Goal: Task Accomplishment & Management: Use online tool/utility

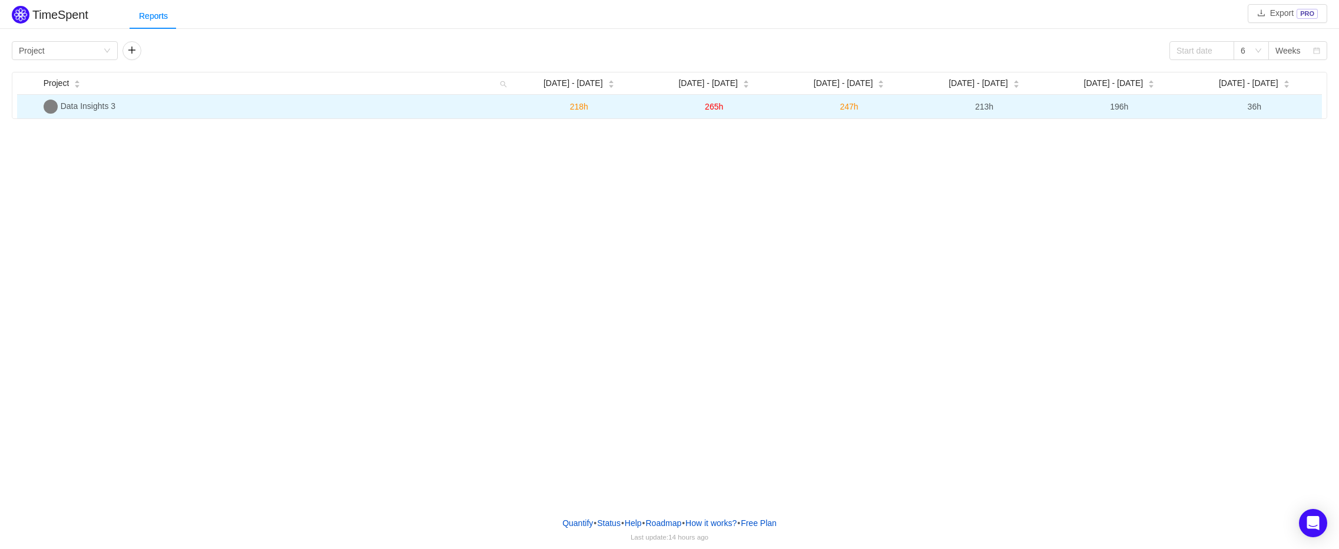
click at [80, 115] on td "Data Insights 3" at bounding box center [275, 107] width 473 height 24
click at [88, 104] on span "Data Insights 3" at bounding box center [88, 105] width 55 height 9
click at [55, 102] on img at bounding box center [51, 107] width 14 height 14
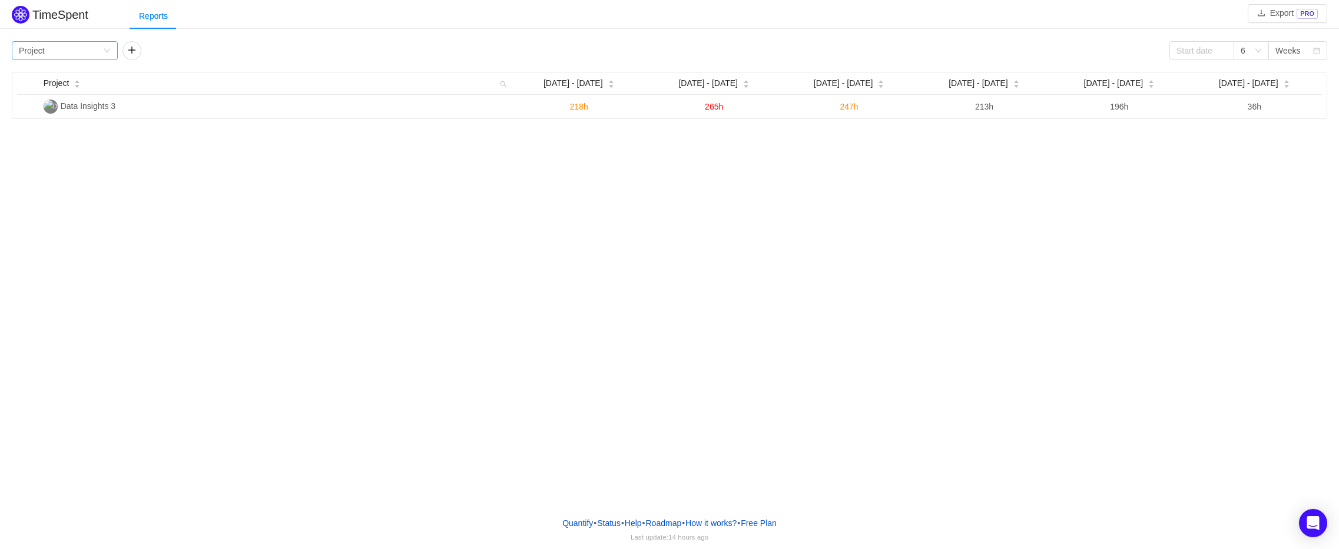
click at [94, 48] on div "Group by Project" at bounding box center [61, 51] width 84 height 18
click at [59, 95] on li "Team" at bounding box center [65, 93] width 106 height 19
click at [105, 37] on div "TimeSpent Export PRO Reports Group by Team 6 Weeks Team Jul 21 - 27 Jul 28 - Au…" at bounding box center [669, 60] width 1339 height 114
click at [100, 52] on div "Group by Team" at bounding box center [61, 51] width 84 height 18
click at [78, 150] on li "Person" at bounding box center [65, 149] width 106 height 19
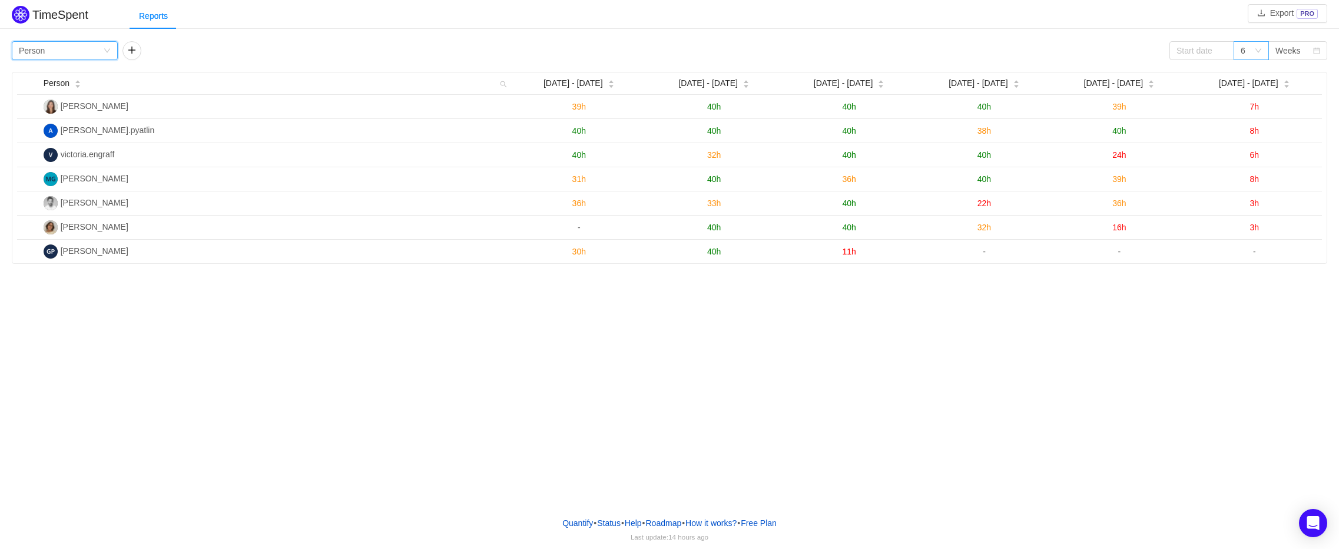
click at [1255, 48] on icon "icon: down" at bounding box center [1258, 50] width 7 height 7
drag, startPoint x: 1308, startPoint y: 57, endPoint x: 1304, endPoint y: 47, distance: 10.6
click at [1307, 55] on div "Weeks" at bounding box center [1294, 51] width 37 height 18
click at [1304, 47] on div "Weeks" at bounding box center [1294, 51] width 37 height 18
click at [1292, 52] on div "Weeks" at bounding box center [1288, 51] width 25 height 18
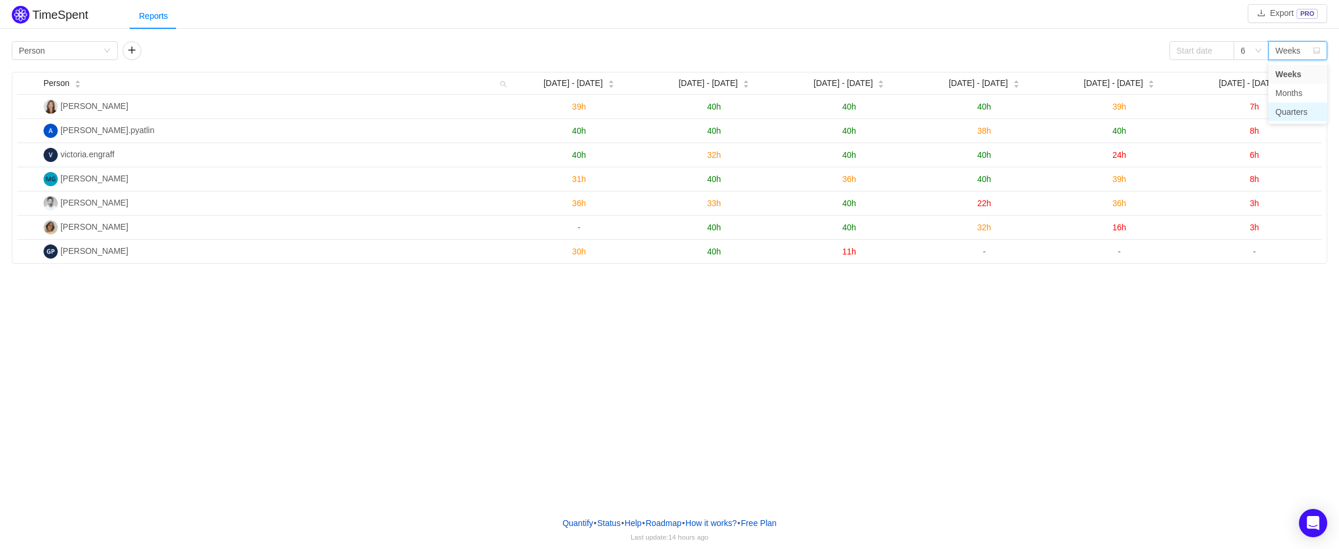
click at [1290, 110] on li "Quarters" at bounding box center [1298, 111] width 59 height 19
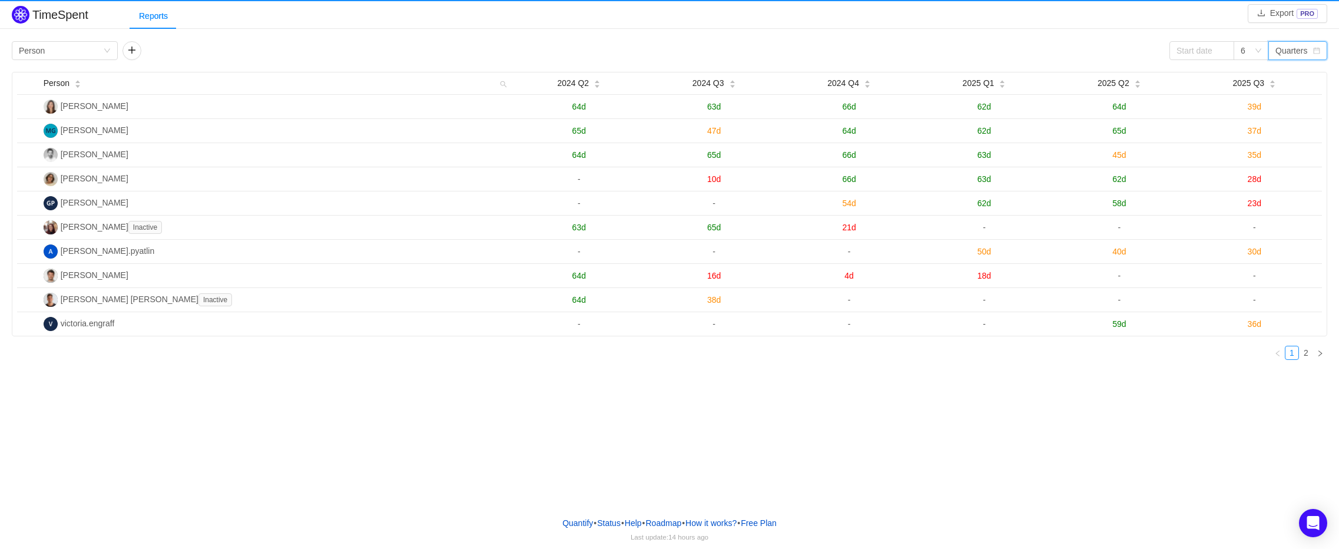
click at [1107, 436] on div "TimeSpent Export PRO Reports Group by Person 6 Quarters Person 2024 Q2 2024 Q3 …" at bounding box center [669, 253] width 1339 height 507
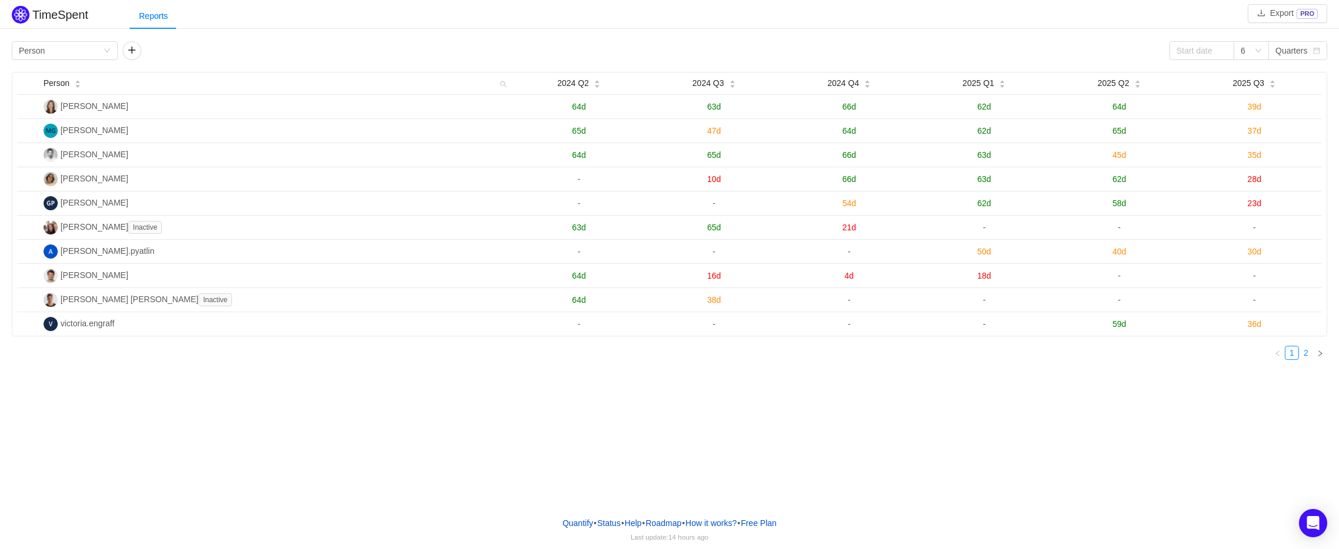
click at [1309, 359] on link "2" at bounding box center [1306, 352] width 13 height 13
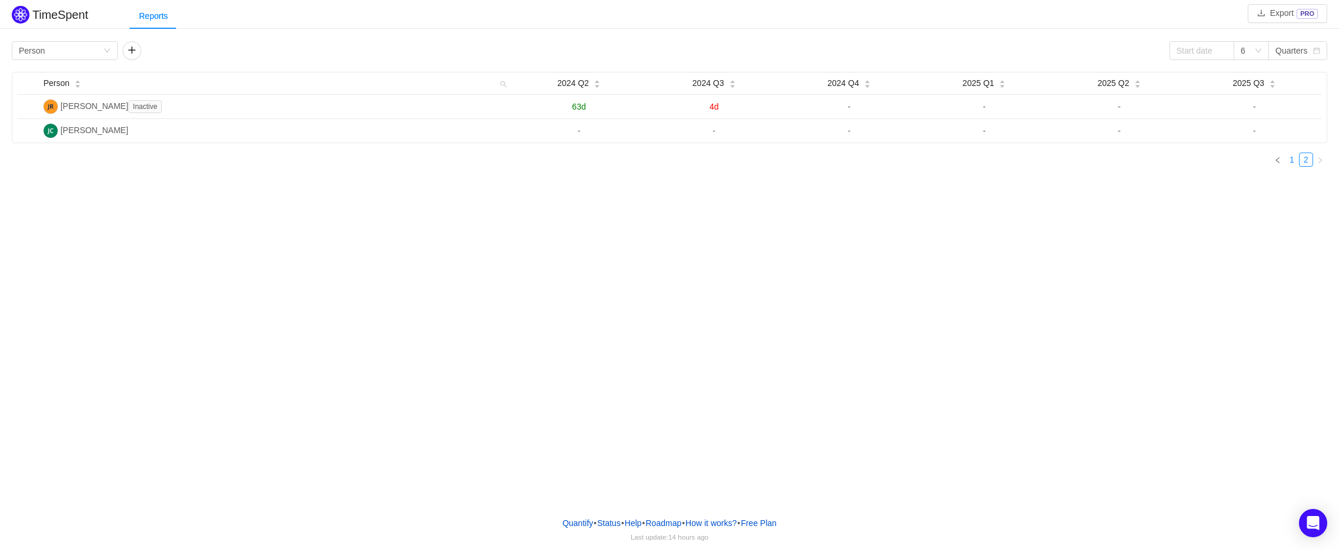
click at [1291, 164] on link "1" at bounding box center [1292, 159] width 13 height 13
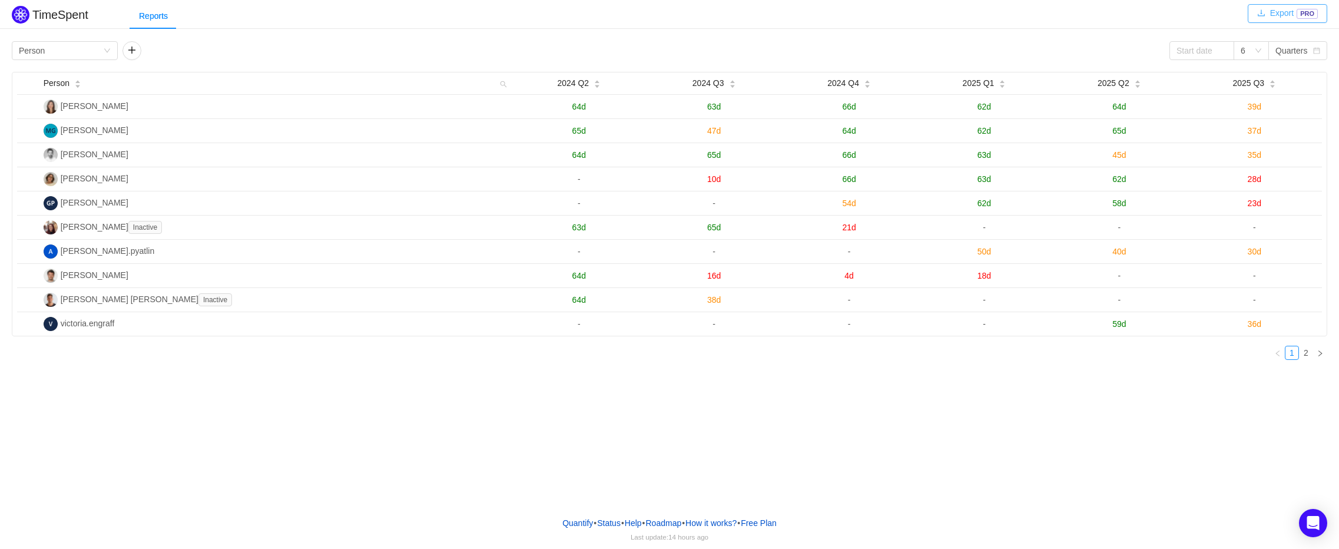
click at [1266, 10] on button "Export PRO" at bounding box center [1288, 13] width 80 height 19
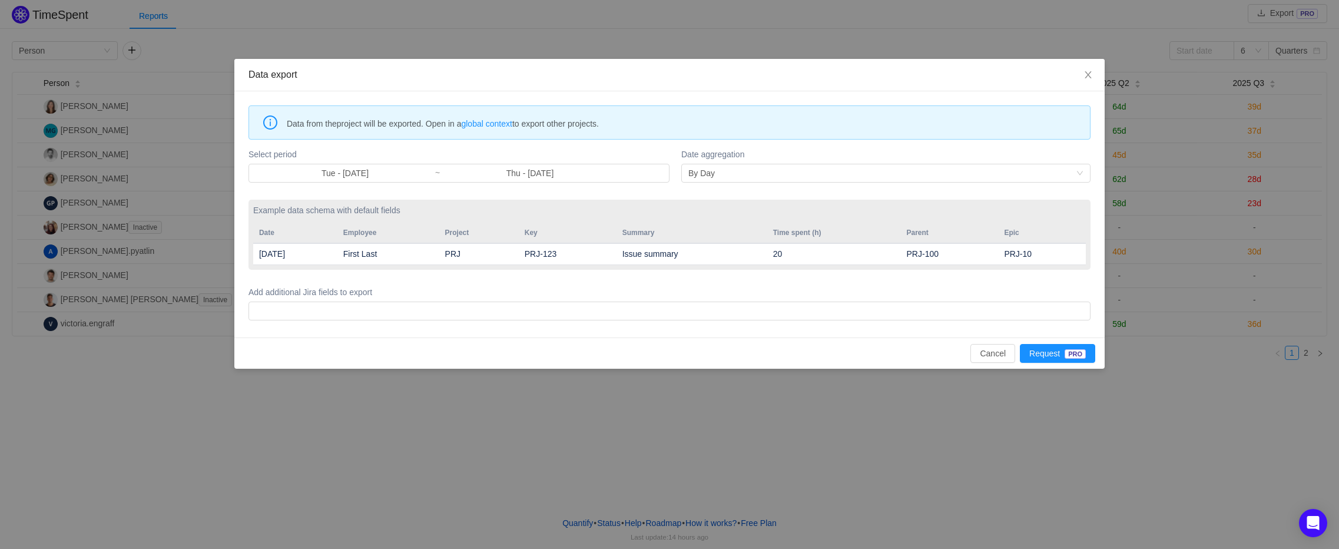
click at [960, 345] on div "Cancel Request PRO" at bounding box center [670, 353] width 852 height 19
click at [991, 355] on button "Cancel" at bounding box center [993, 353] width 45 height 19
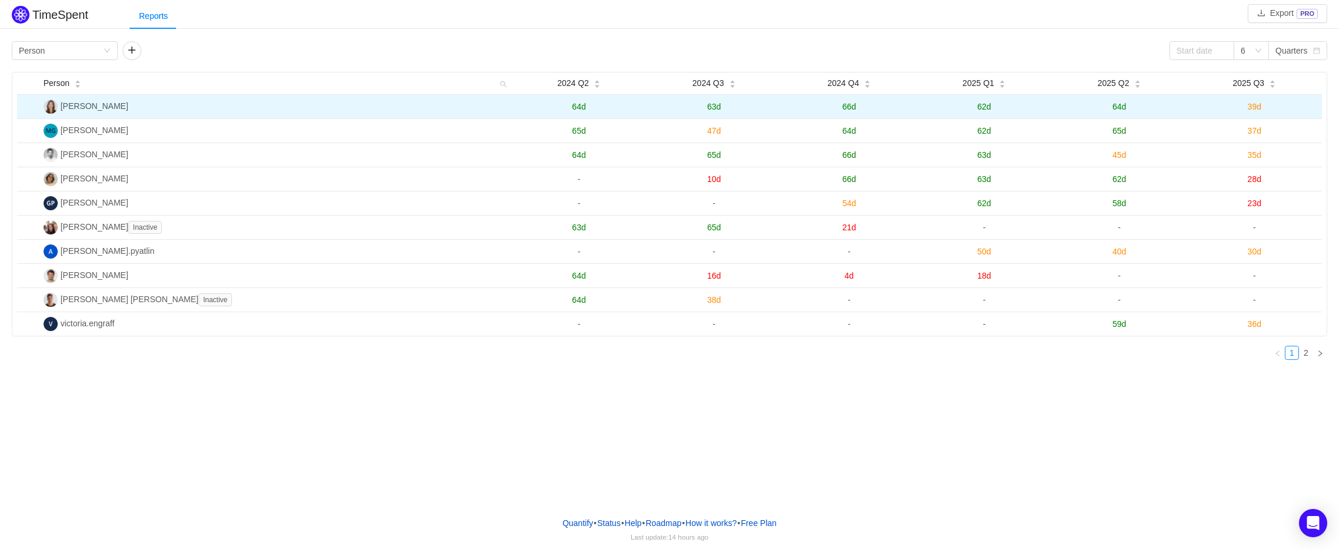
click at [710, 104] on span "63d" at bounding box center [714, 106] width 14 height 9
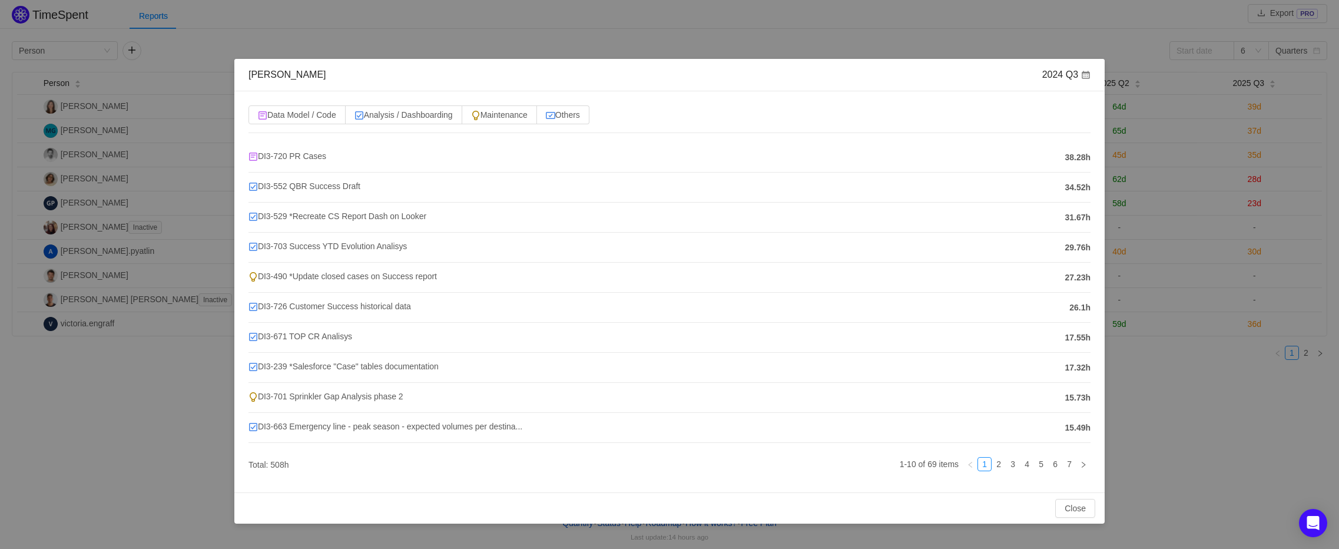
click at [1226, 432] on div "Ivonne González 2024 Q3 Data Model / Code Analysis / Dashboarding Maintenance O…" at bounding box center [669, 274] width 1339 height 549
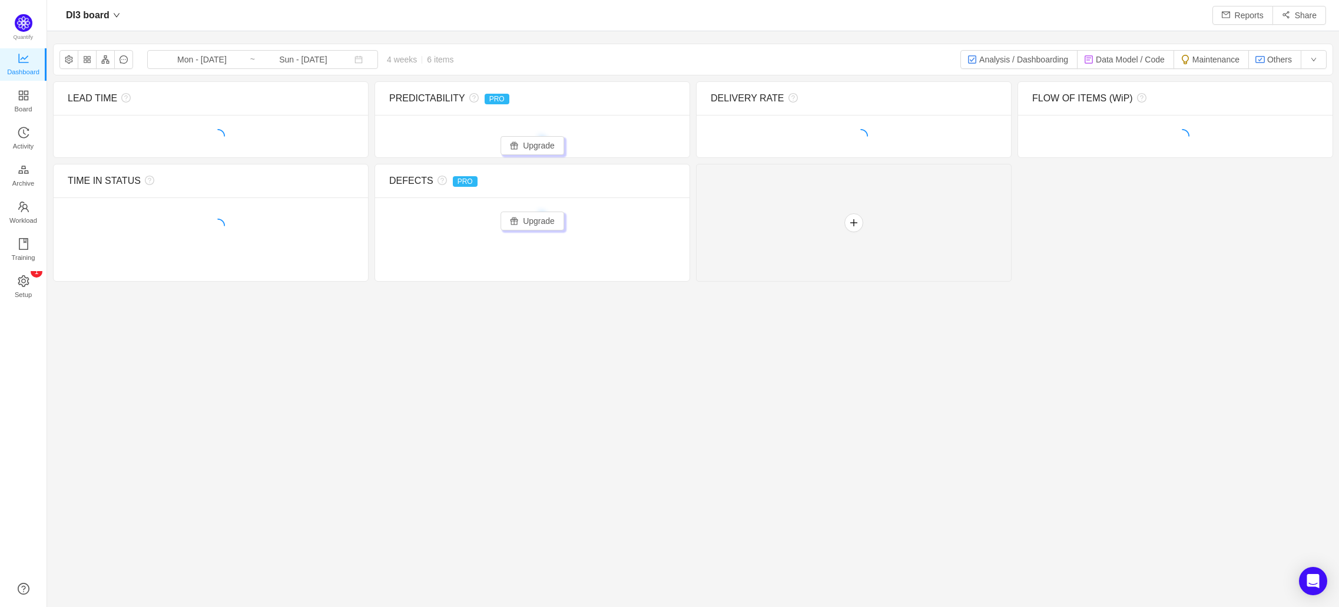
scroll to position [583, 1257]
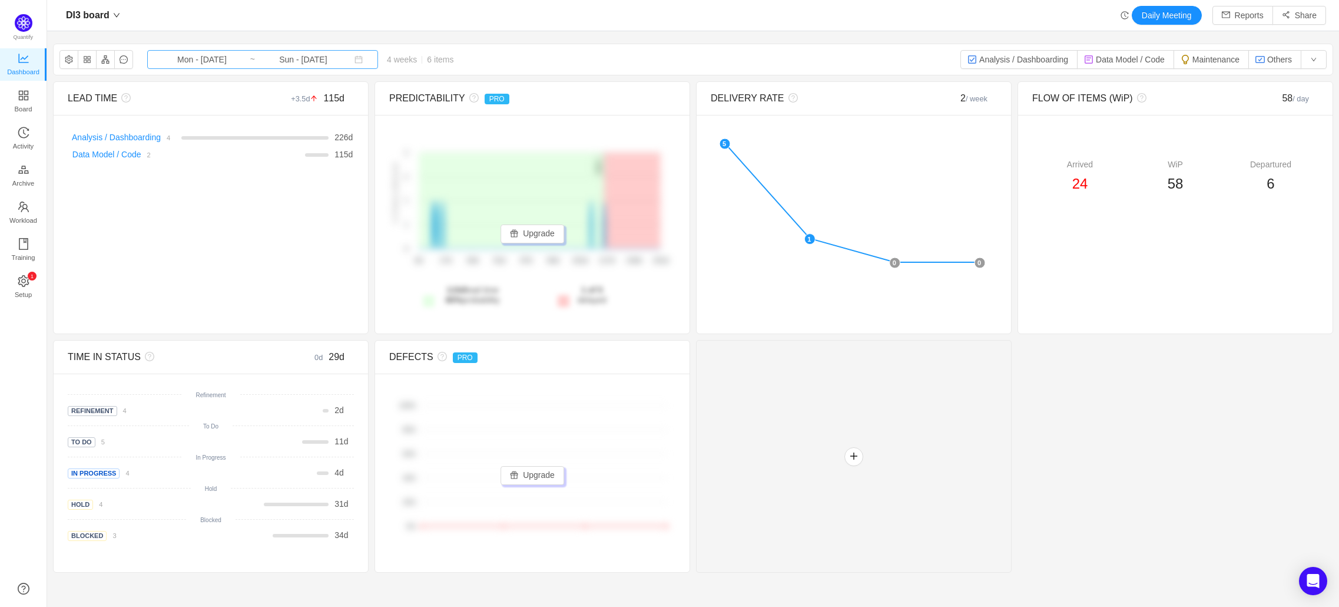
click at [295, 60] on input "Sun - [DATE]" at bounding box center [303, 59] width 95 height 13
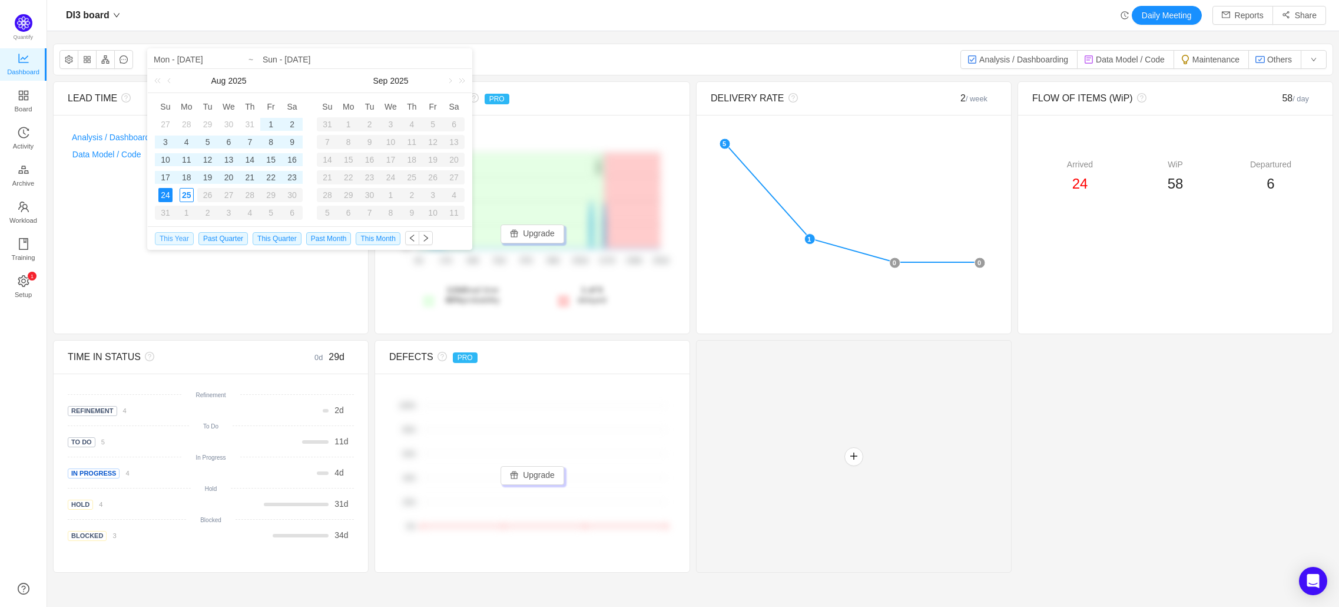
click at [170, 243] on span "This Year" at bounding box center [174, 238] width 39 height 13
type input "Wed - [DATE]"
type input "Sun - Aug 24, 2025"
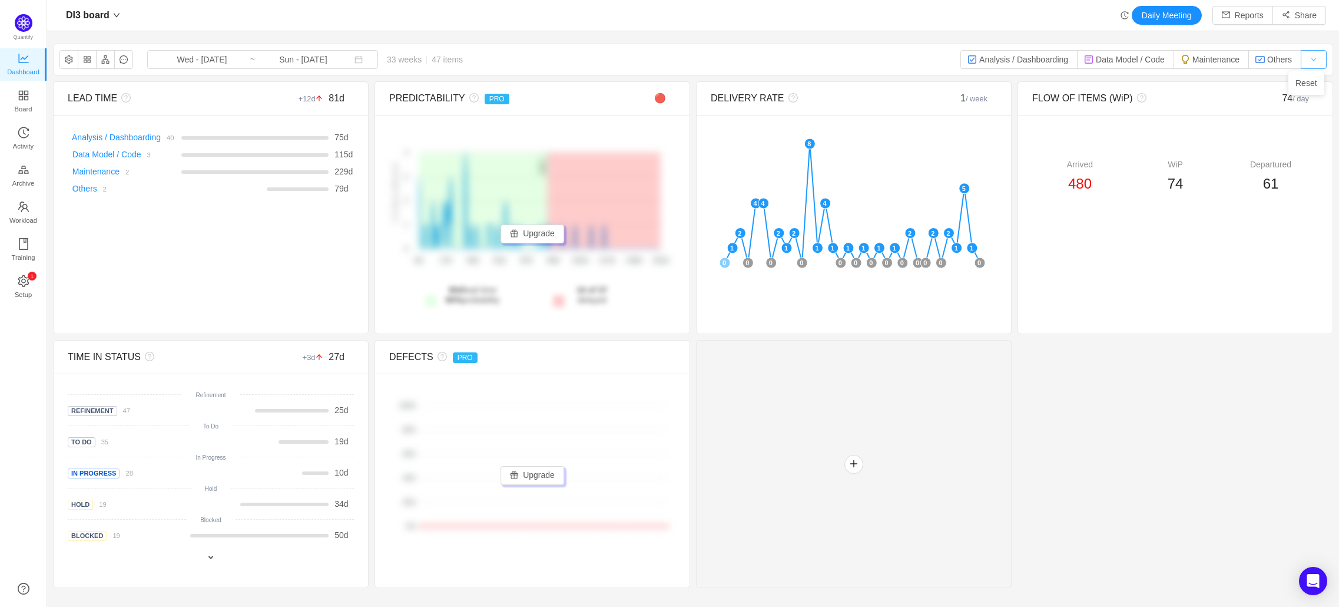
click at [1305, 62] on button "button" at bounding box center [1314, 59] width 26 height 19
click at [1000, 48] on div "DI3 board Wed - Jan 01, 2025 ~ Sun - Aug 24, 2025 33 weeks 47 items Analysis / …" at bounding box center [693, 59] width 1279 height 31
click at [992, 55] on button "Analysis / Dashboarding" at bounding box center [1019, 59] width 117 height 19
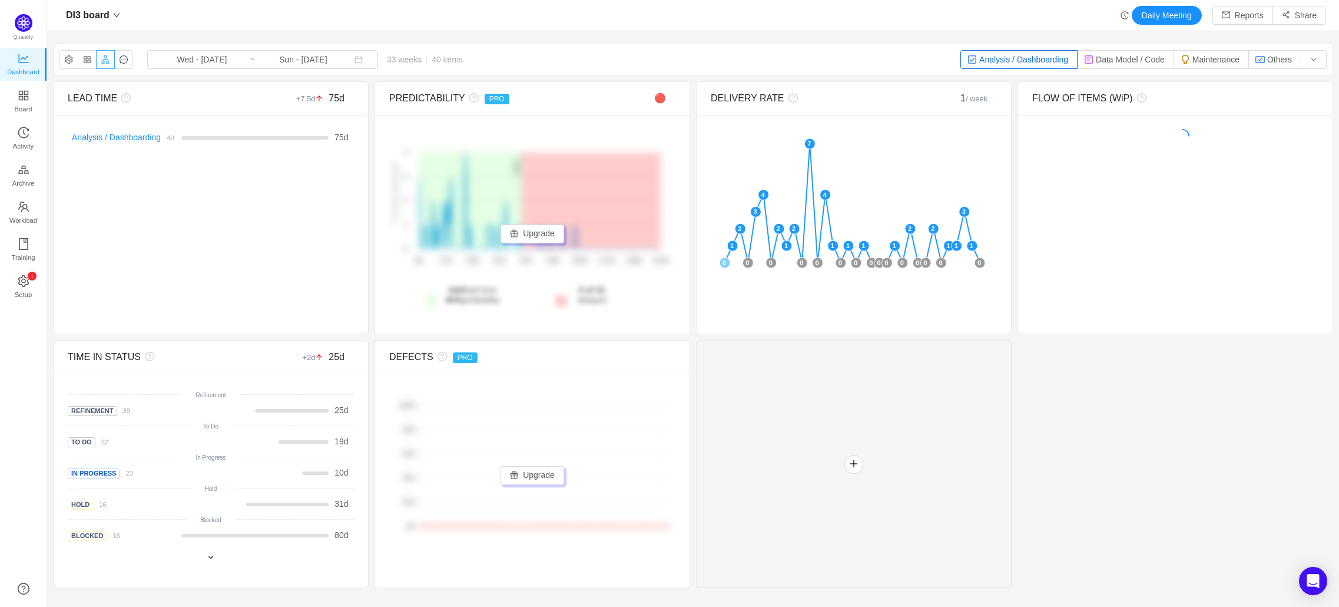
click at [104, 55] on button "button" at bounding box center [105, 59] width 19 height 19
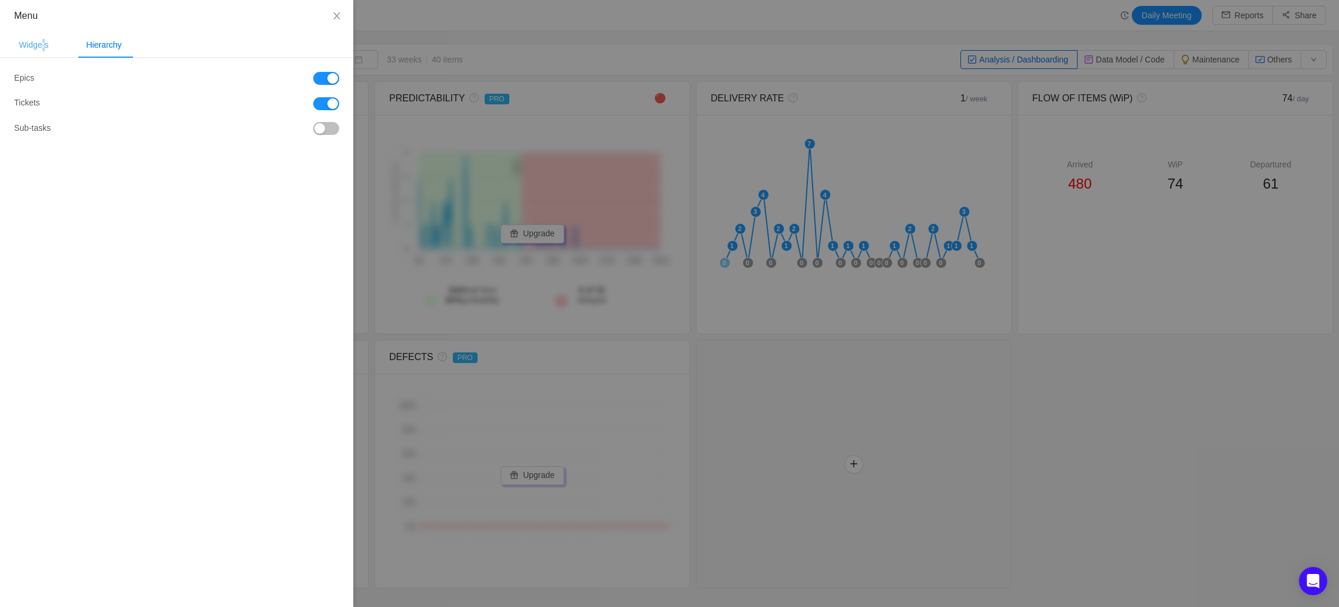
click at [45, 41] on div "Widgets" at bounding box center [33, 45] width 49 height 27
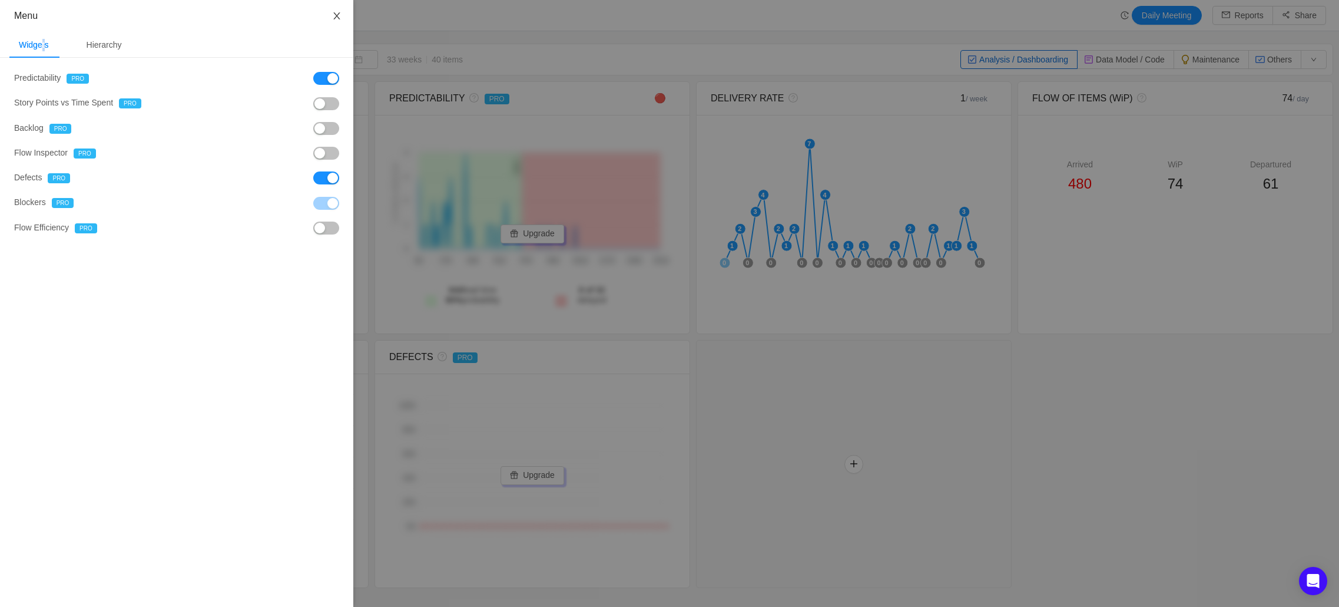
click at [330, 10] on button "Close" at bounding box center [336, 16] width 33 height 33
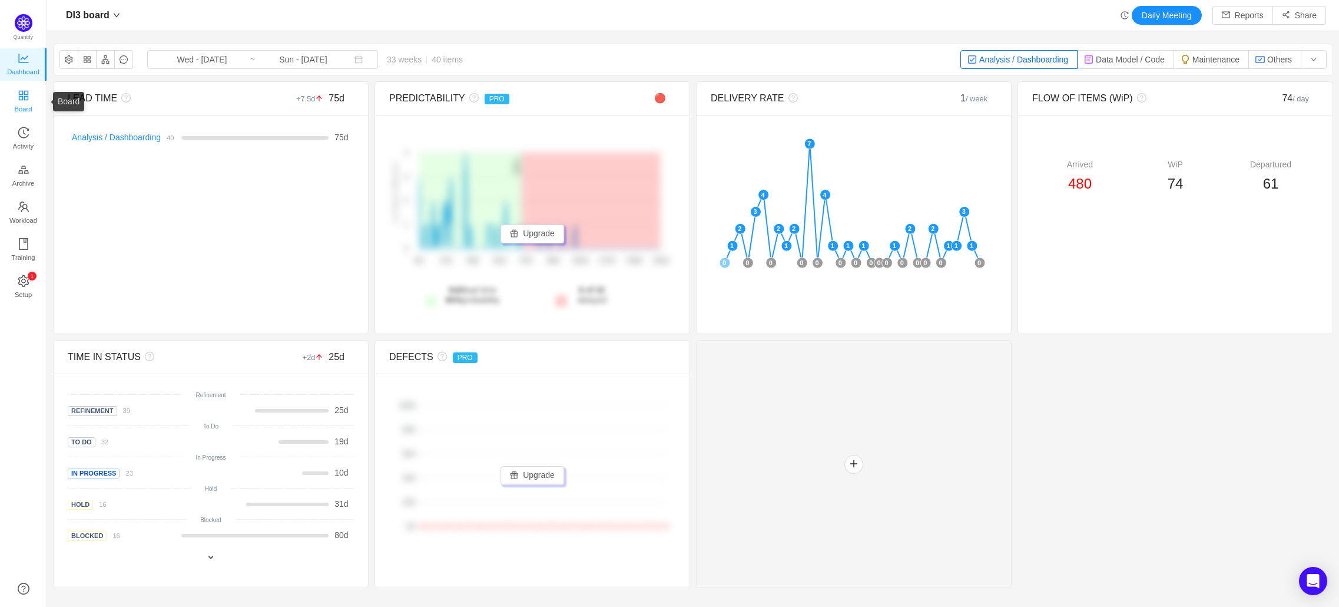
click at [22, 108] on span "Board" at bounding box center [24, 109] width 18 height 24
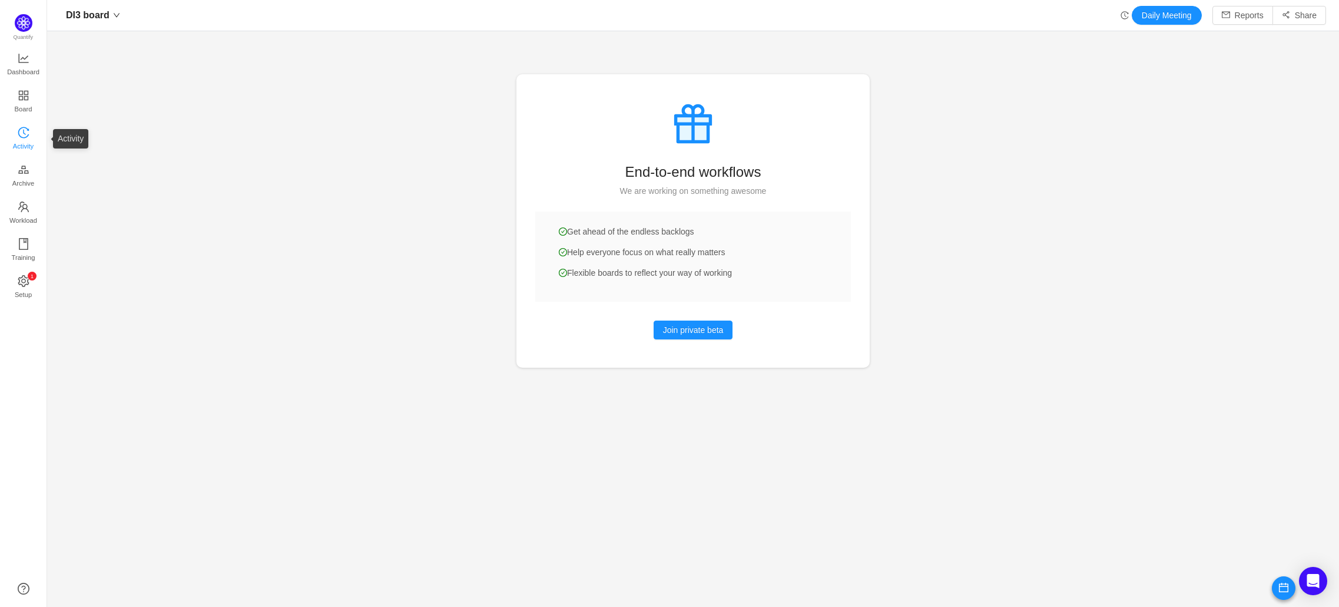
click at [29, 146] on link "Activity" at bounding box center [24, 139] width 12 height 24
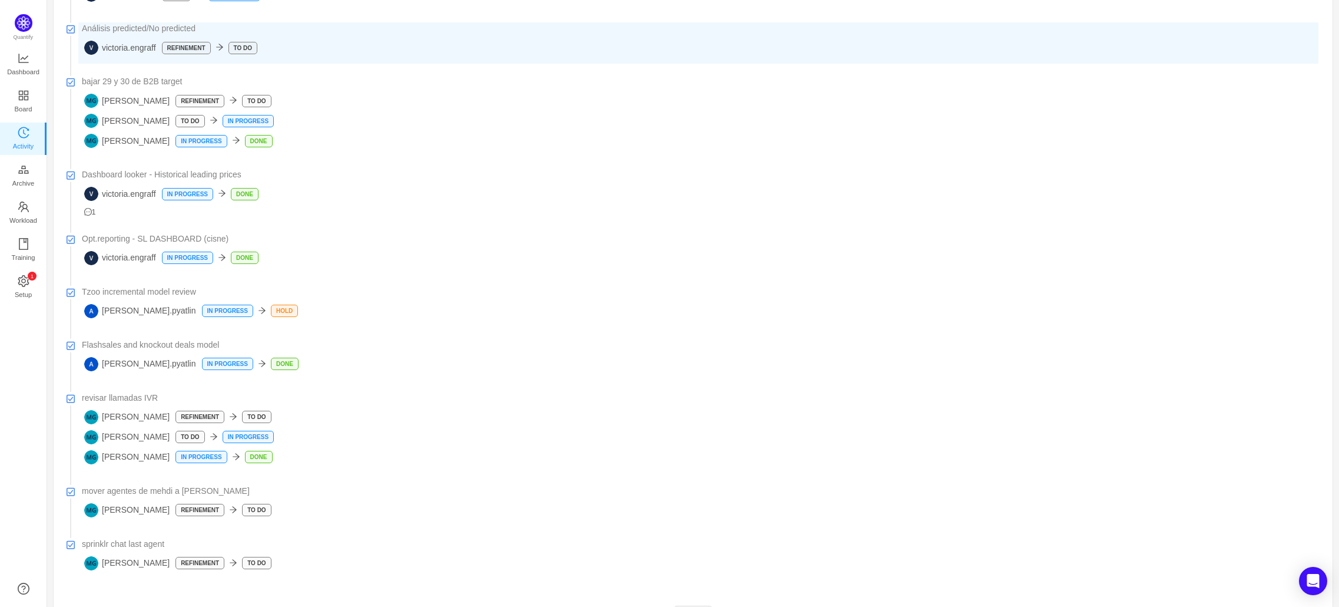
scroll to position [187, 0]
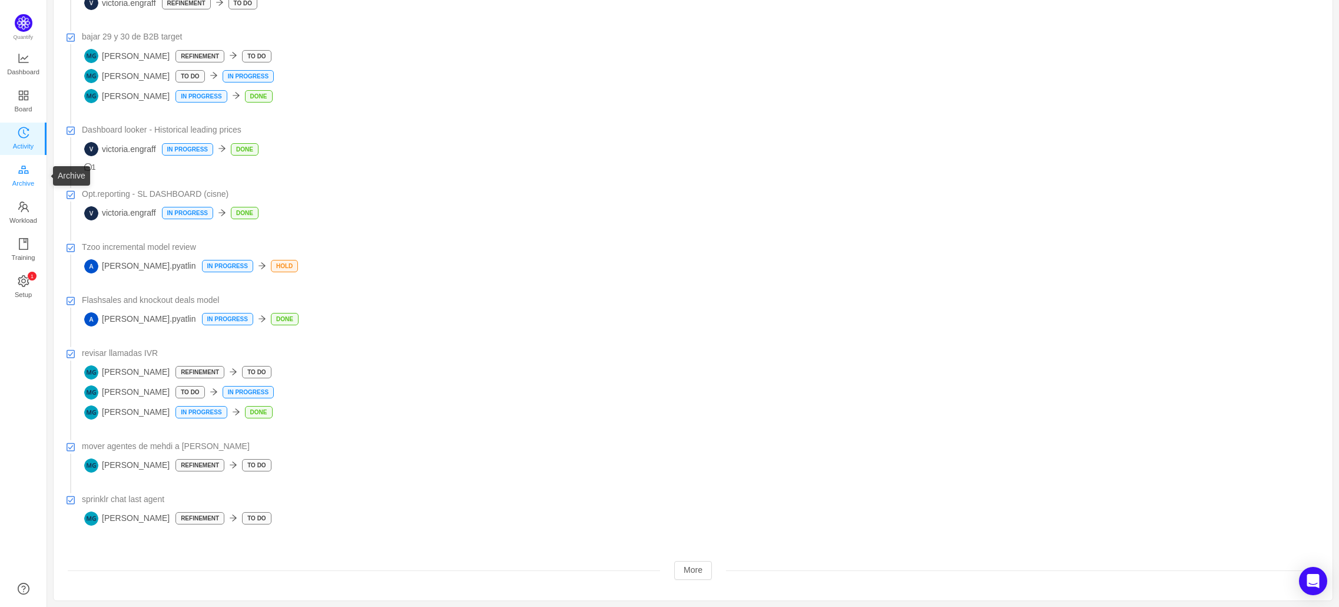
click at [19, 173] on span "Archive" at bounding box center [23, 183] width 22 height 24
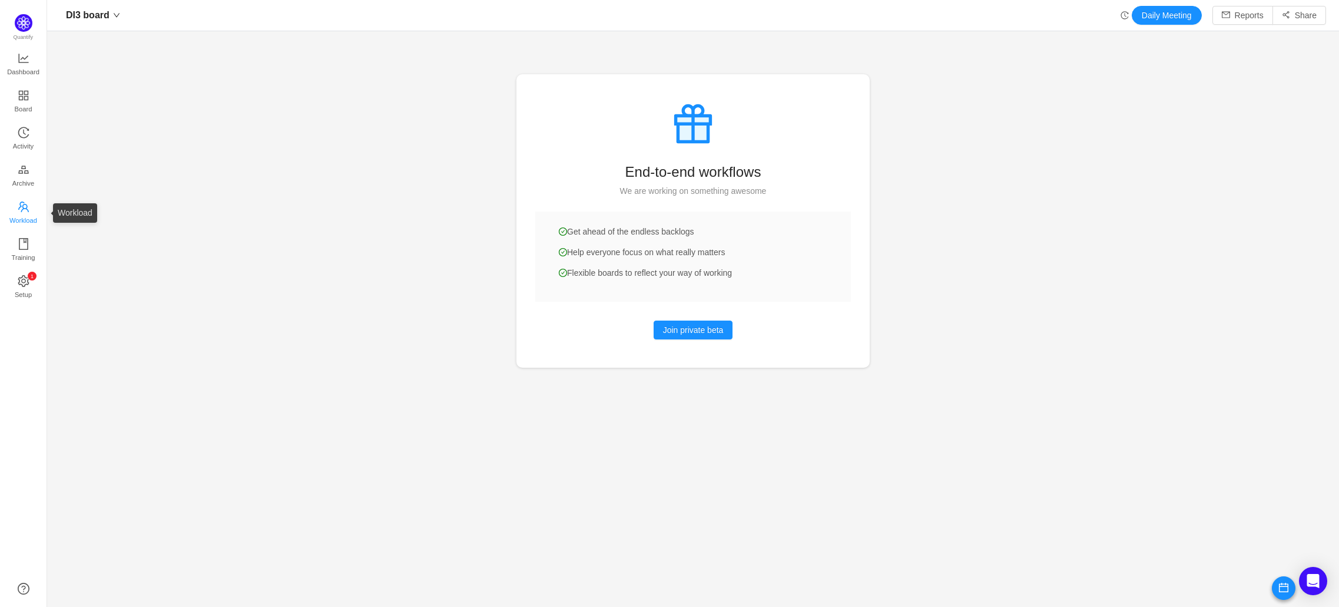
click at [26, 222] on span "Workload" at bounding box center [23, 221] width 28 height 24
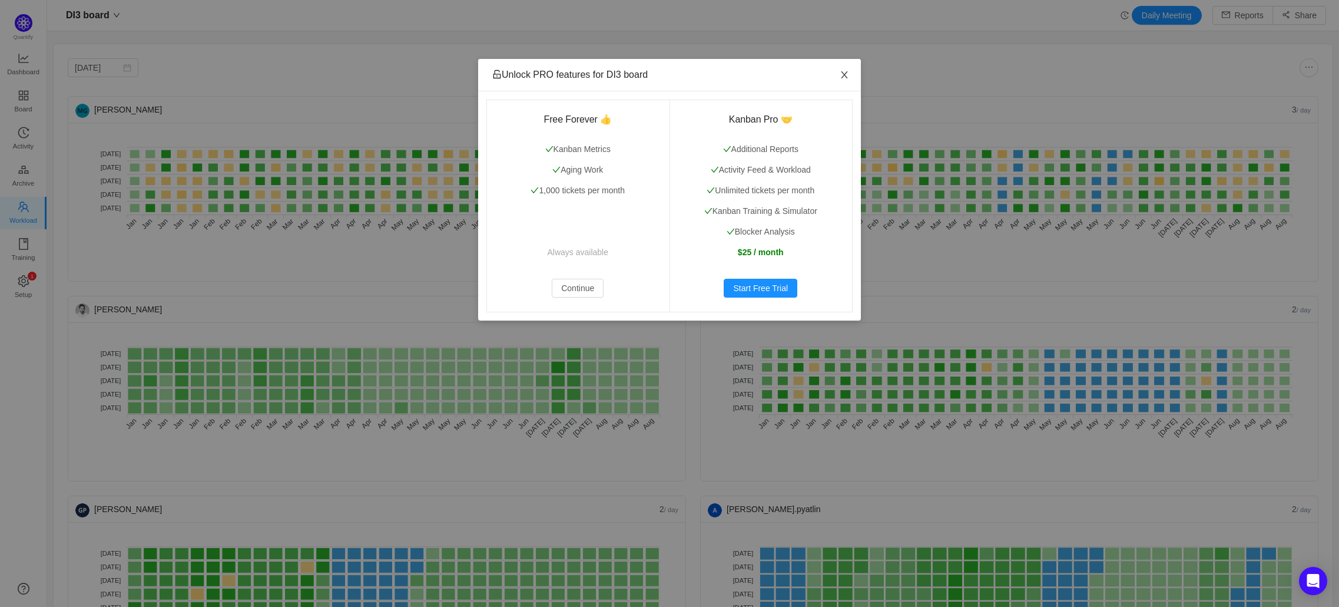
click at [844, 78] on icon "icon: close" at bounding box center [844, 74] width 9 height 9
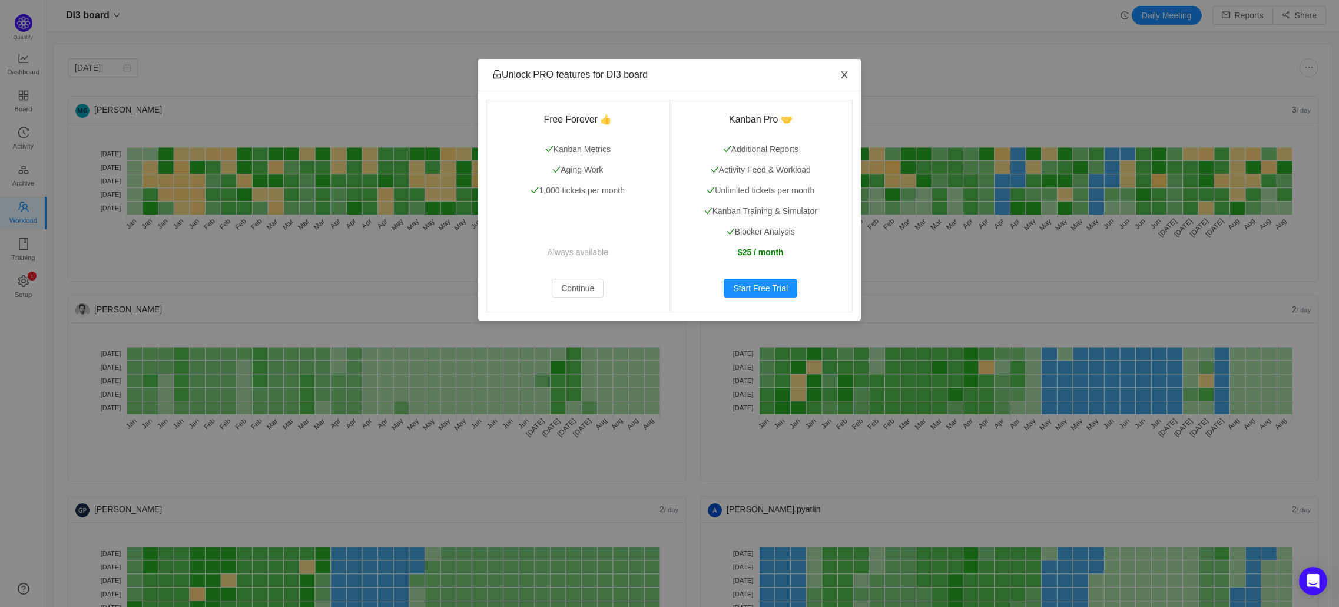
click at [836, 71] on span "Close" at bounding box center [844, 75] width 33 height 33
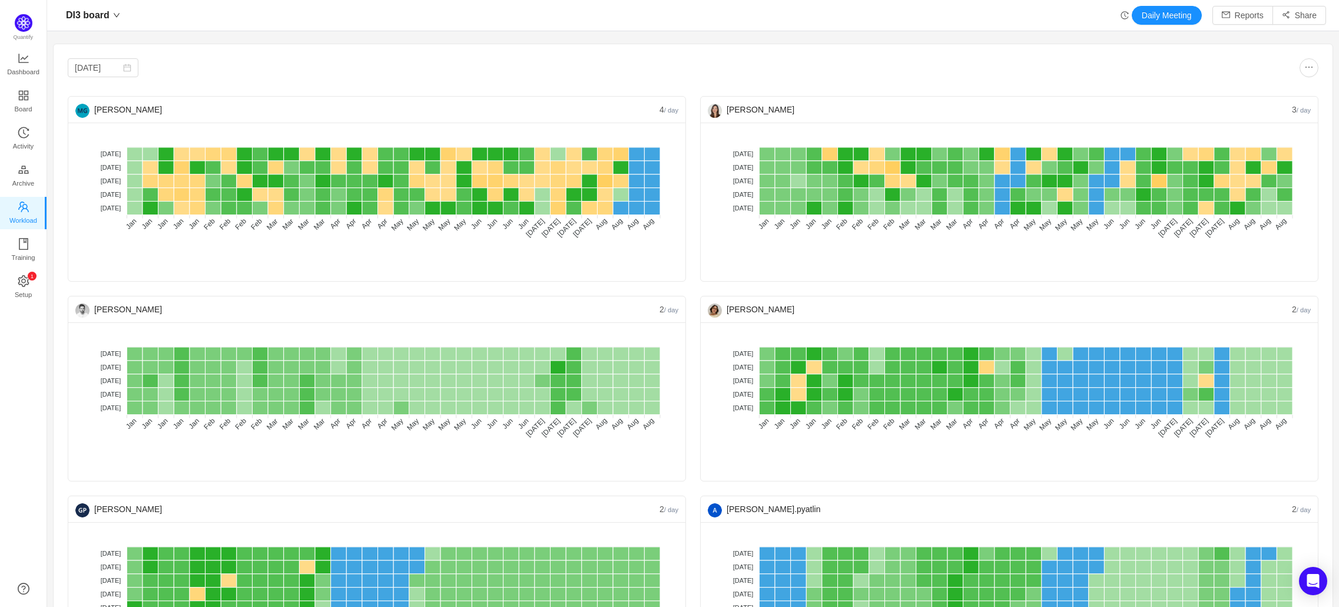
click at [731, 98] on div "Ivonne González" at bounding box center [1000, 110] width 584 height 26
drag, startPoint x: 737, startPoint y: 117, endPoint x: 740, endPoint y: 106, distance: 11.0
click at [740, 107] on body "DI3 board Daily Meeting Reports Share Jan 2025 Maria Galale 4 / day No data No …" at bounding box center [669, 303] width 1339 height 607
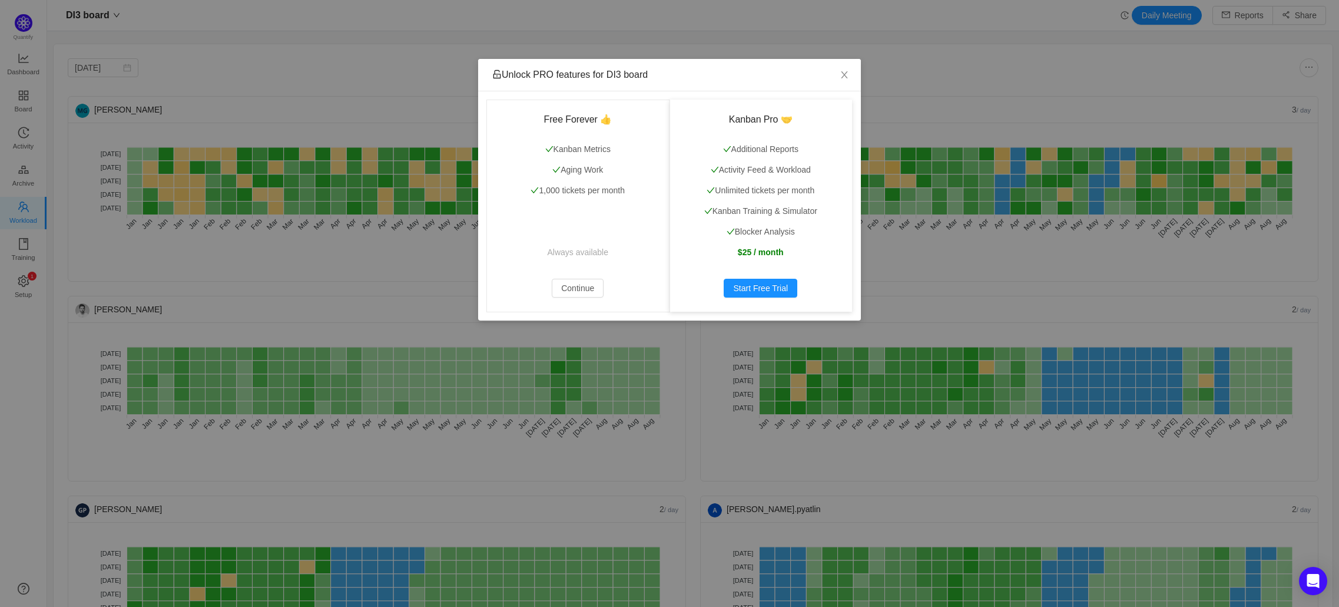
click at [740, 106] on div "Unlock PRO features for DI3 board Free Forever 👍 Kanban Metrics Aging Work 1,00…" at bounding box center [669, 190] width 383 height 262
click at [849, 72] on icon "icon: close" at bounding box center [844, 74] width 9 height 9
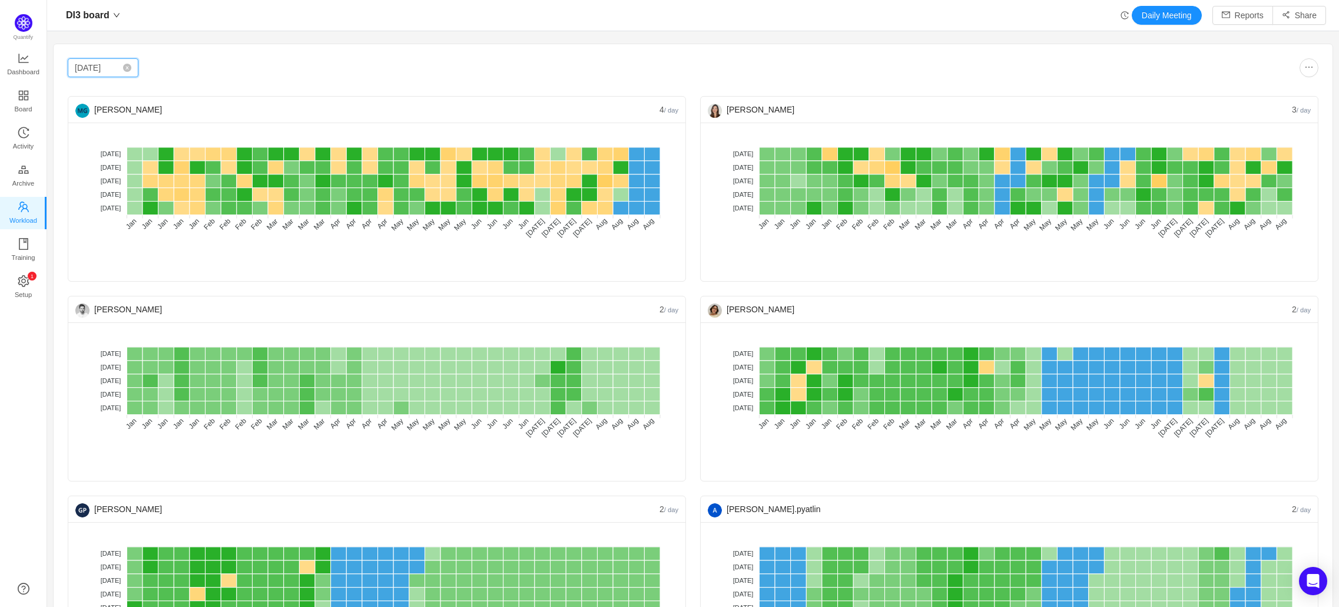
click at [109, 67] on input "Jan 2025" at bounding box center [103, 67] width 71 height 19
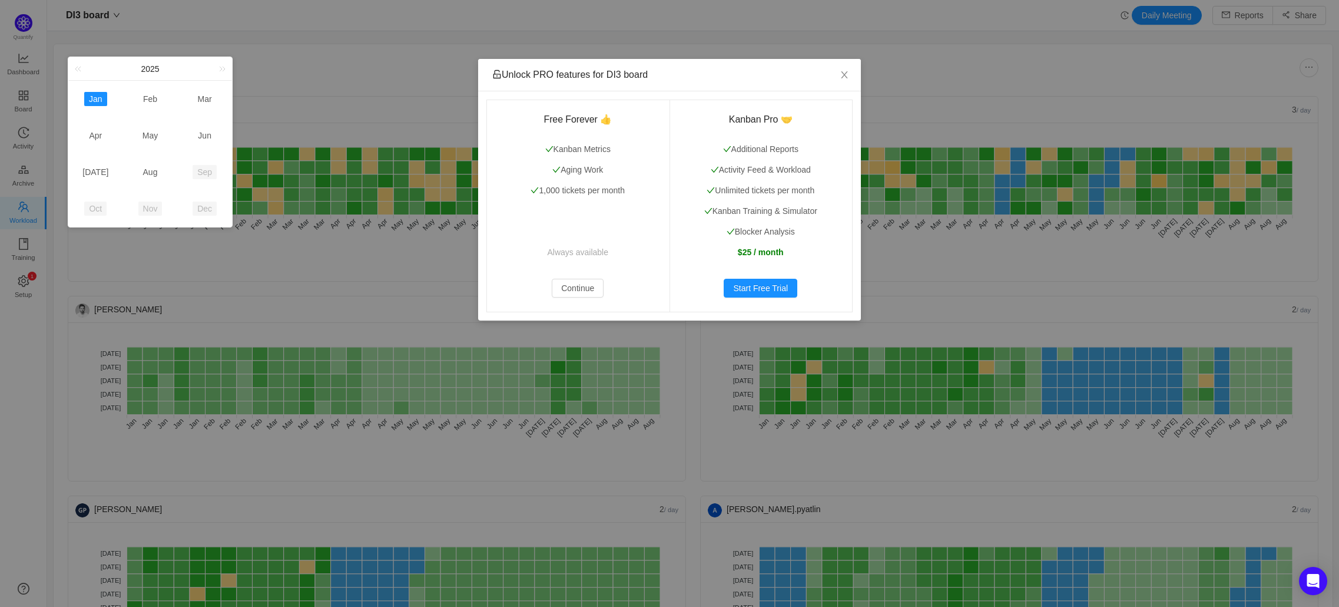
click at [825, 76] on div "Unlock PRO features for DI3 board" at bounding box center [669, 74] width 355 height 13
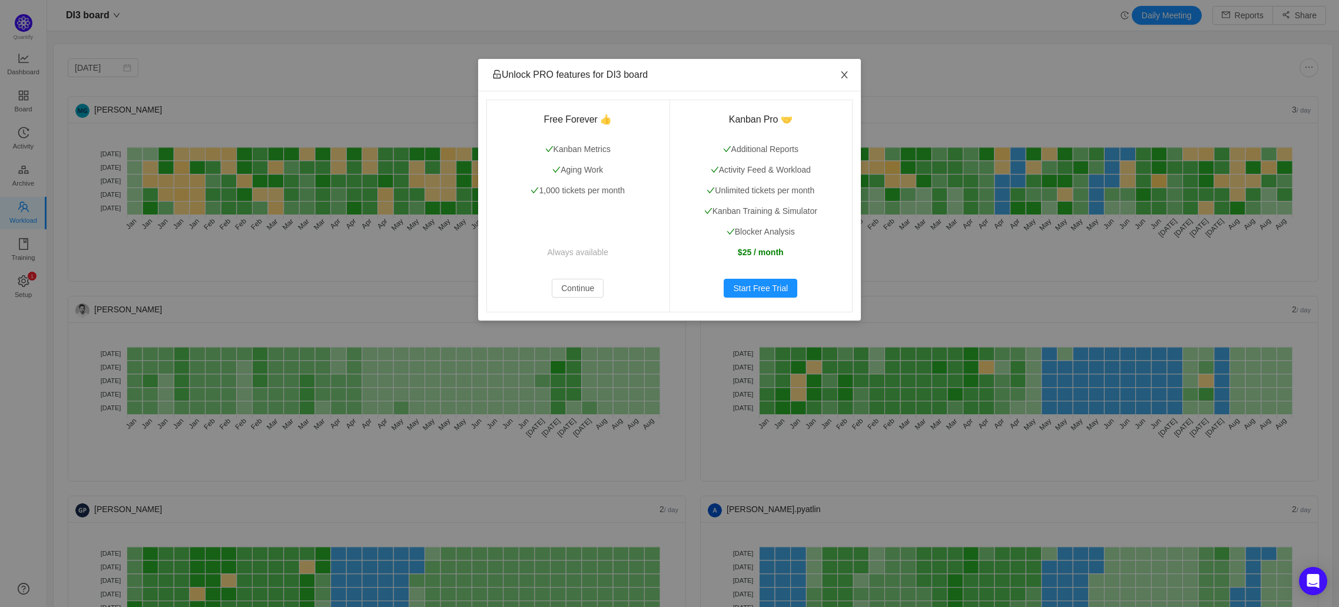
click at [835, 78] on span "Close" at bounding box center [844, 75] width 33 height 33
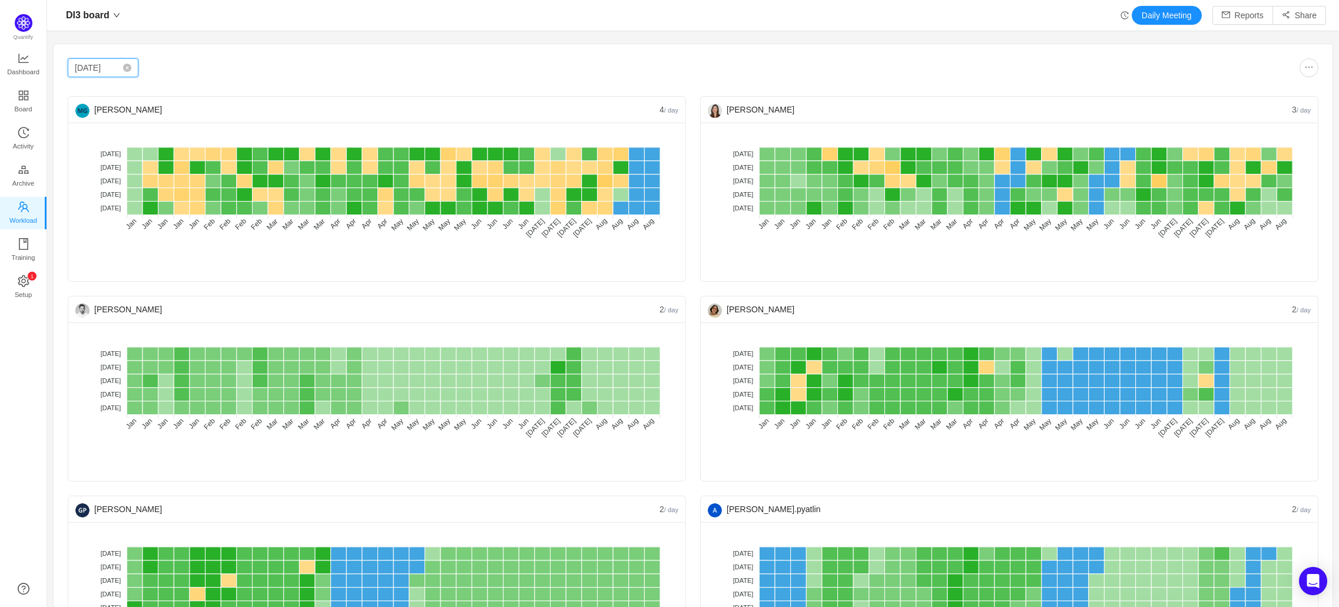
click at [114, 74] on input "Jan 2025" at bounding box center [103, 67] width 71 height 19
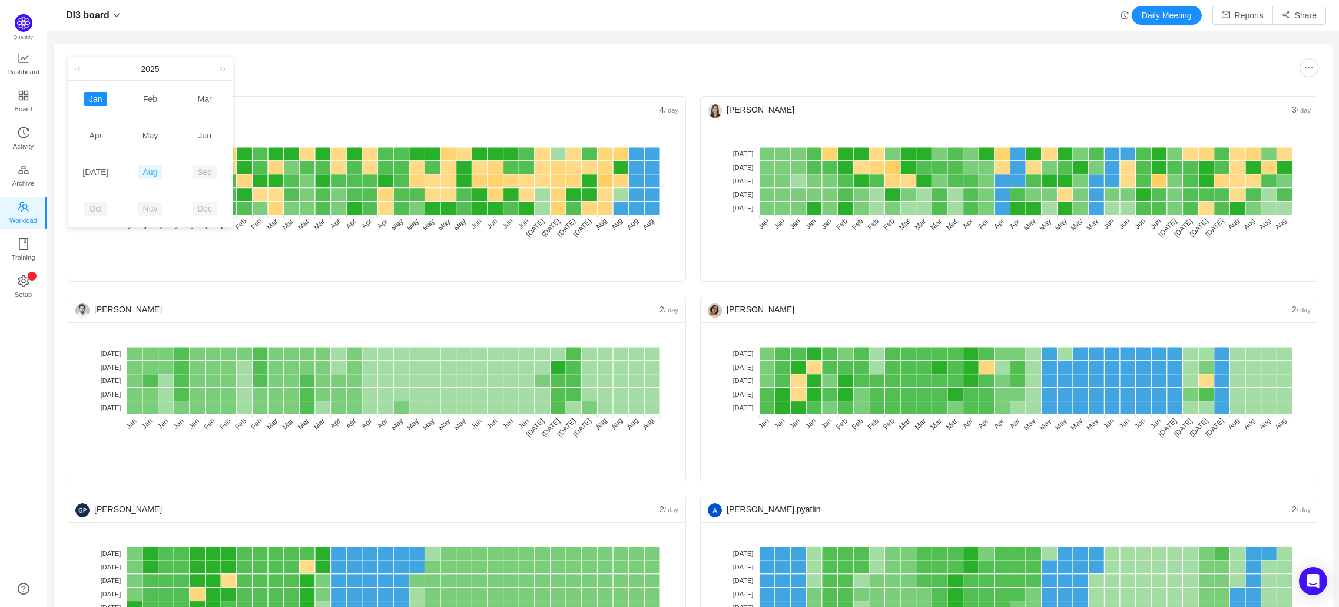
click at [149, 170] on link "Aug" at bounding box center [150, 172] width 24 height 14
type input "Aug 2025"
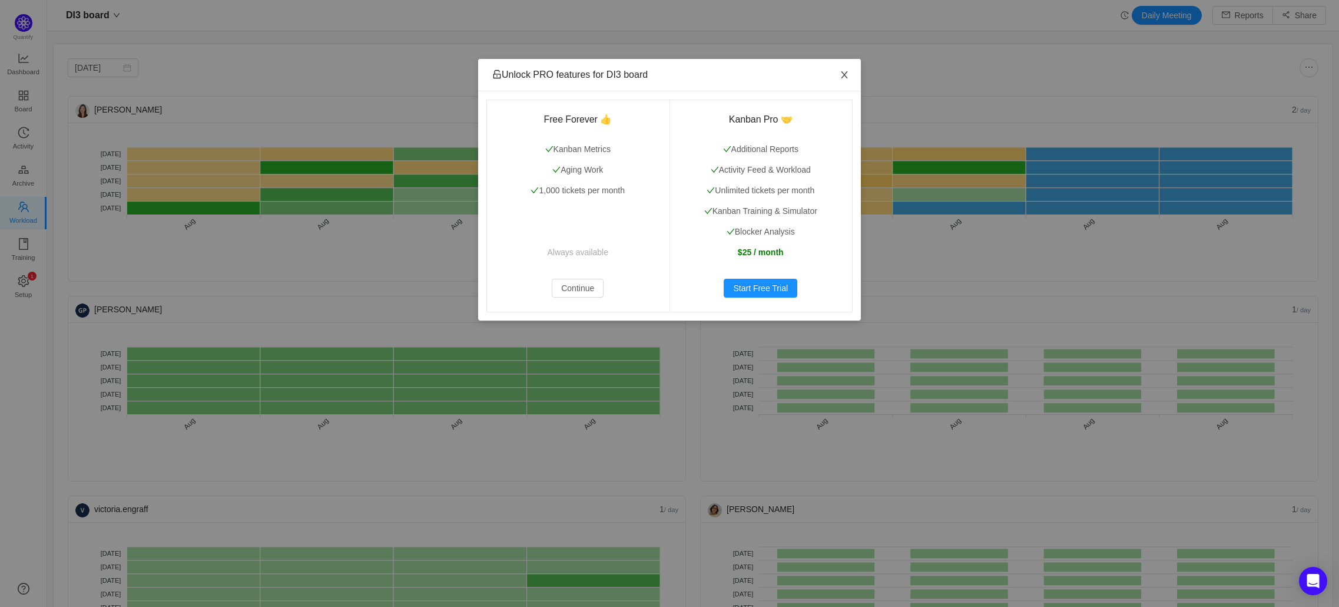
click at [839, 71] on span "Close" at bounding box center [844, 75] width 33 height 33
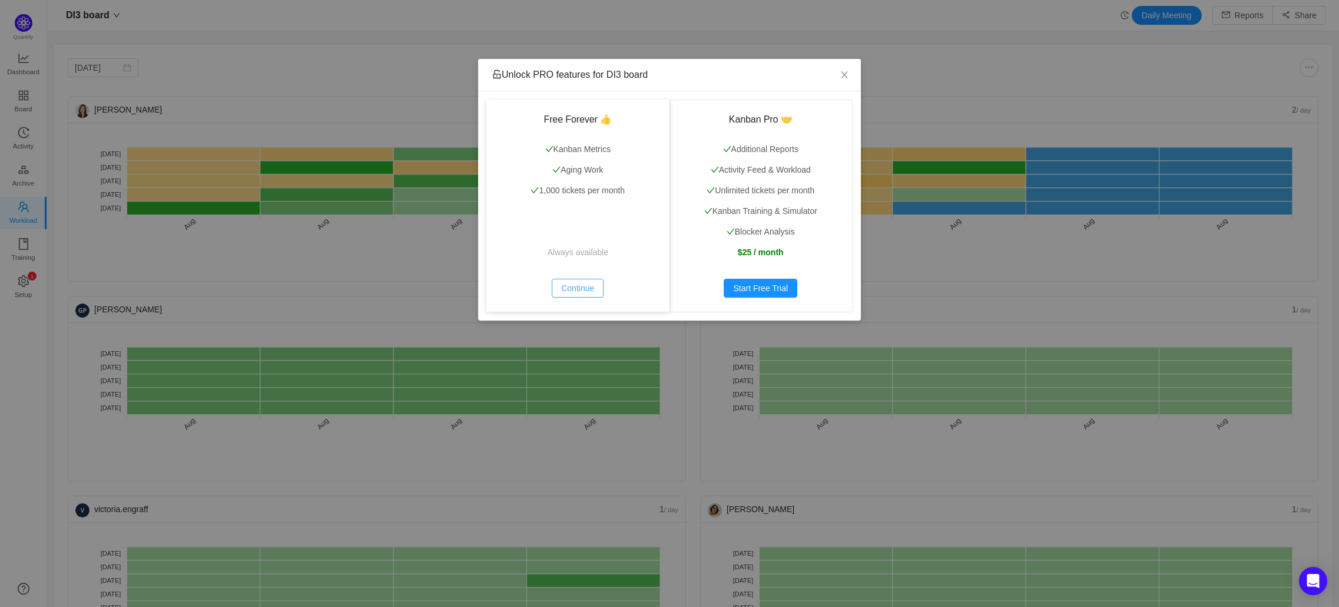
click at [562, 287] on button "Continue" at bounding box center [578, 288] width 52 height 19
click at [1142, 9] on div "Unlock PRO features for DI3 board Free Forever 👍 Kanban Metrics Aging Work 1,00…" at bounding box center [669, 303] width 1339 height 607
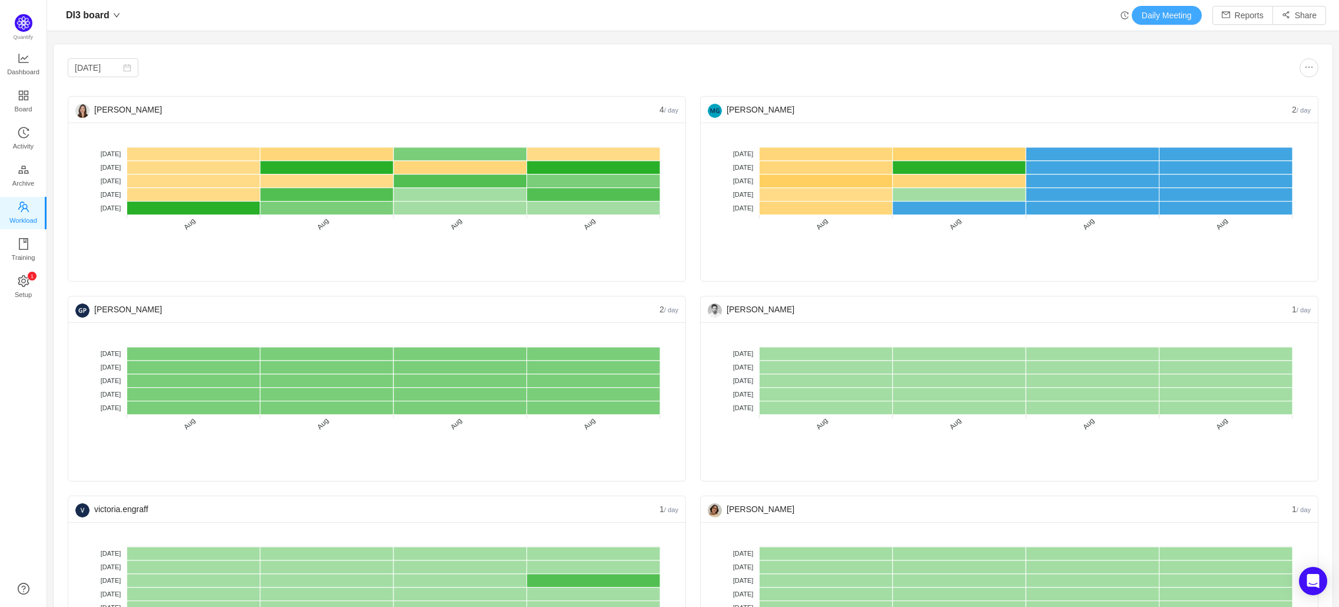
click at [1146, 10] on button "Daily Meeting" at bounding box center [1167, 15] width 70 height 19
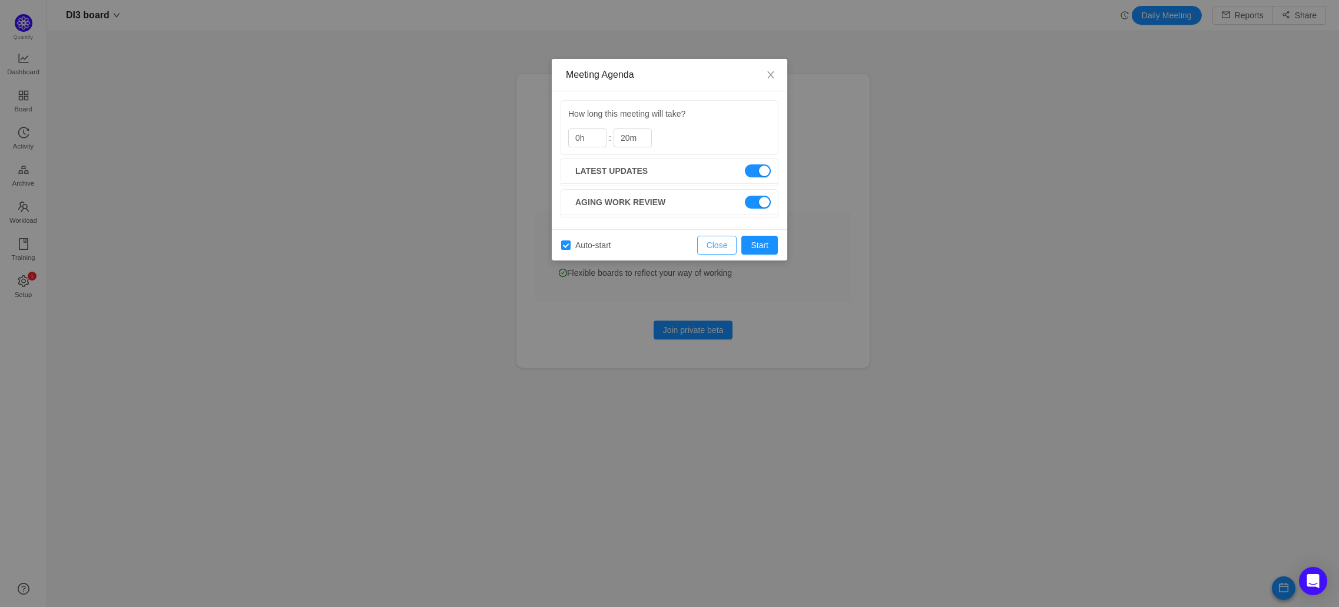
click at [713, 239] on button "Close" at bounding box center [717, 245] width 40 height 19
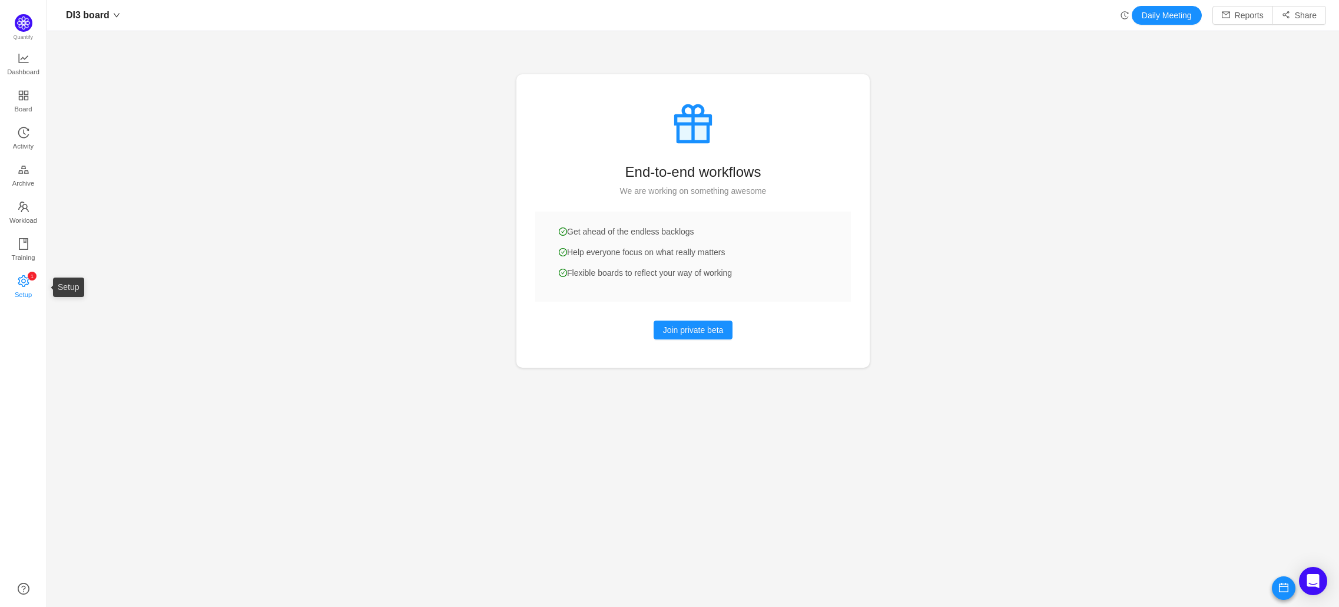
click at [31, 283] on span "Setup" at bounding box center [23, 295] width 17 height 24
click at [19, 242] on icon "icon: book" at bounding box center [24, 244] width 12 height 12
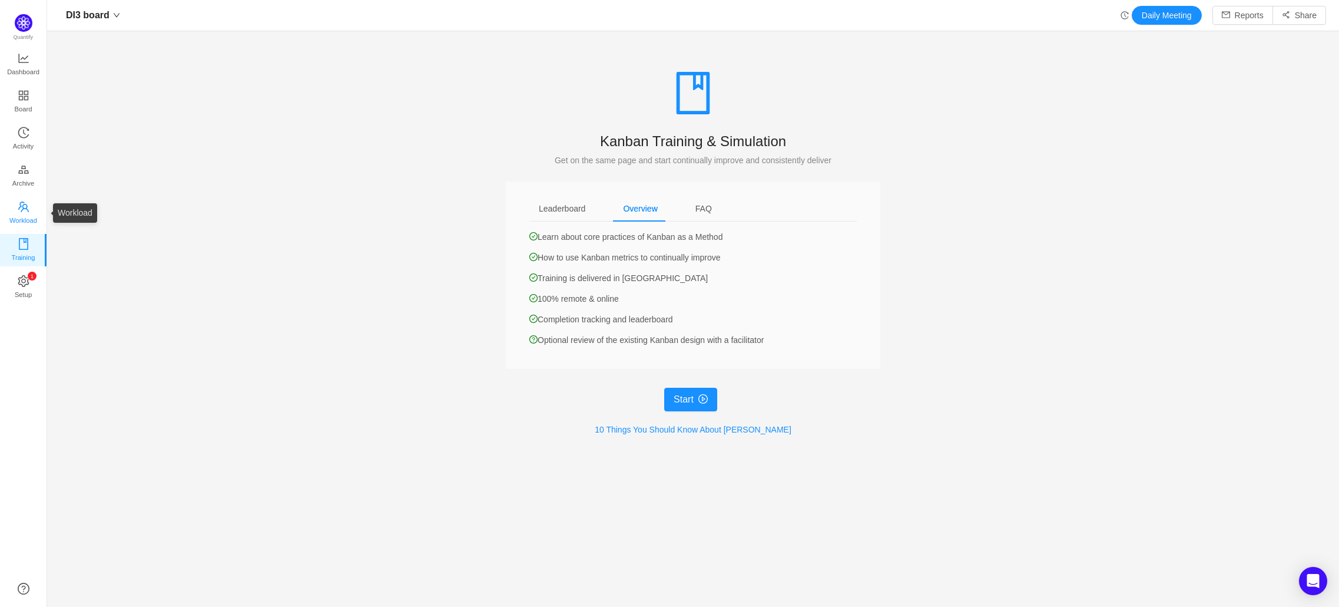
click at [25, 220] on span "Workload" at bounding box center [23, 221] width 28 height 24
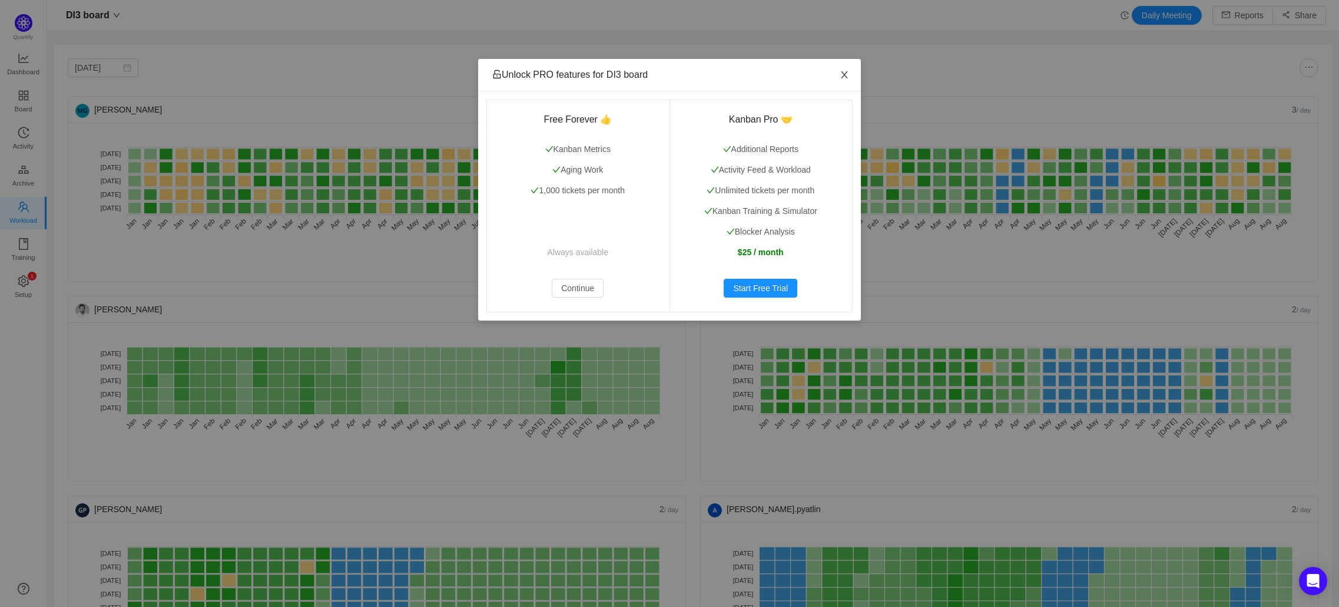
click at [851, 86] on span "Close" at bounding box center [844, 75] width 33 height 33
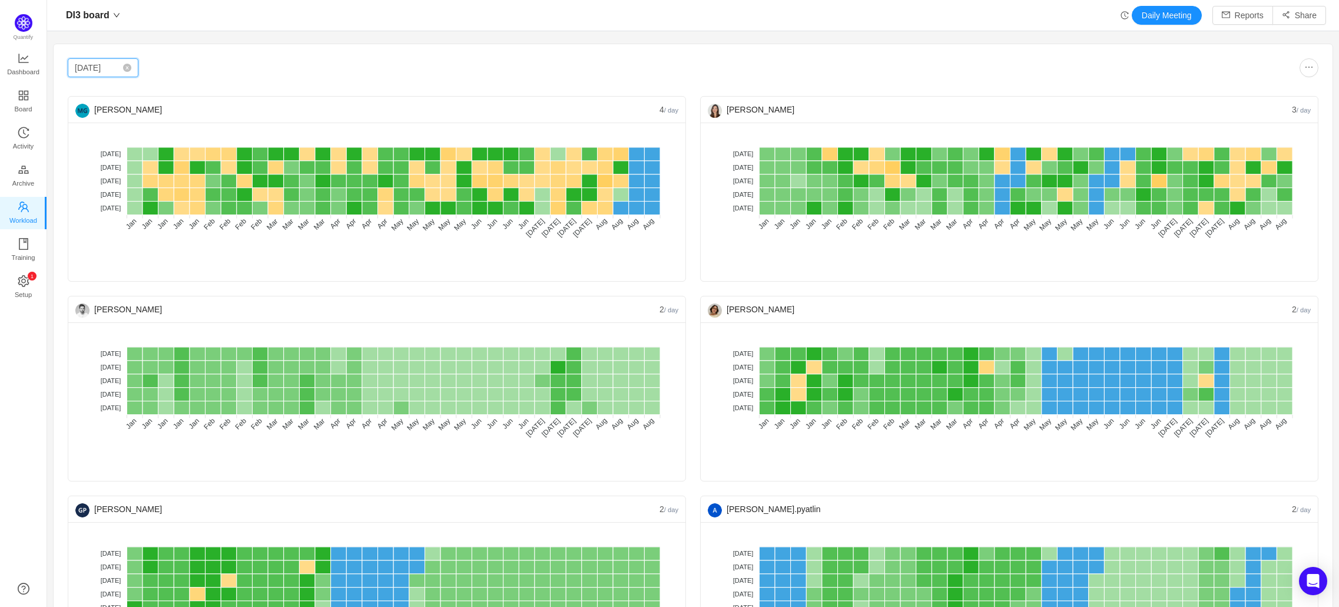
click at [93, 70] on input "Jan 2025" at bounding box center [103, 67] width 71 height 19
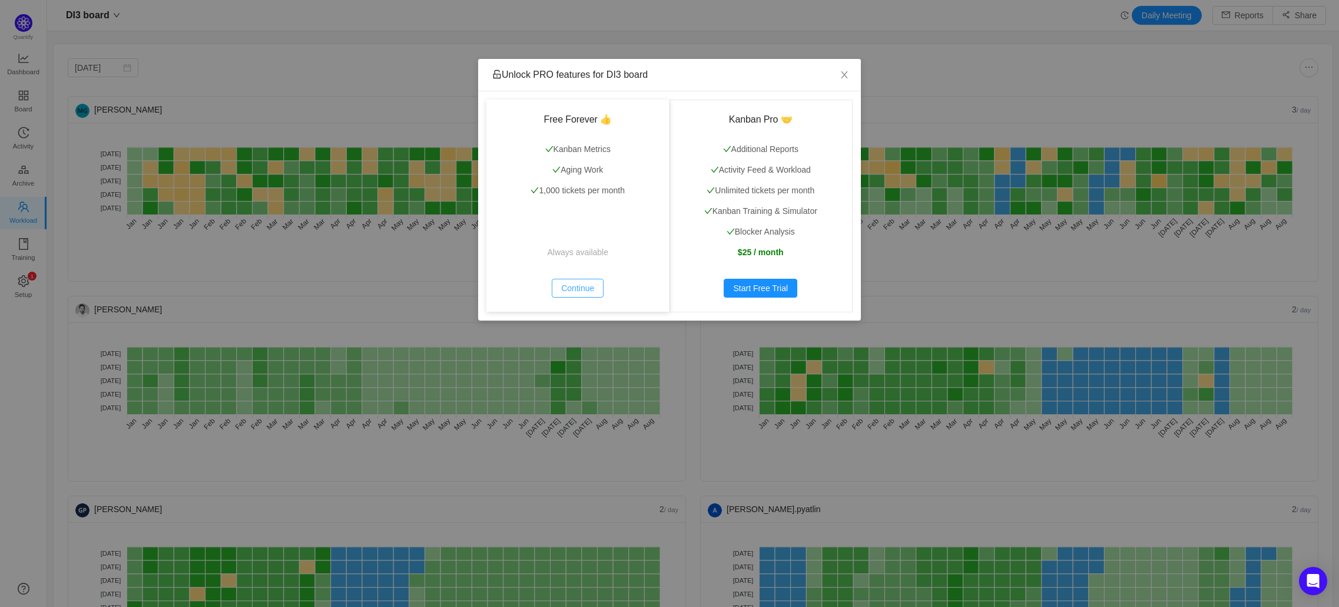
click at [571, 286] on button "Continue" at bounding box center [578, 288] width 52 height 19
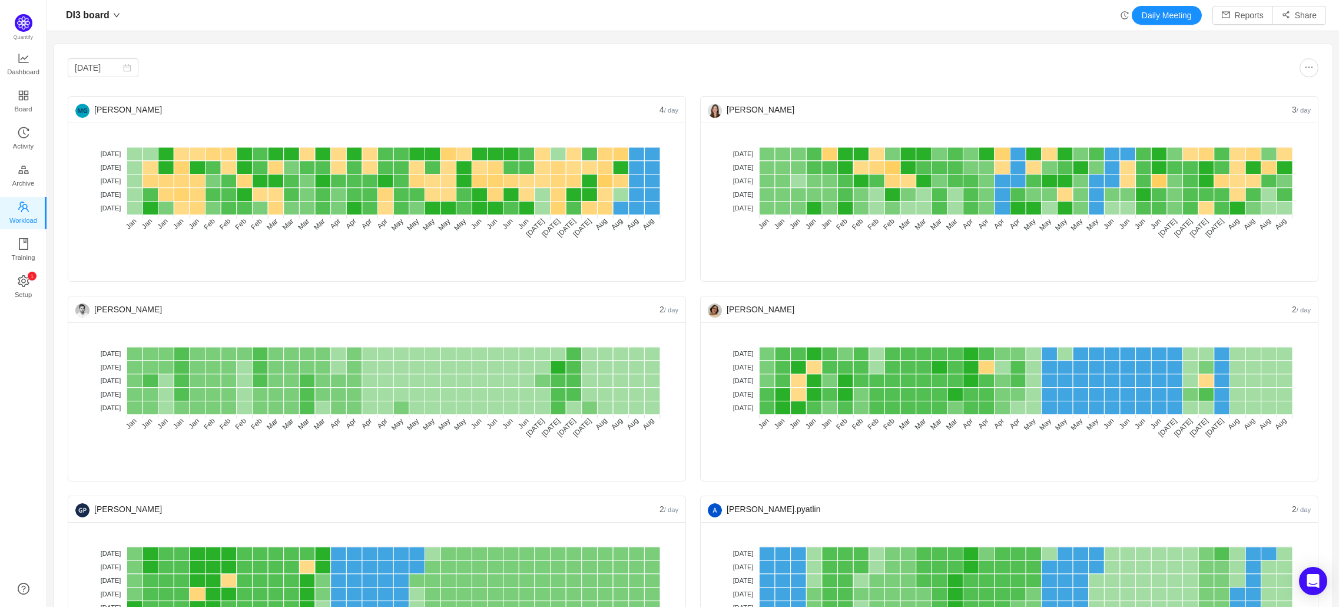
click at [106, 78] on div "Jan 2025 Maria Galale 4 / day No data No WIP Optimal (1-4) High (5-10) Overburd…" at bounding box center [693, 469] width 1251 height 822
click at [100, 67] on input "Jan 2025" at bounding box center [103, 67] width 71 height 19
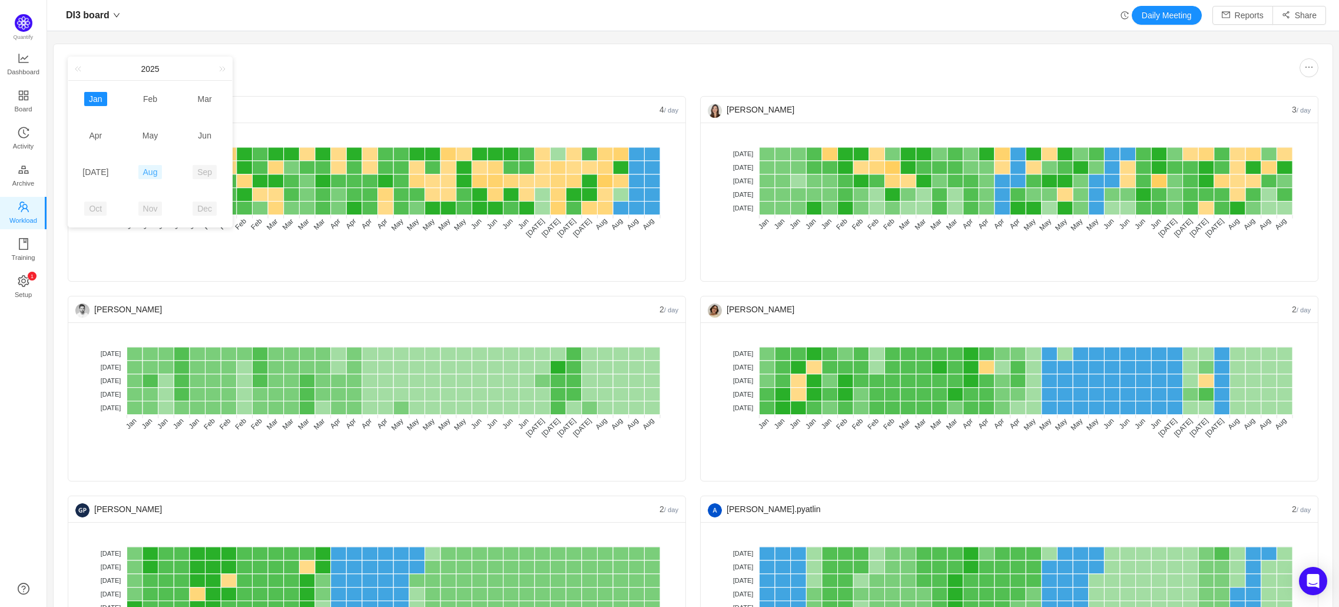
click at [153, 170] on link "Aug" at bounding box center [150, 172] width 24 height 14
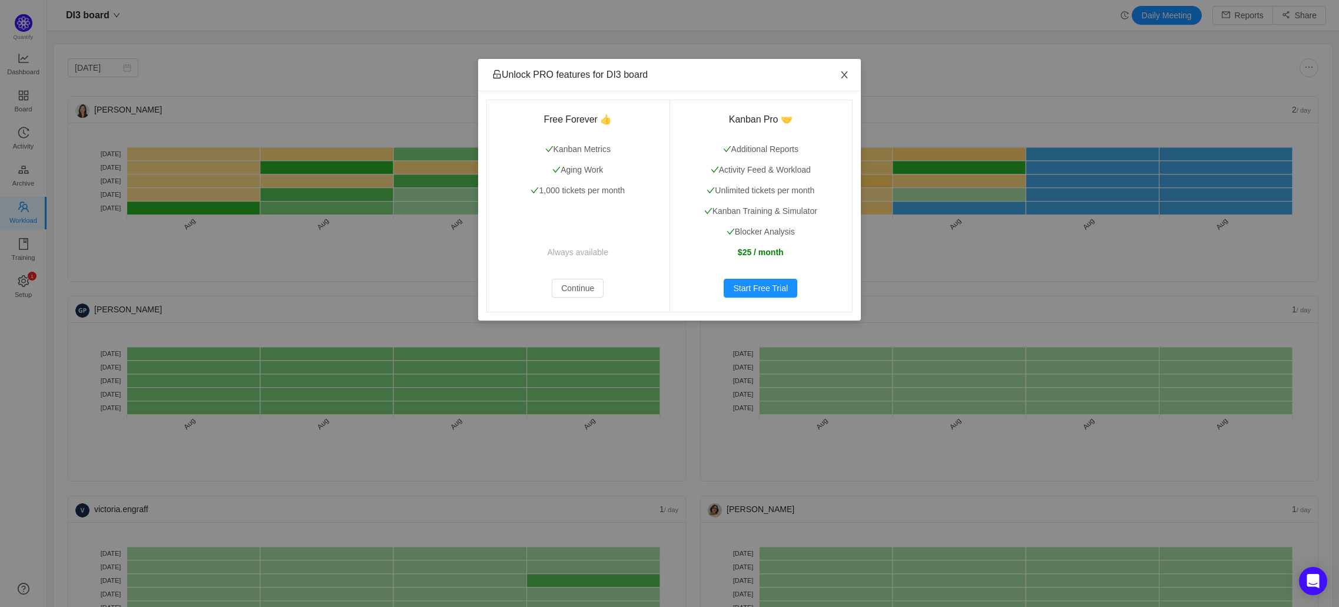
click at [836, 83] on span "Close" at bounding box center [844, 75] width 33 height 33
click at [844, 92] on div "Free Forever 👍 Kanban Metrics Aging Work 1,000 tickets per month Always availab…" at bounding box center [669, 205] width 383 height 229
click at [832, 61] on span "Close" at bounding box center [844, 75] width 33 height 33
click at [856, 78] on span "Close" at bounding box center [844, 75] width 33 height 33
click at [839, 69] on span "Close" at bounding box center [844, 75] width 33 height 33
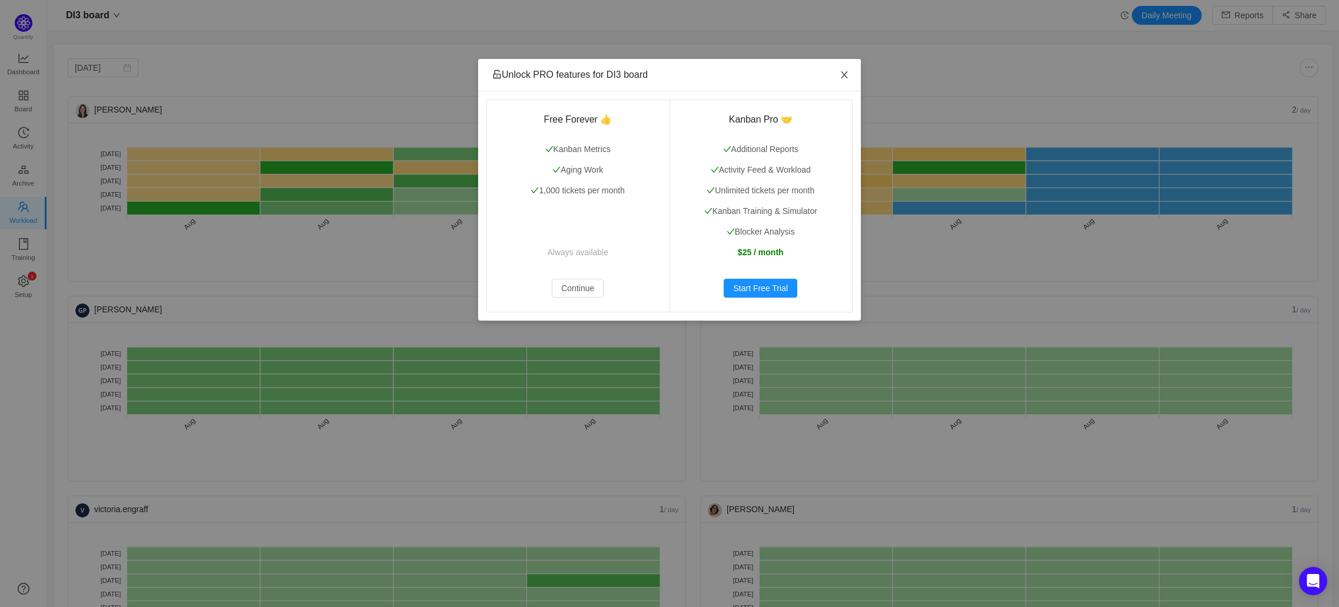
click at [841, 72] on icon "icon: close" at bounding box center [844, 74] width 9 height 9
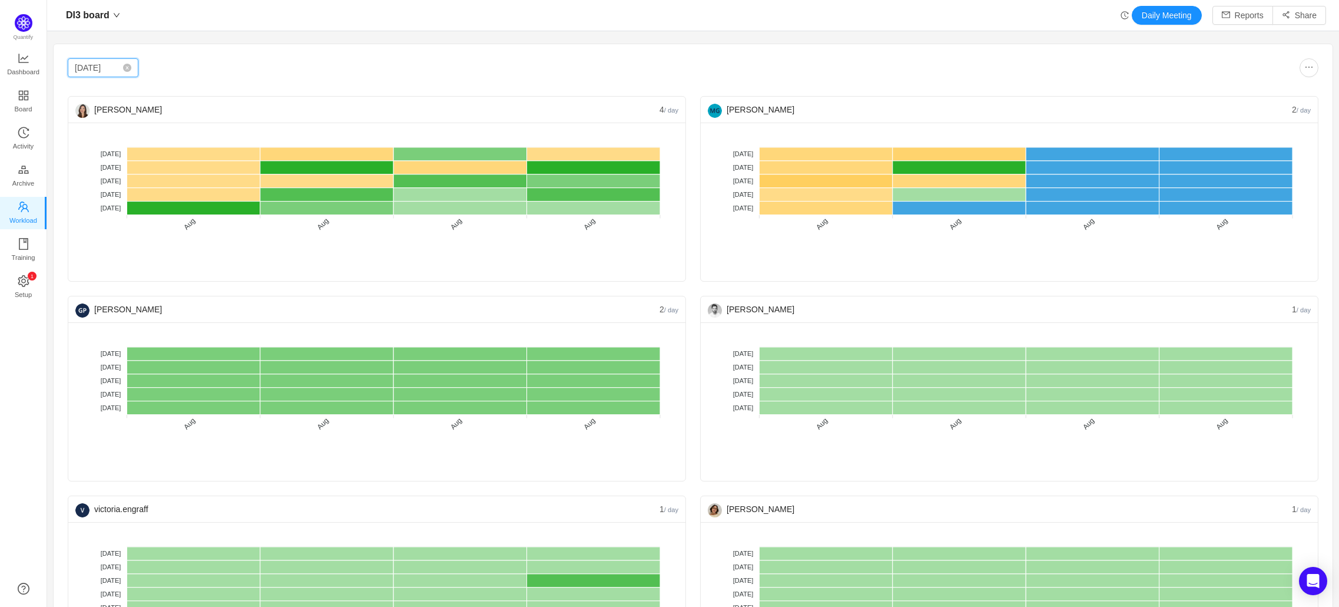
click at [112, 77] on input "Aug 2025" at bounding box center [103, 67] width 71 height 19
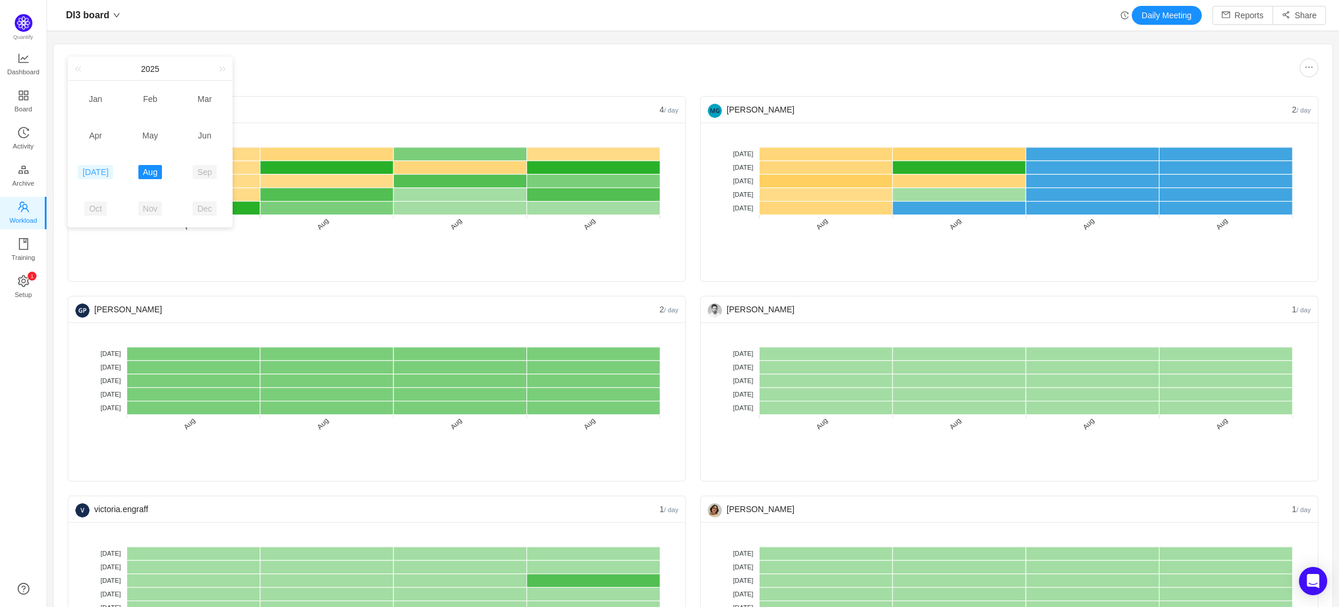
click at [94, 173] on link "Jul" at bounding box center [95, 172] width 35 height 14
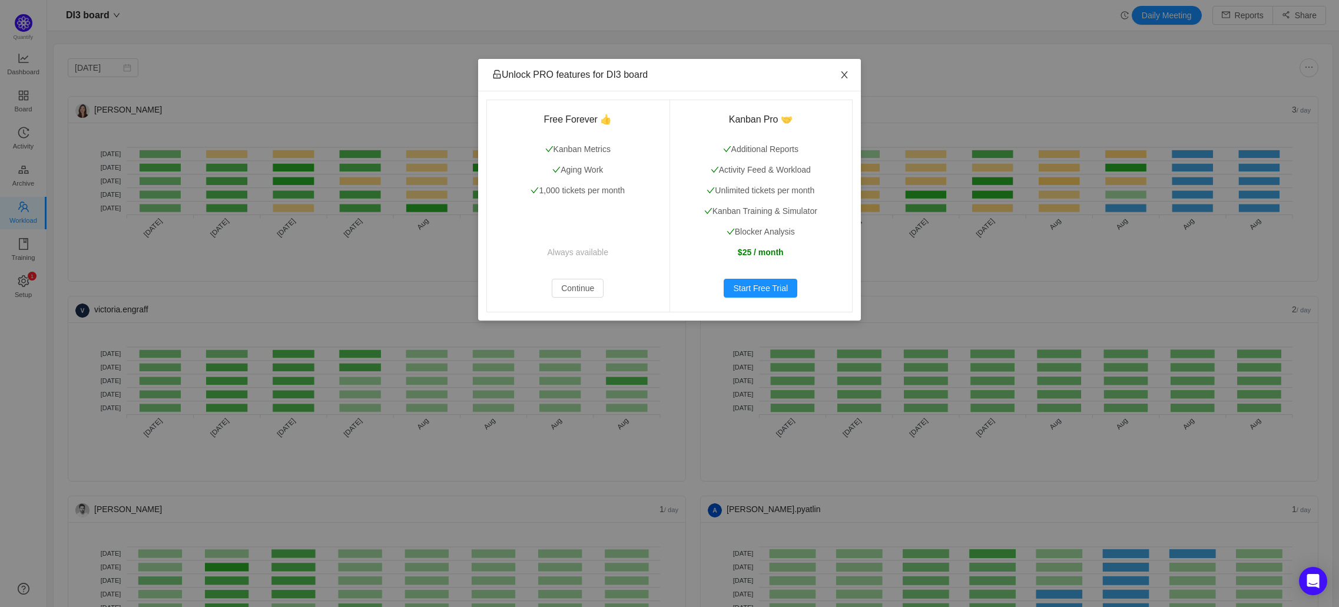
click at [844, 80] on icon "icon: close" at bounding box center [844, 74] width 9 height 9
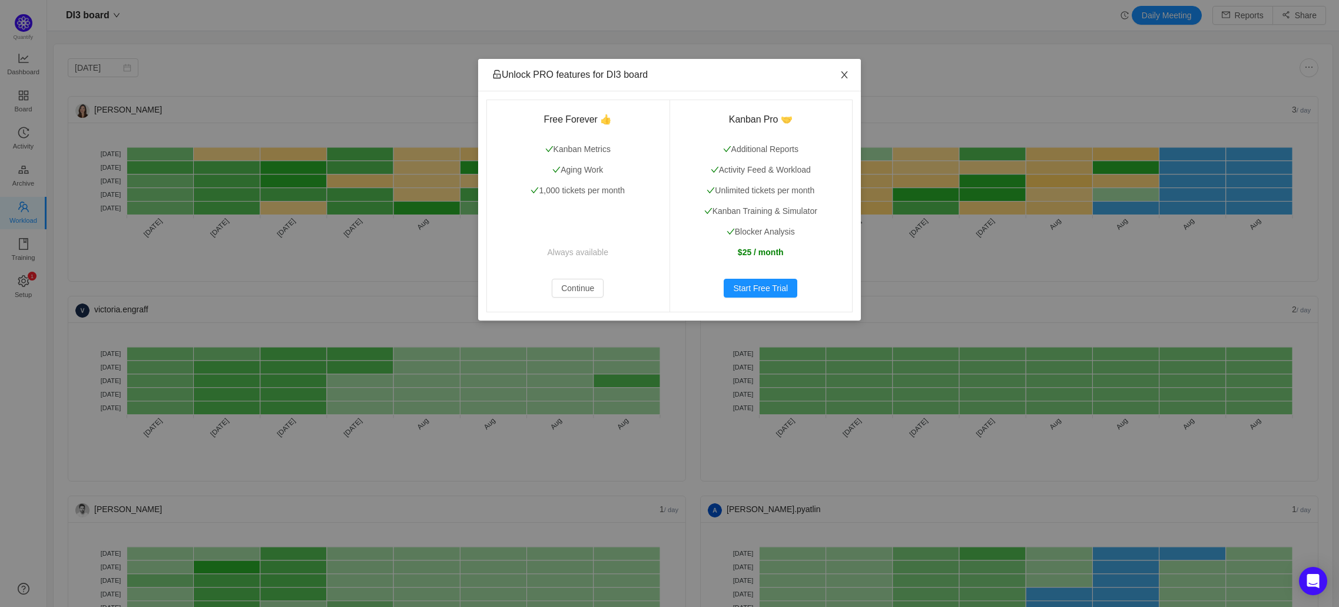
click at [847, 73] on icon "icon: close" at bounding box center [844, 74] width 6 height 7
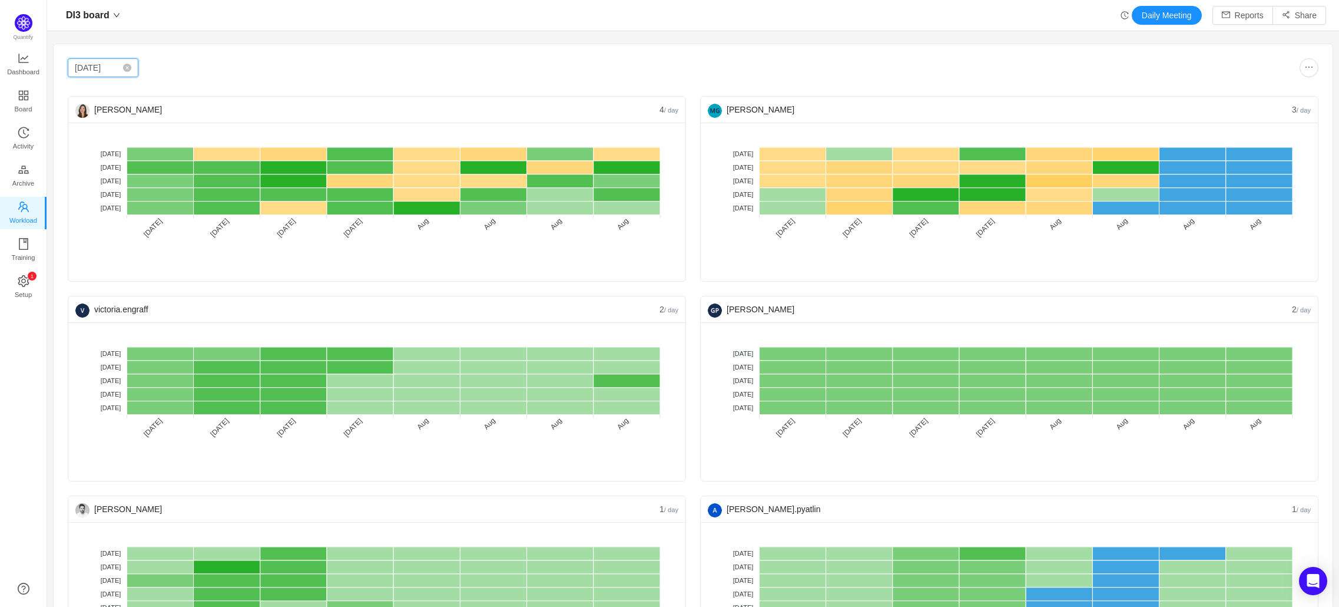
click at [71, 66] on input "Jul 2025" at bounding box center [103, 67] width 71 height 19
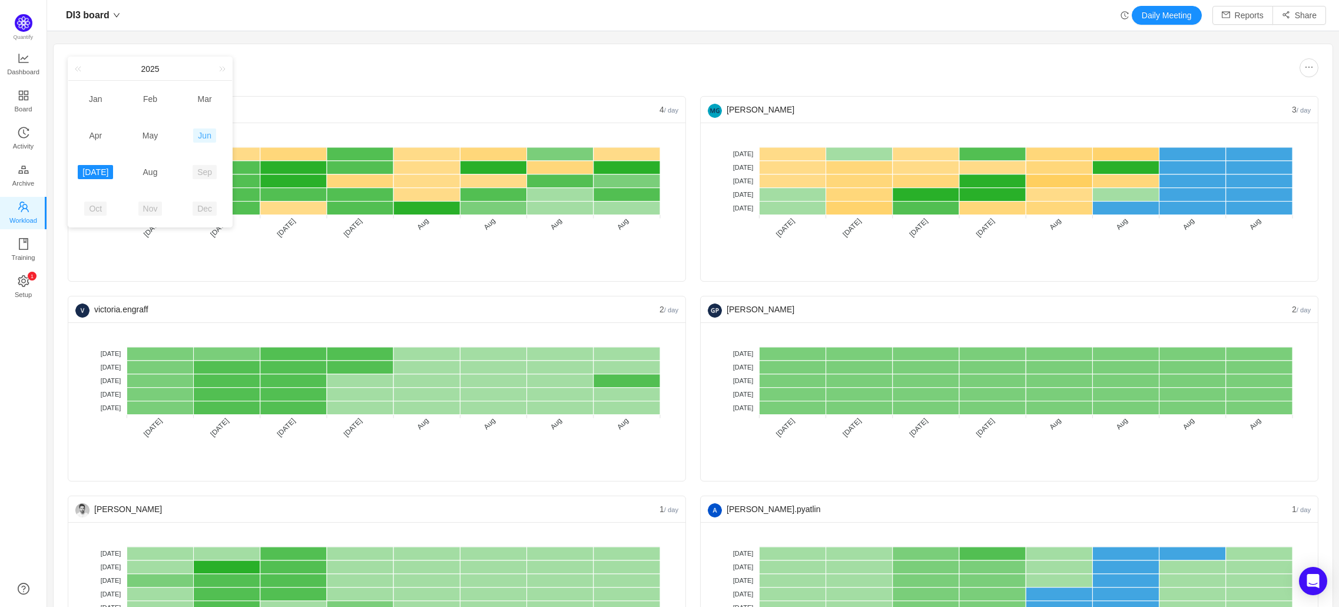
click at [201, 133] on link "Jun" at bounding box center [204, 135] width 23 height 14
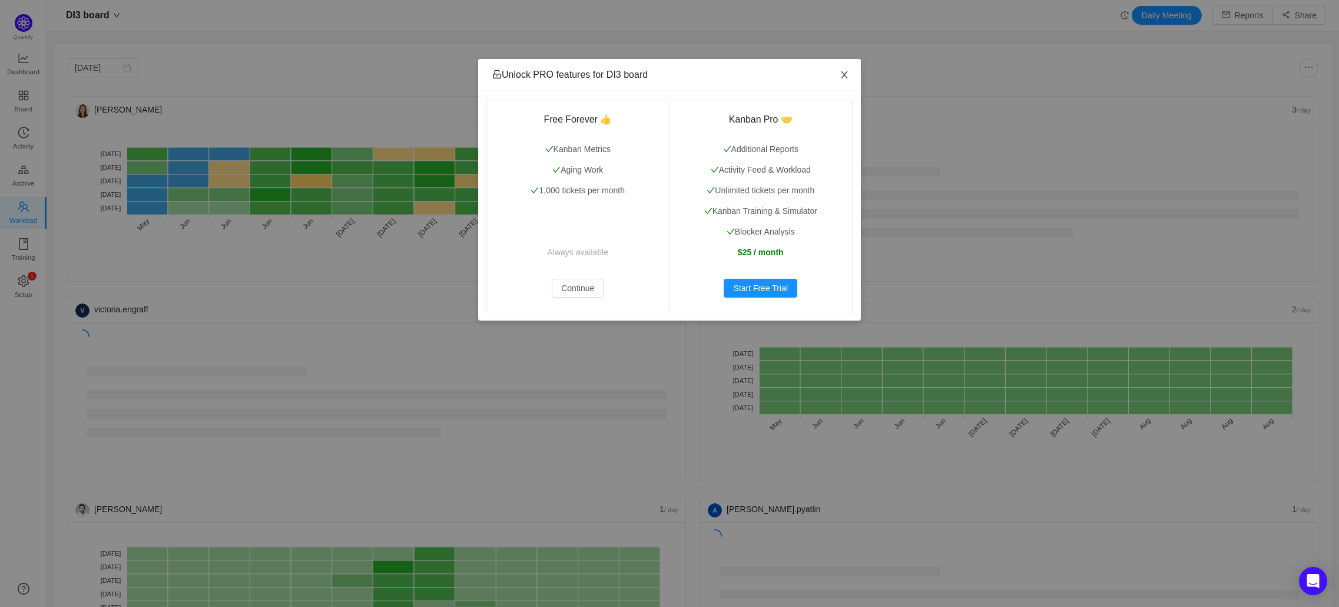
click at [835, 76] on span "Close" at bounding box center [844, 75] width 33 height 33
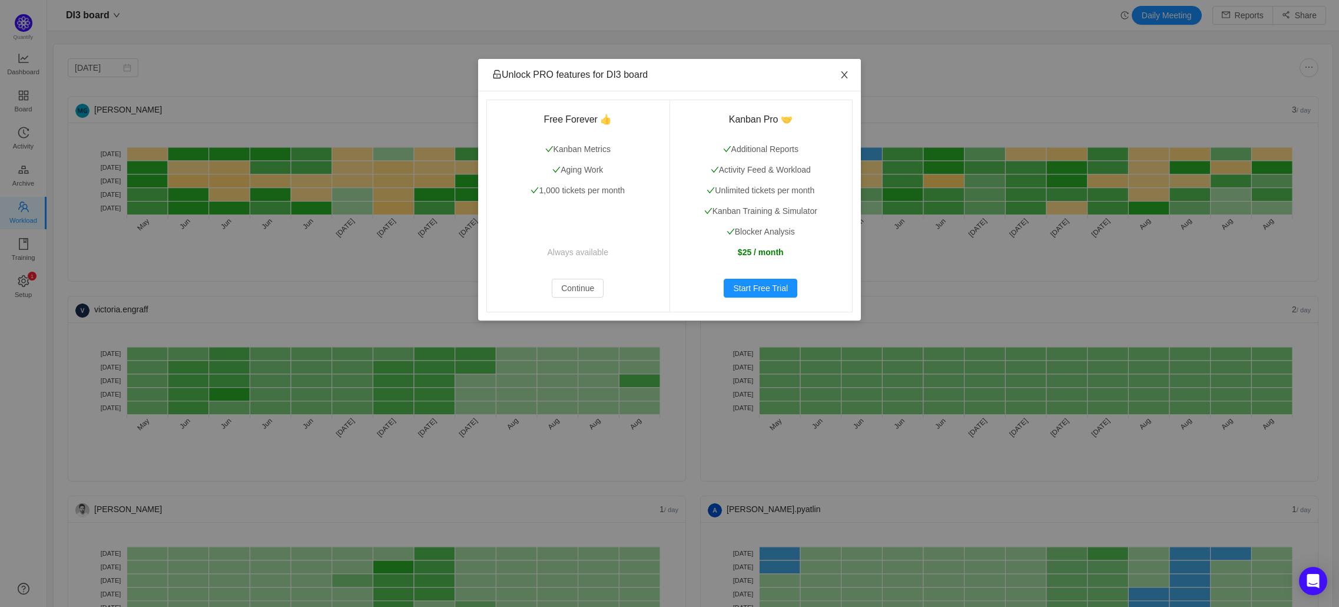
click at [844, 77] on icon "icon: close" at bounding box center [844, 74] width 6 height 7
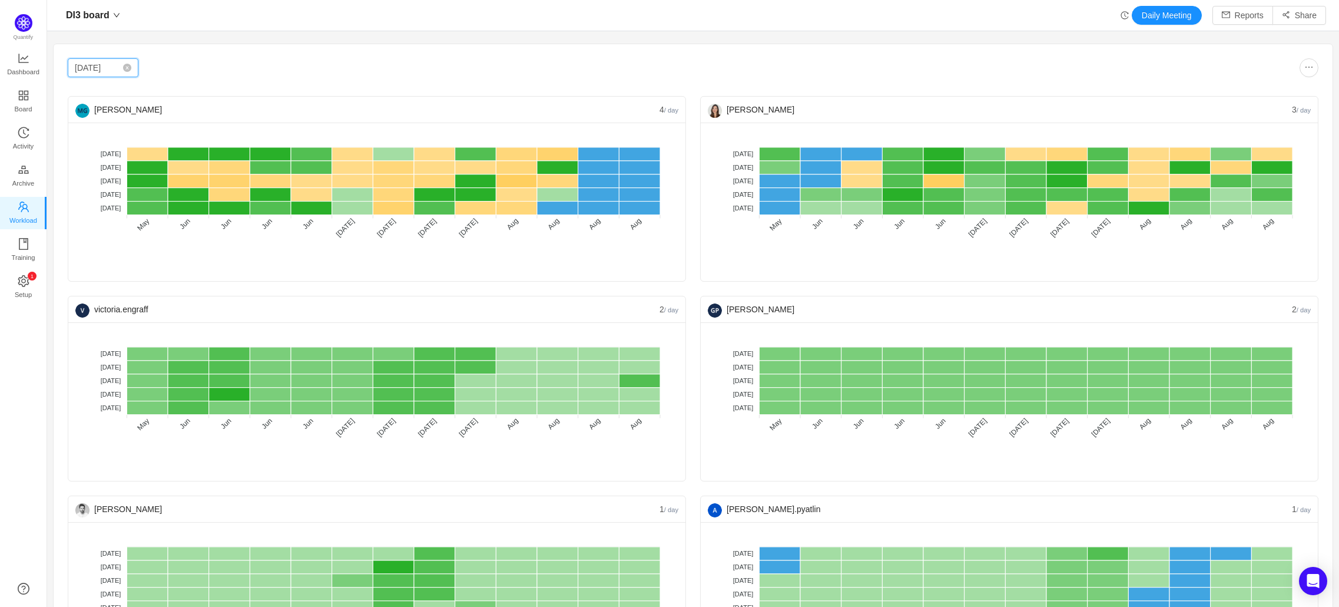
click at [101, 71] on input "Jun 2025" at bounding box center [103, 67] width 71 height 19
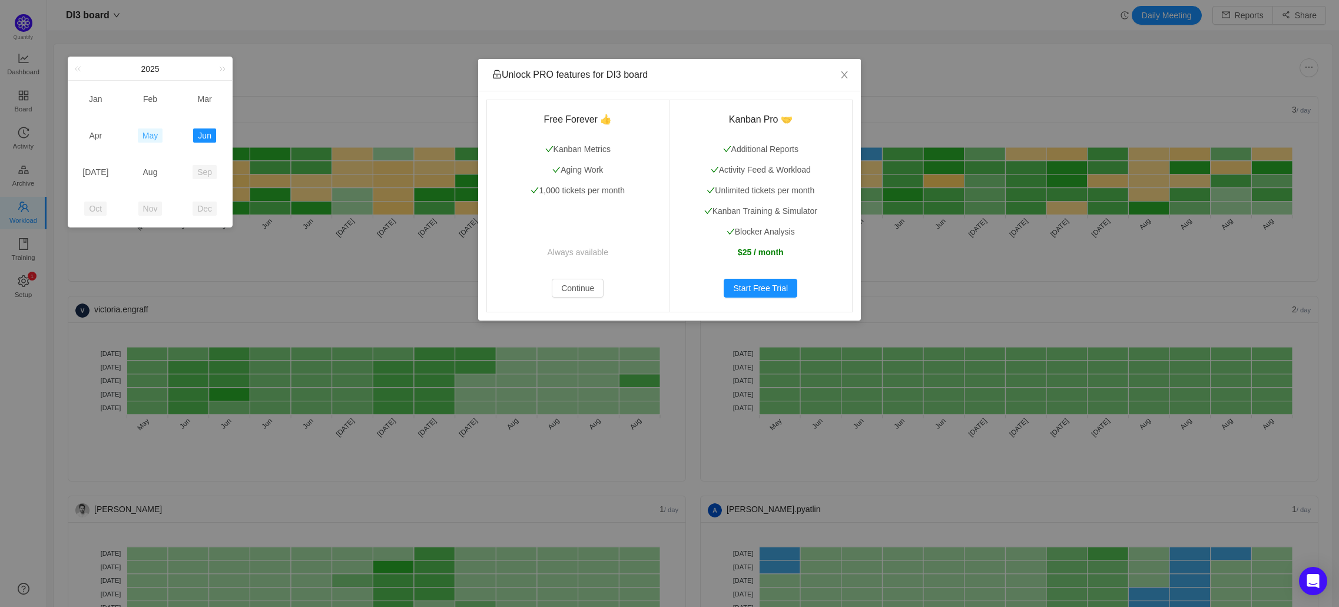
click at [142, 137] on link "May" at bounding box center [150, 135] width 25 height 14
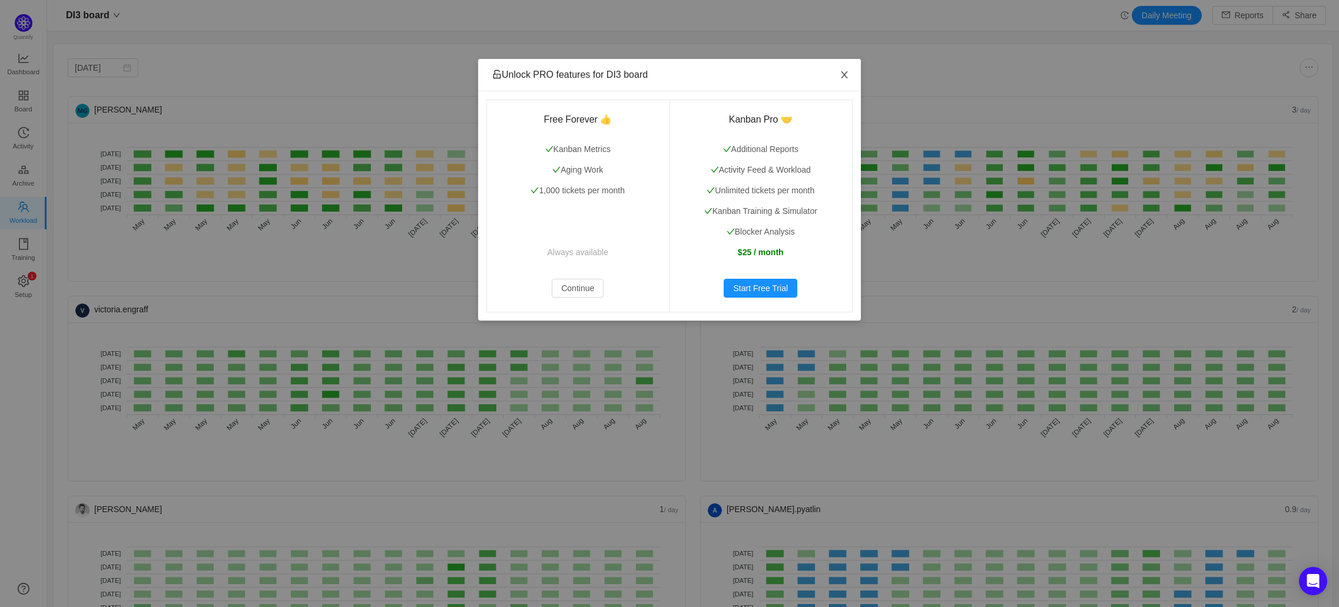
click at [837, 77] on span "Close" at bounding box center [844, 75] width 33 height 33
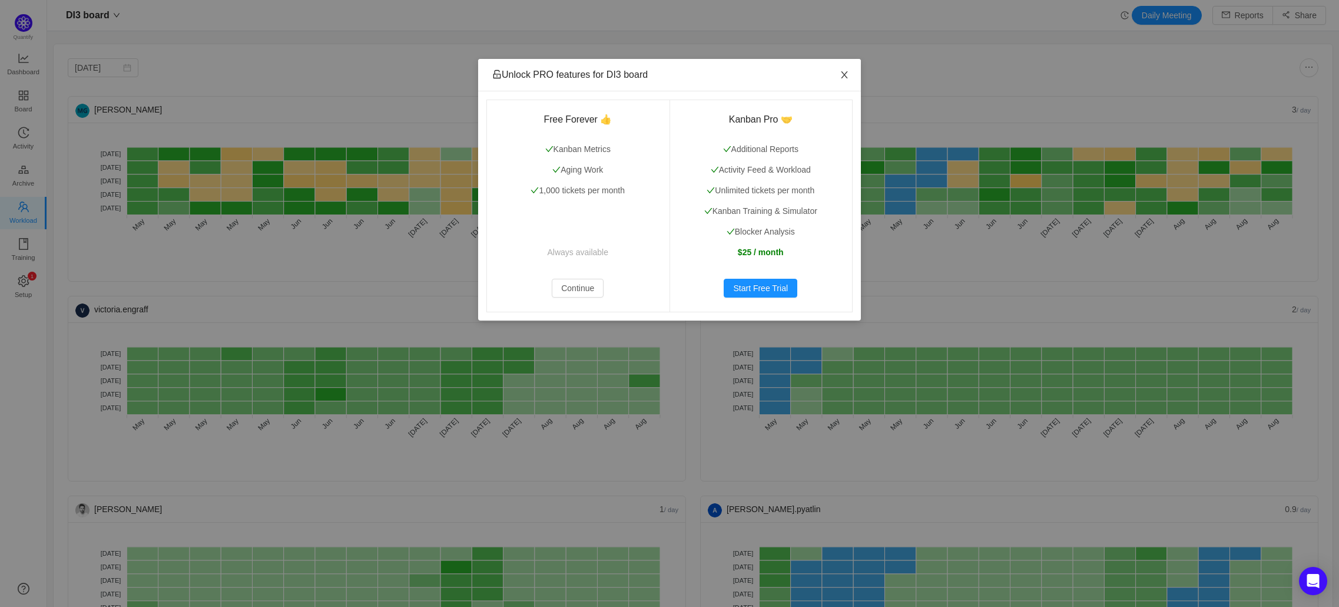
click at [848, 71] on icon "icon: close" at bounding box center [844, 74] width 9 height 9
click at [300, 112] on div "Unlock PRO features for DI3 board Free Forever 👍 Kanban Metrics Aging Work 1,00…" at bounding box center [669, 303] width 1339 height 607
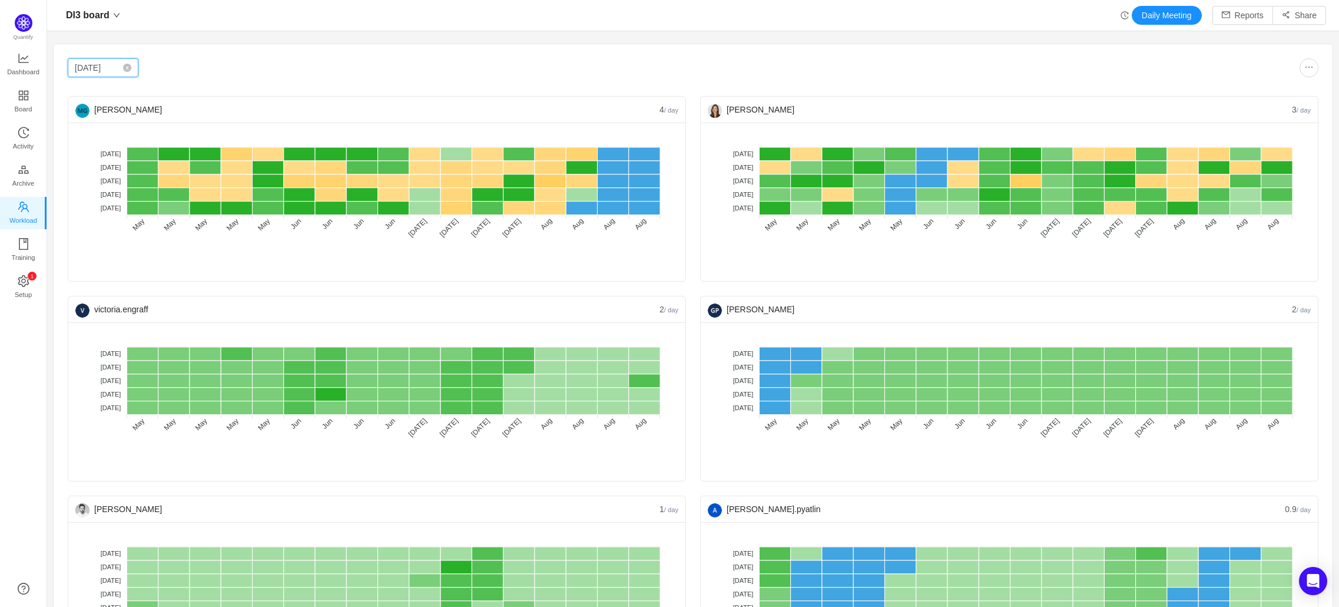
click at [100, 65] on input "May 2025" at bounding box center [103, 67] width 71 height 19
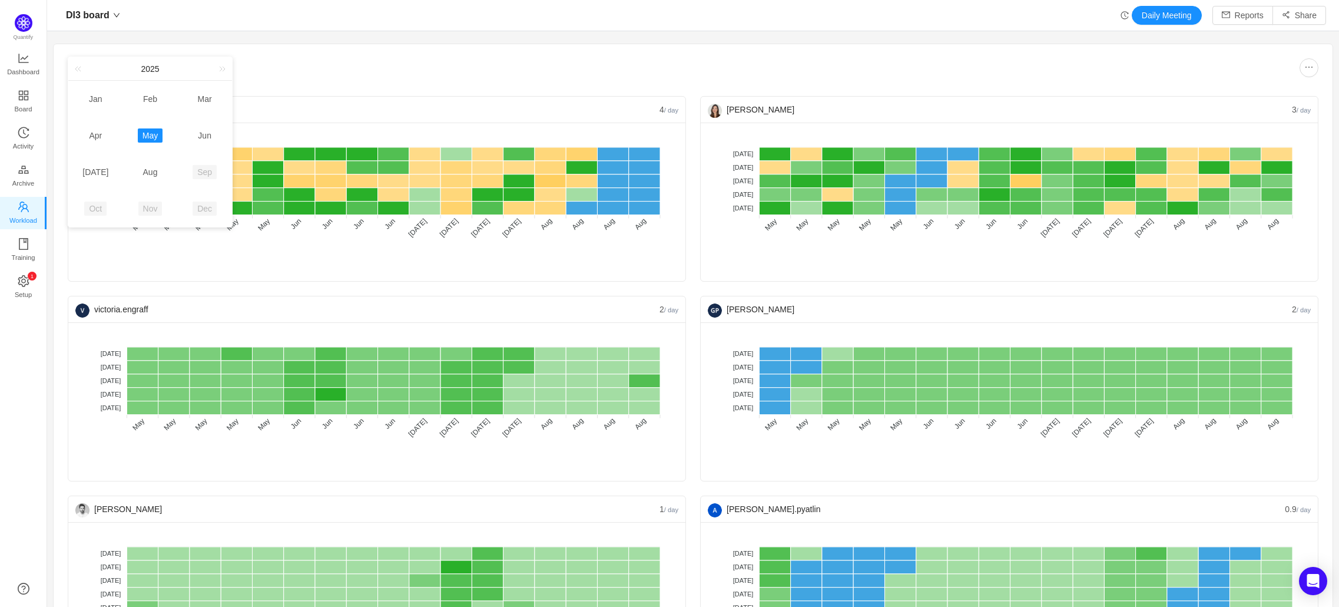
click at [83, 127] on td "Apr" at bounding box center [95, 135] width 55 height 37
type input "Apr 2025"
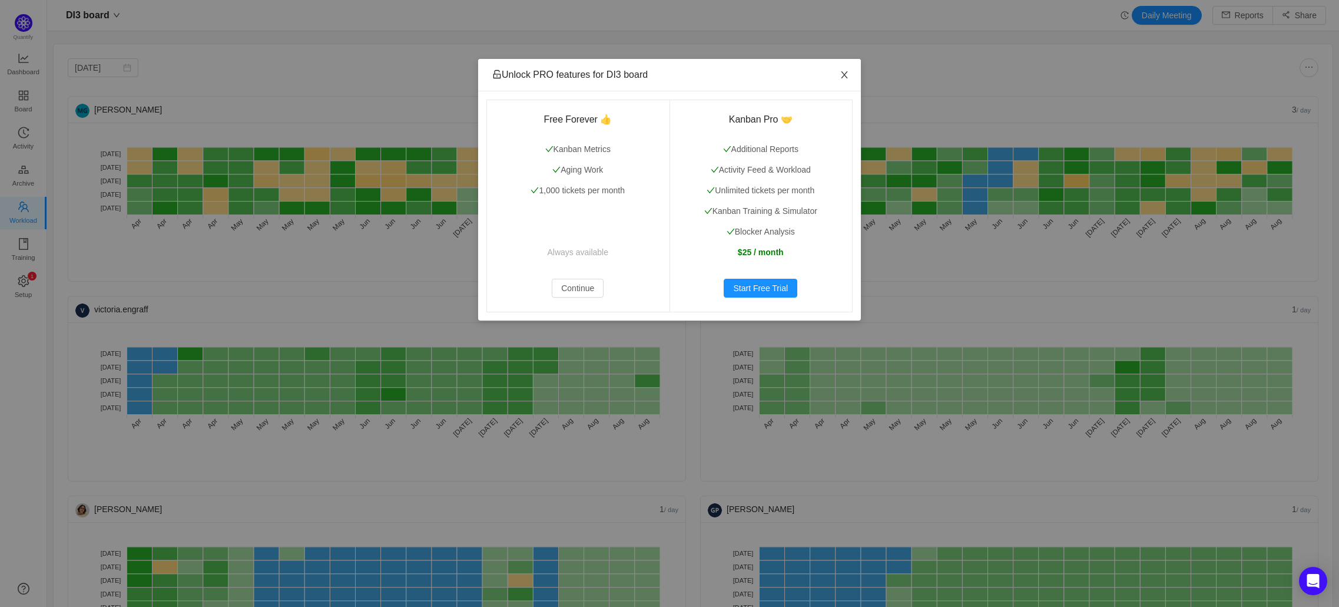
click at [833, 67] on span "Close" at bounding box center [844, 75] width 33 height 33
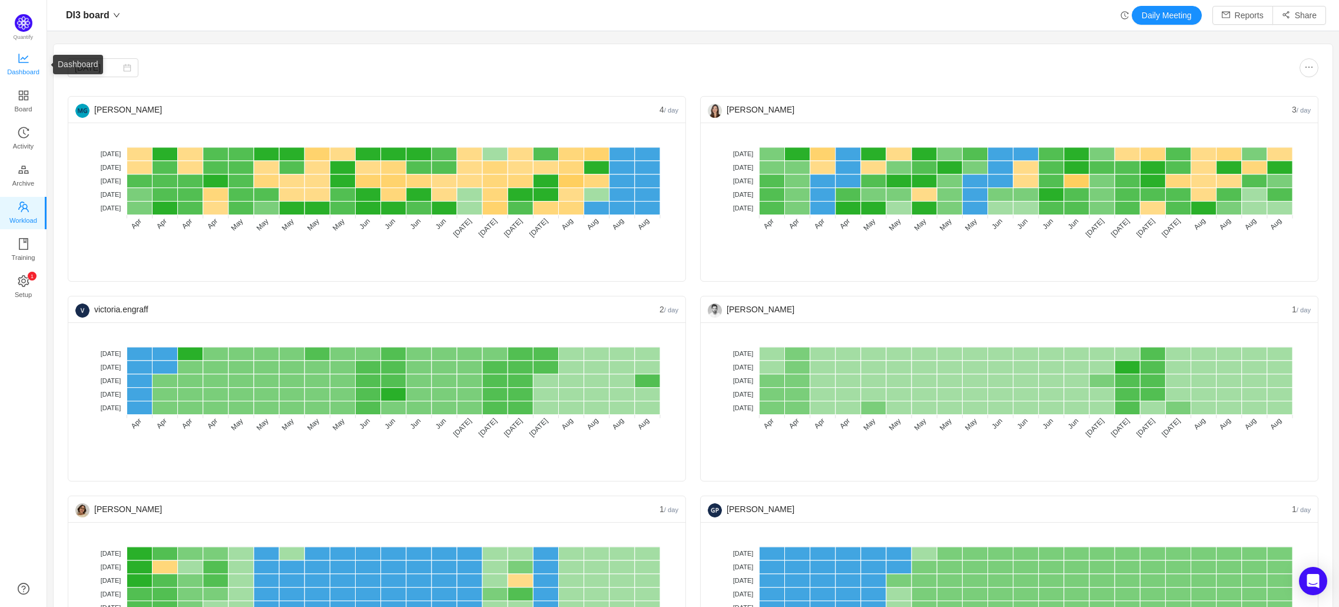
click at [11, 60] on span "Dashboard" at bounding box center [23, 72] width 32 height 24
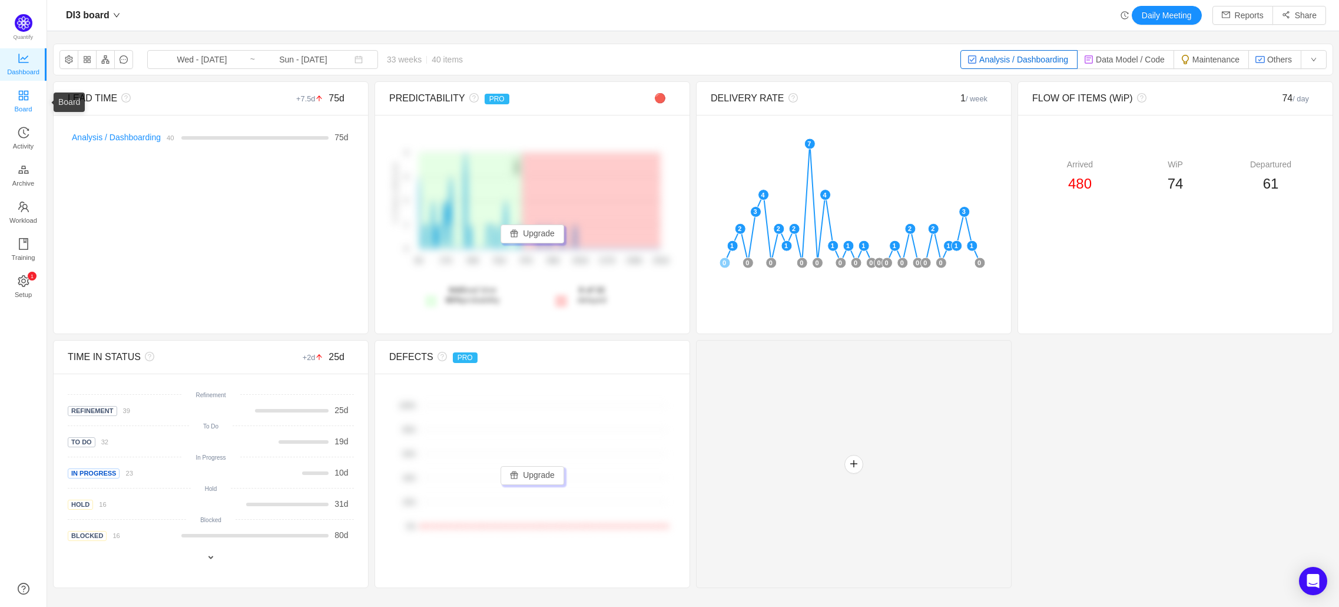
click at [18, 92] on icon "icon: appstore" at bounding box center [24, 96] width 12 height 12
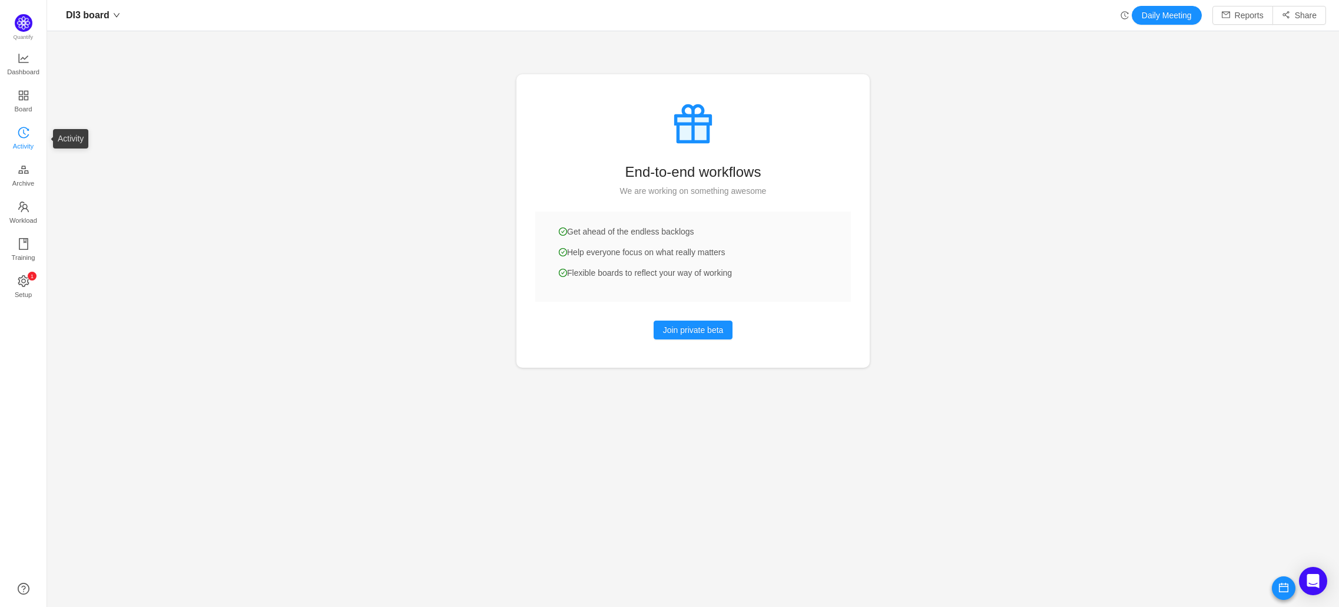
click at [18, 130] on link "Activity" at bounding box center [24, 139] width 12 height 24
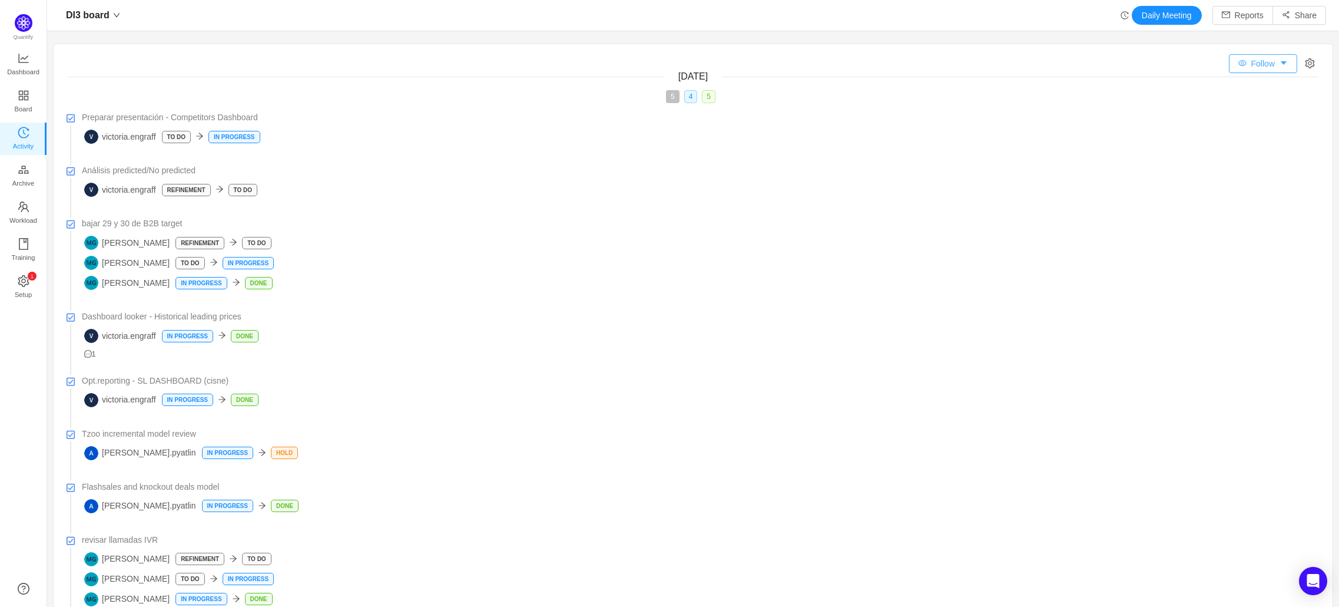
click at [1265, 62] on button "Follow" at bounding box center [1263, 63] width 68 height 19
click at [1249, 82] on li "Participating" at bounding box center [1252, 87] width 71 height 19
click at [1306, 66] on icon "icon: setting" at bounding box center [1310, 63] width 9 height 10
click at [1249, 92] on div "5 4 5" at bounding box center [693, 96] width 1251 height 13
click at [29, 165] on link "Archive" at bounding box center [24, 176] width 12 height 24
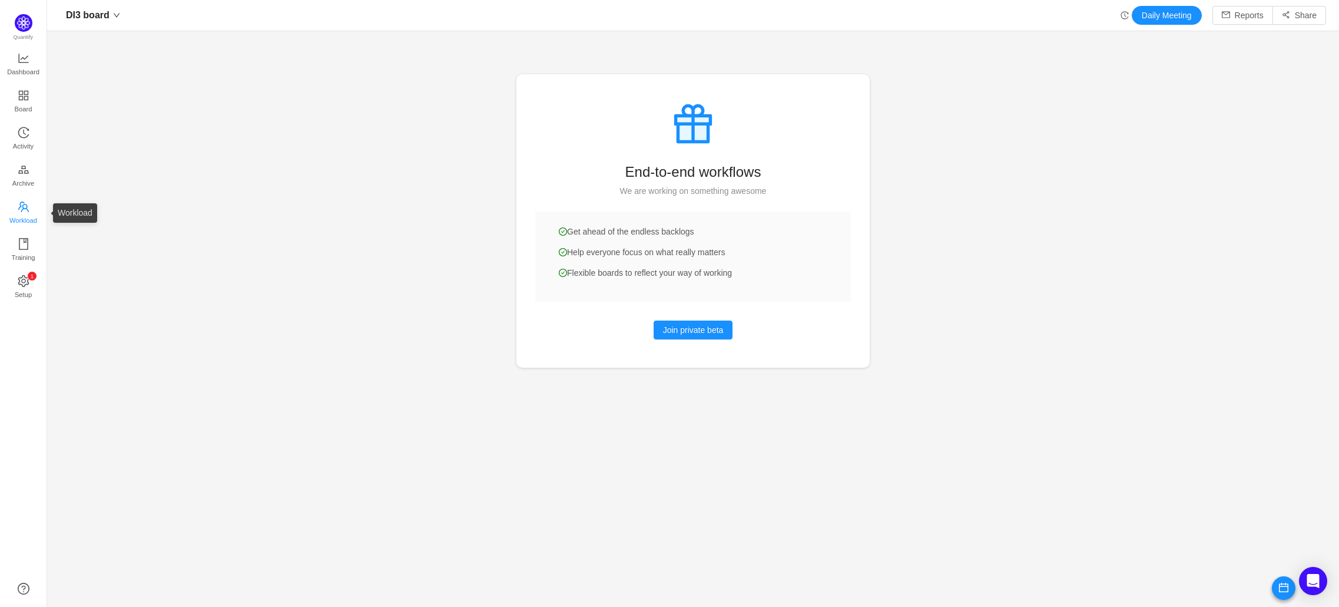
click at [15, 224] on span "Workload" at bounding box center [23, 221] width 28 height 24
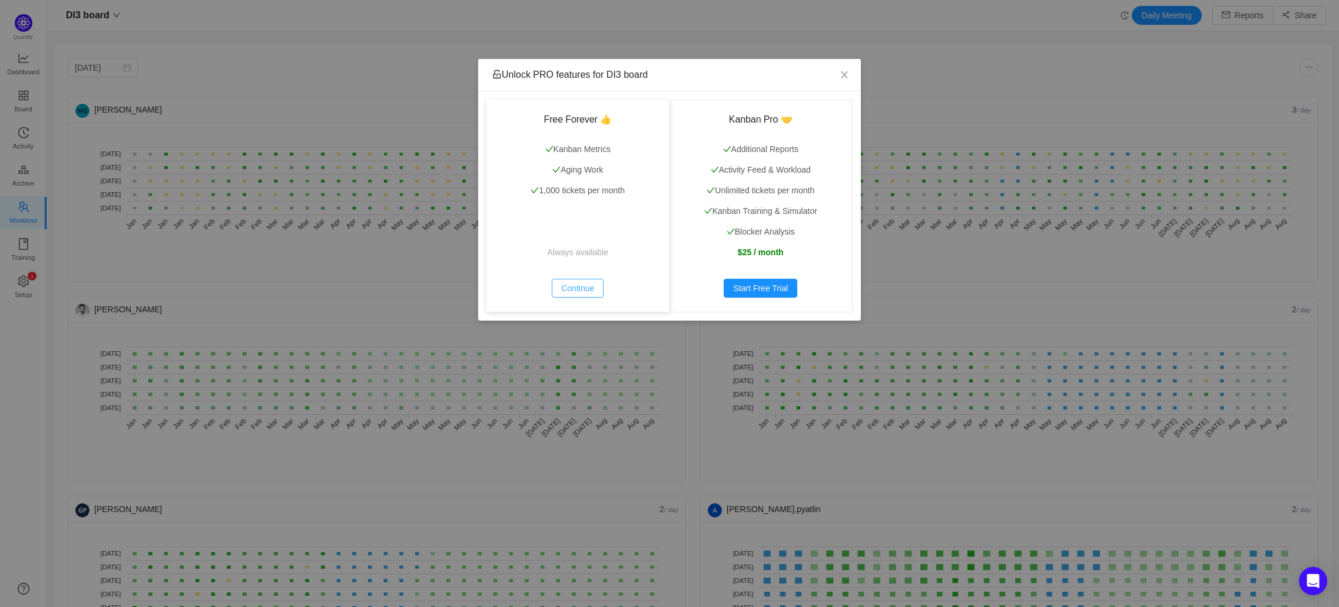
click at [587, 286] on button "Continue" at bounding box center [578, 288] width 52 height 19
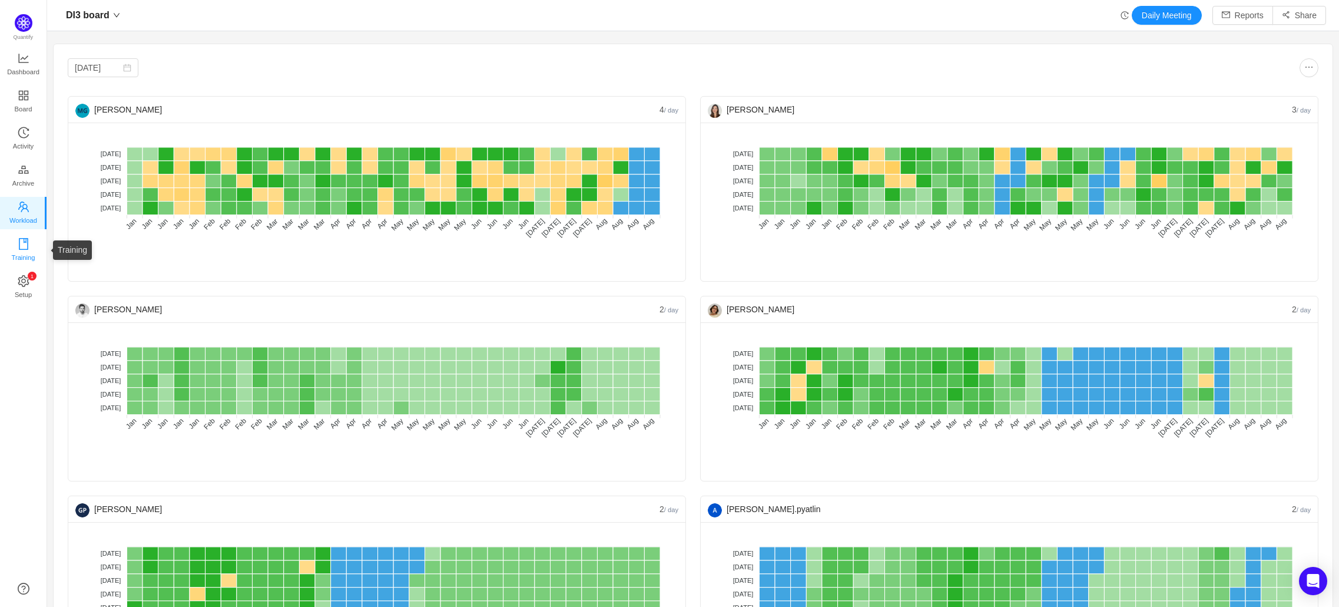
click at [34, 252] on span "Training" at bounding box center [23, 258] width 24 height 24
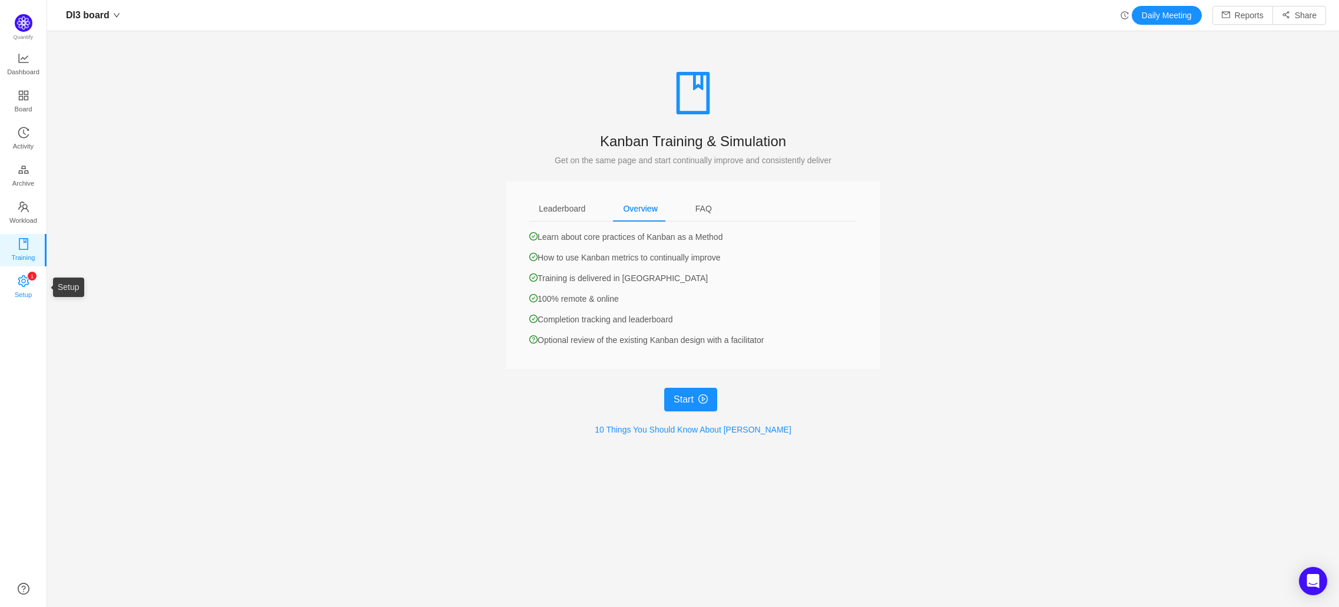
click at [31, 293] on span "Setup" at bounding box center [23, 295] width 17 height 24
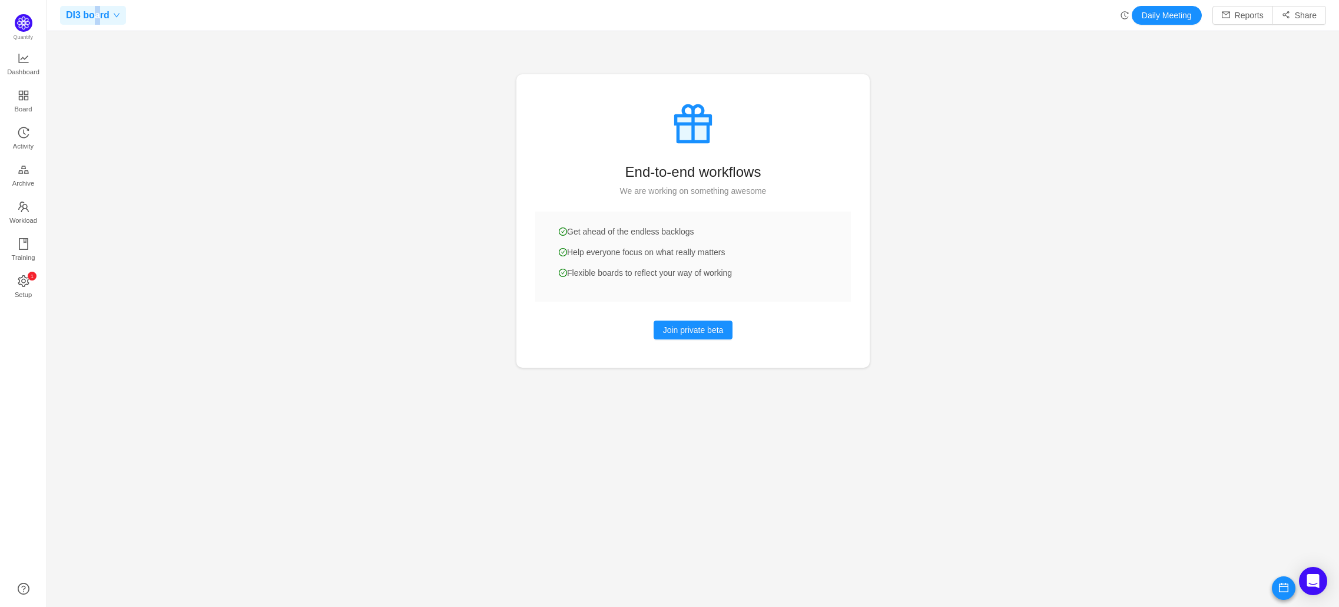
click at [98, 9] on span "DI3 board" at bounding box center [88, 15] width 44 height 19
click at [128, 461] on div at bounding box center [693, 303] width 1292 height 607
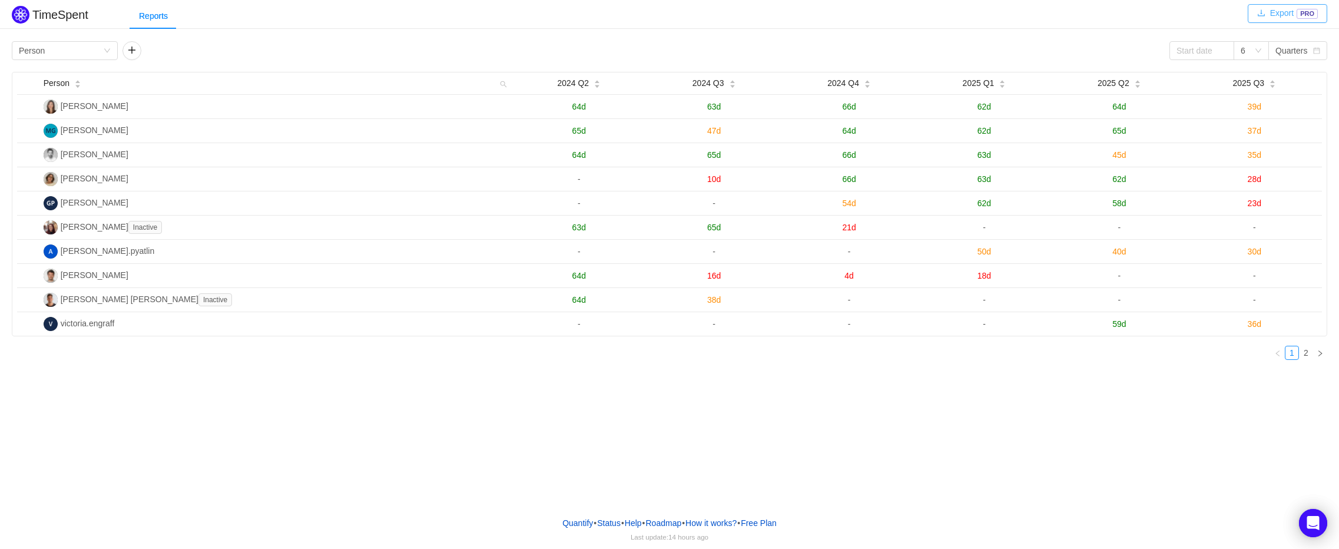
click at [1280, 12] on button "Export PRO" at bounding box center [1288, 13] width 80 height 19
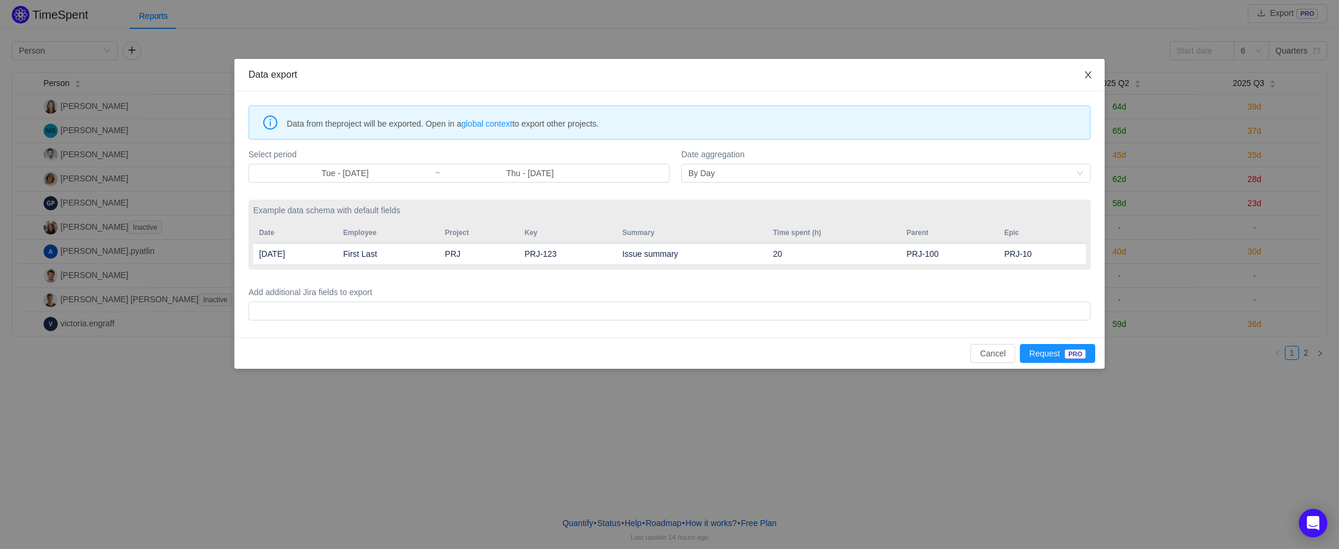
click at [1089, 70] on span "Close" at bounding box center [1088, 75] width 33 height 33
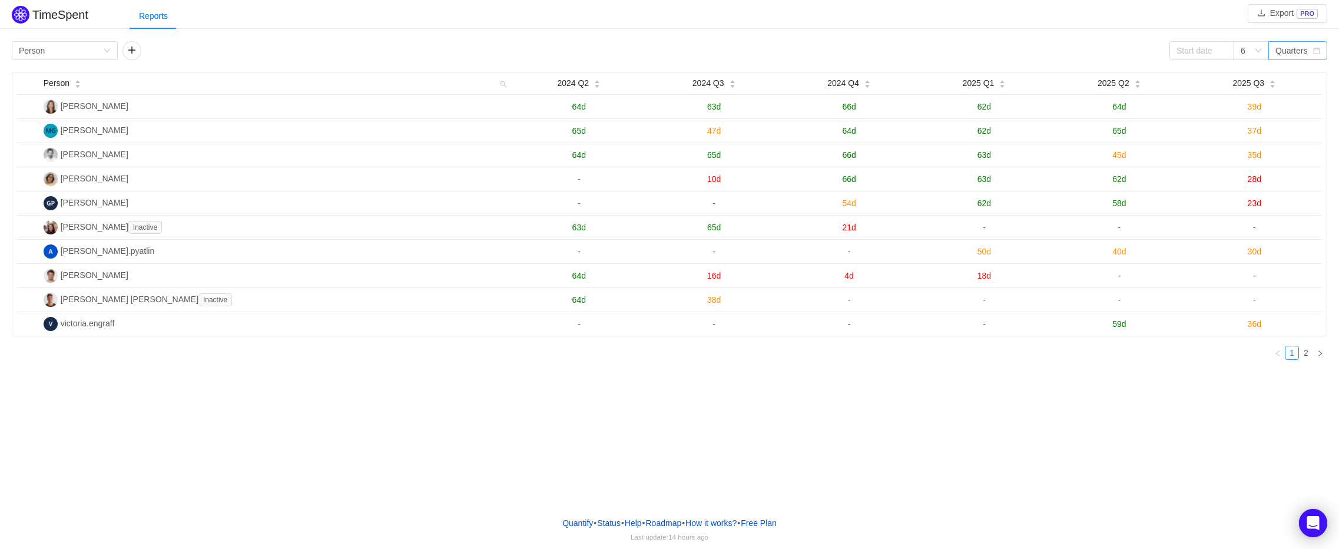
click at [1291, 53] on div "Quarters" at bounding box center [1292, 51] width 32 height 18
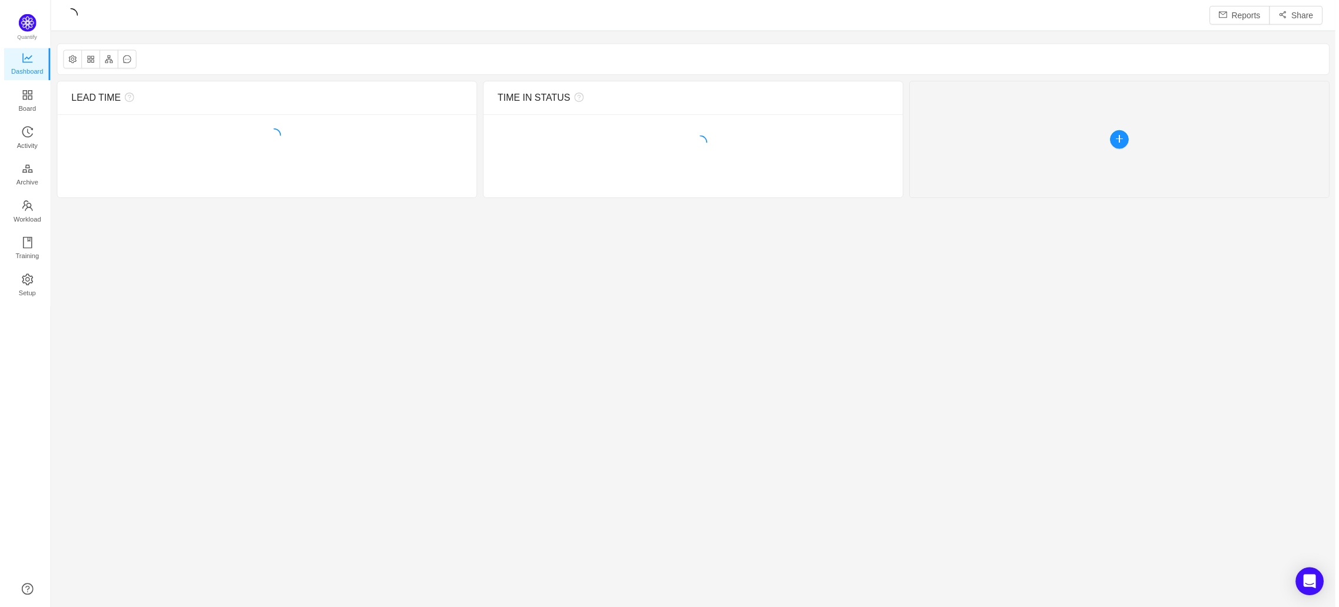
scroll to position [583, 1257]
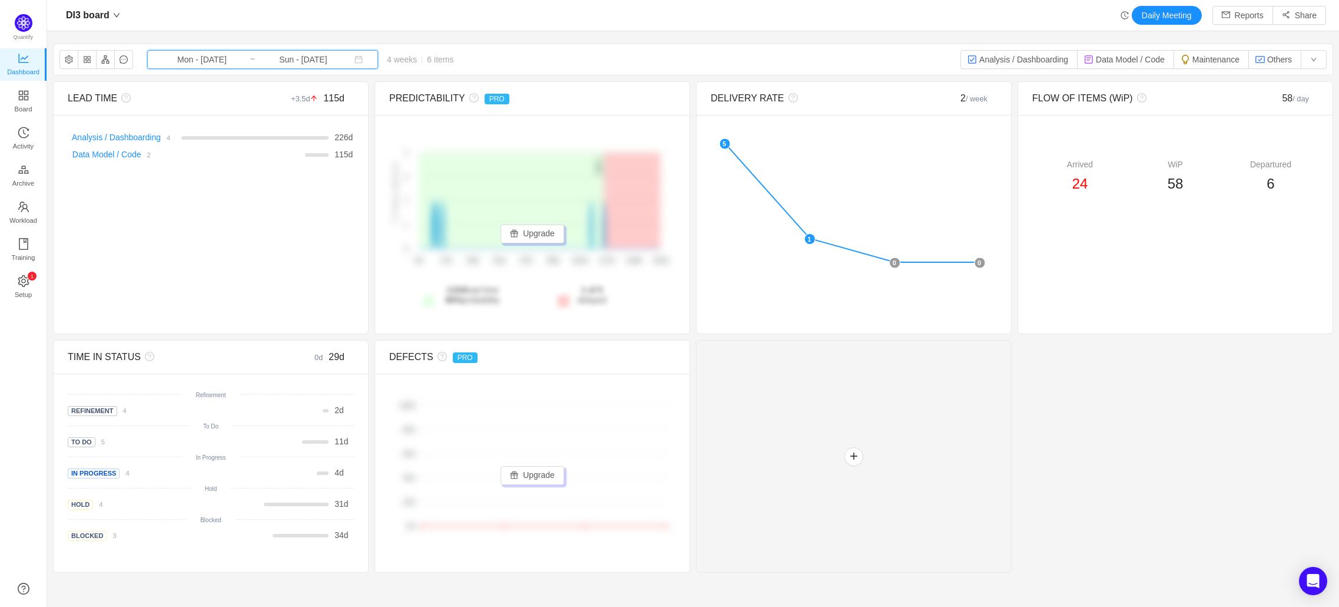
click at [171, 50] on span "Mon - [DATE] ~ Sun - [DATE]" at bounding box center [262, 59] width 231 height 19
click at [168, 252] on div "LEAD TIME +3.5d 115d There are no delivered work items in the selected period P…" at bounding box center [211, 207] width 316 height 253
click at [205, 65] on input "Mon - Aug 04, 2025" at bounding box center [201, 59] width 95 height 13
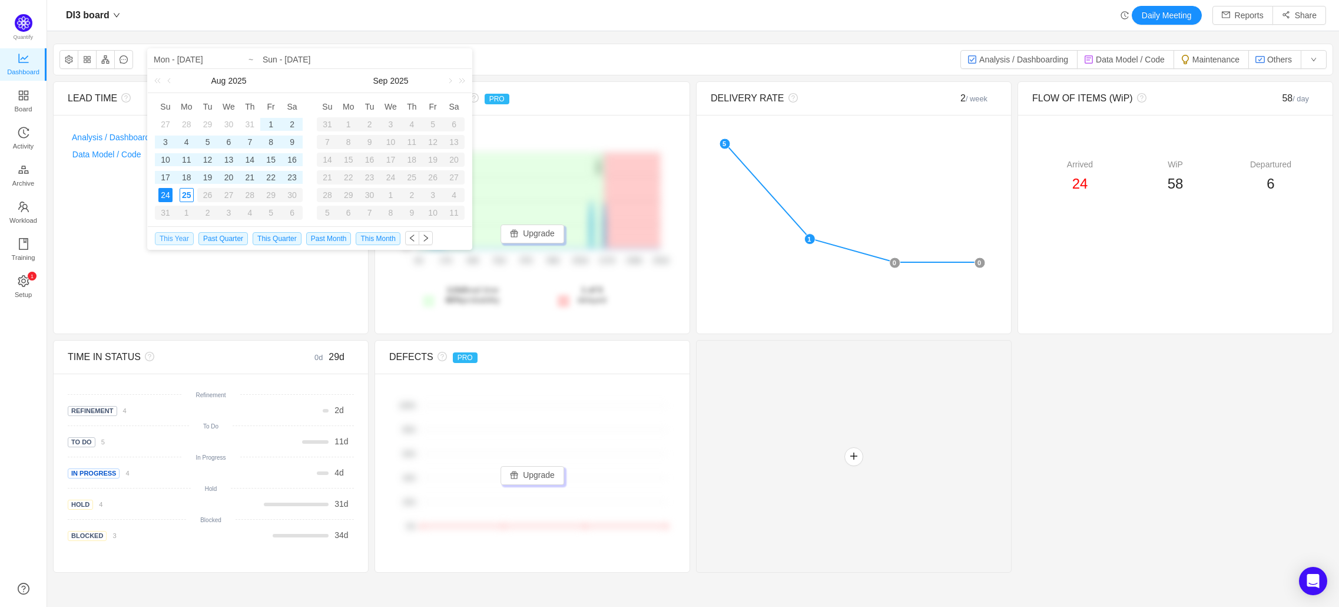
click at [172, 236] on span "This Year" at bounding box center [174, 238] width 39 height 13
type input "Wed - Jan 01, 2025"
type input "Sun - Aug 24, 2025"
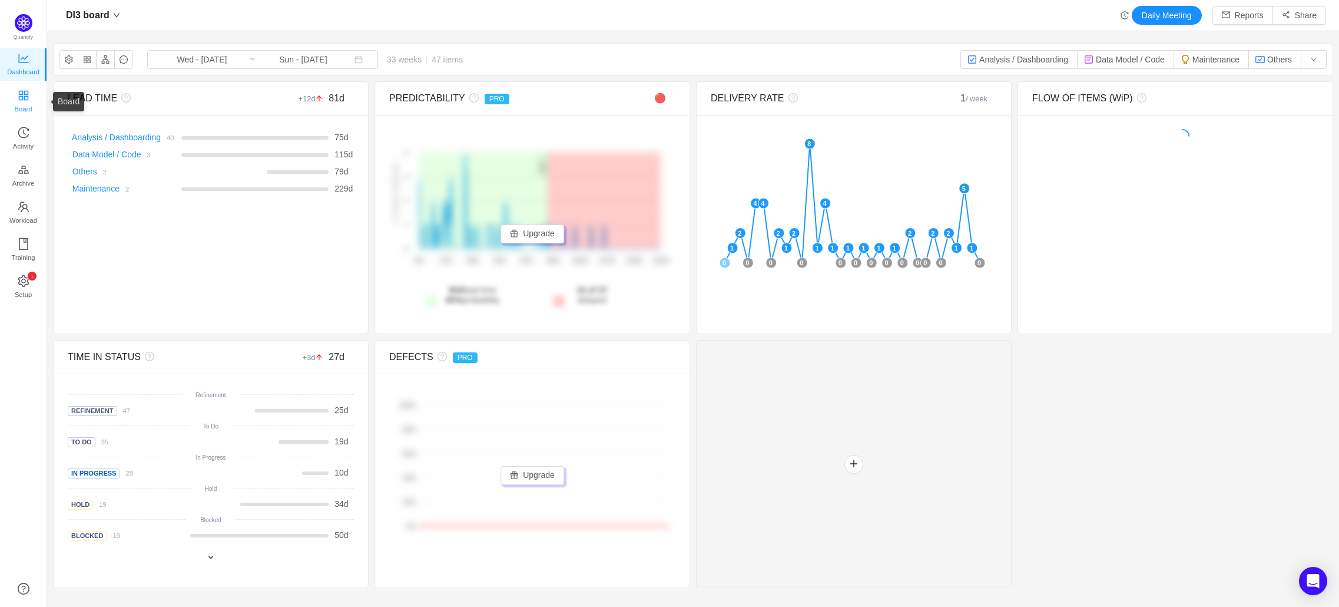
click at [22, 98] on span "Board" at bounding box center [24, 109] width 18 height 24
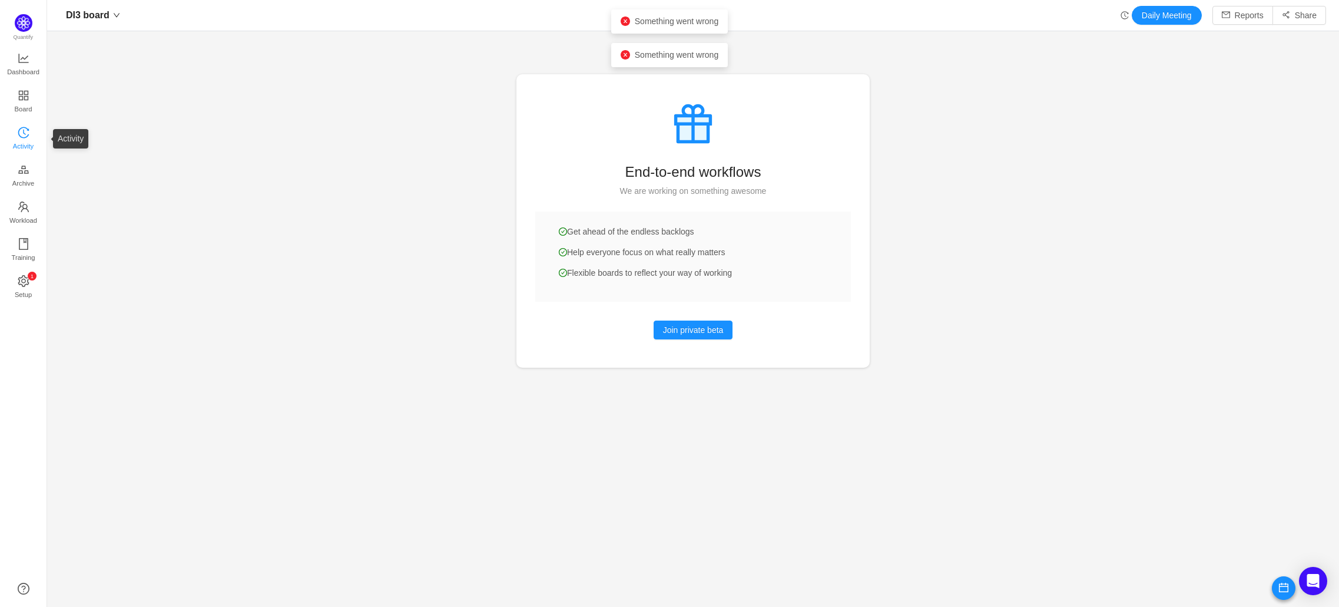
click at [32, 147] on span "Activity" at bounding box center [23, 146] width 21 height 24
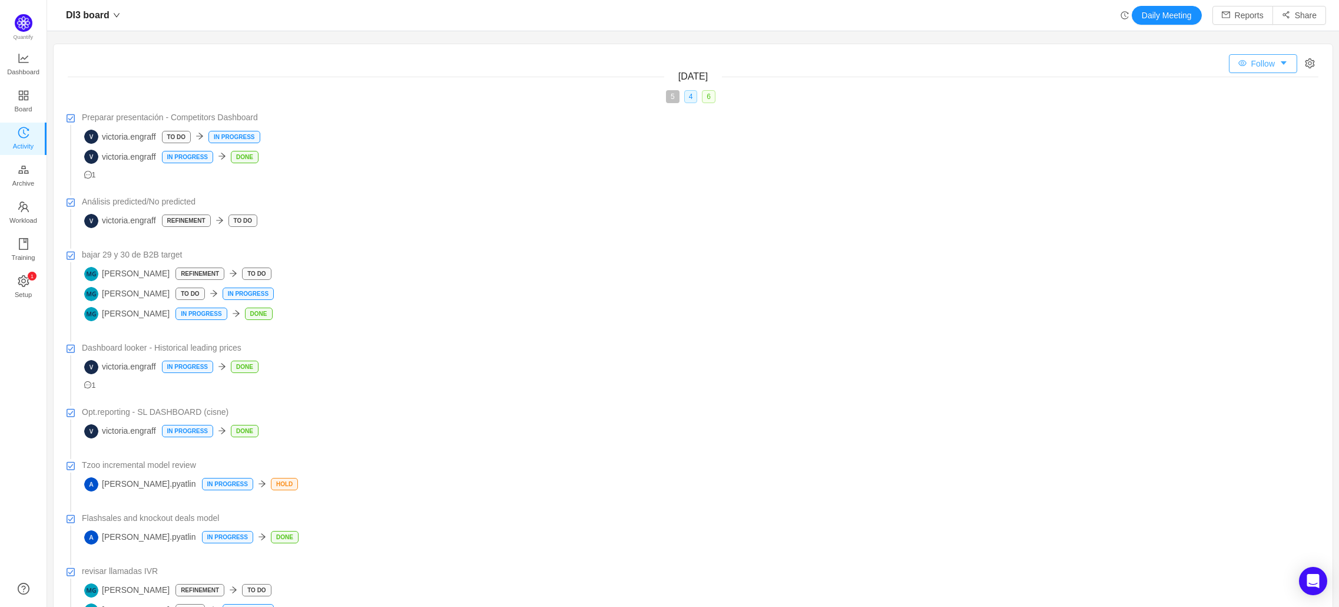
click at [1263, 59] on button "Follow" at bounding box center [1263, 63] width 68 height 19
click at [1306, 62] on icon "icon: setting" at bounding box center [1310, 63] width 9 height 10
click at [1244, 97] on div "Relevant to me" at bounding box center [1255, 89] width 93 height 27
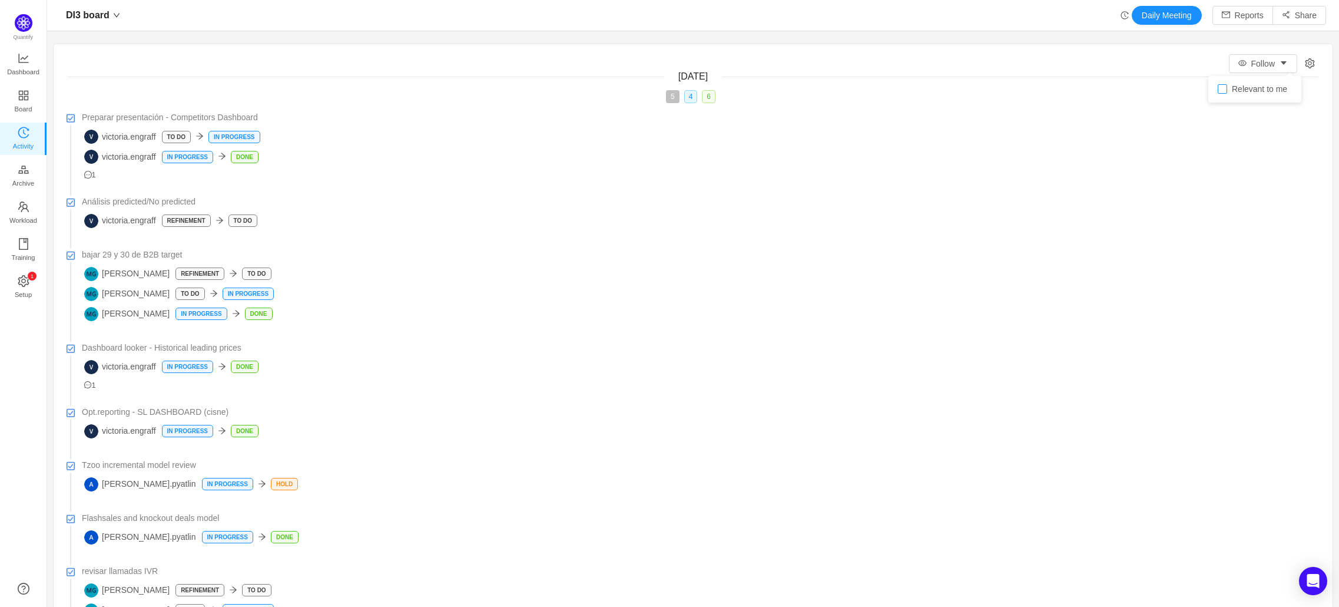
click at [1232, 85] on span "Relevant to me" at bounding box center [1260, 88] width 65 height 9
click at [1228, 85] on input "Relevant to me" at bounding box center [1222, 88] width 9 height 9
checkbox input "true"
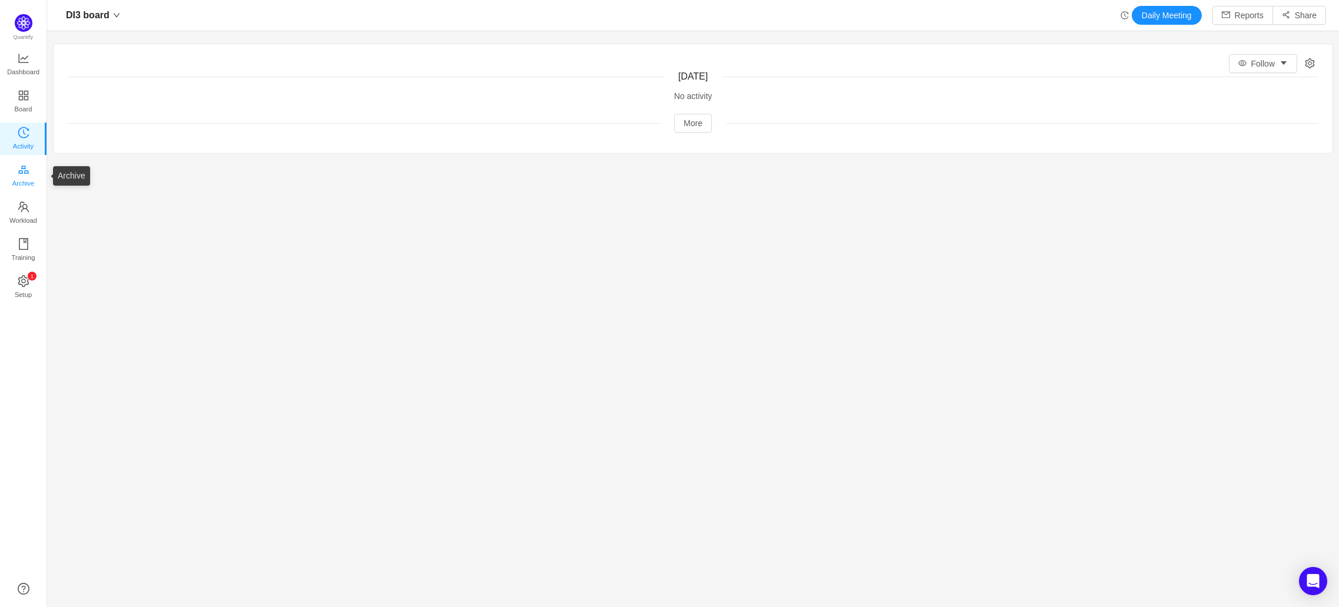
click at [29, 177] on link "Archive" at bounding box center [24, 176] width 12 height 24
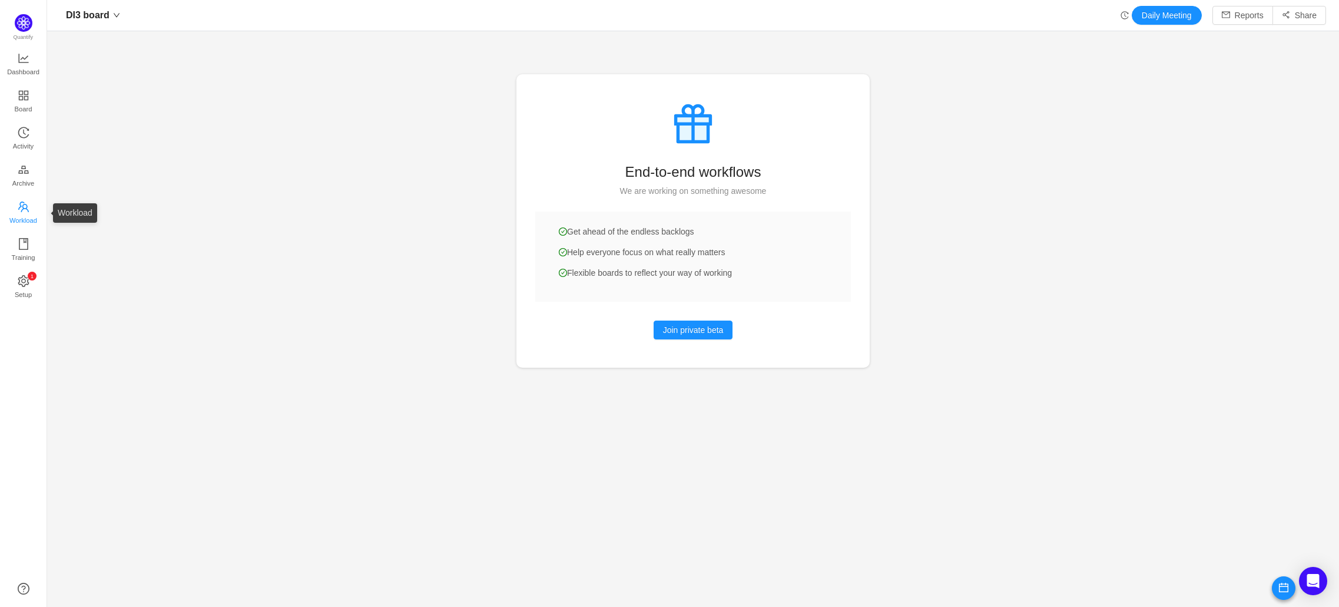
click at [12, 224] on span "Workload" at bounding box center [23, 221] width 28 height 24
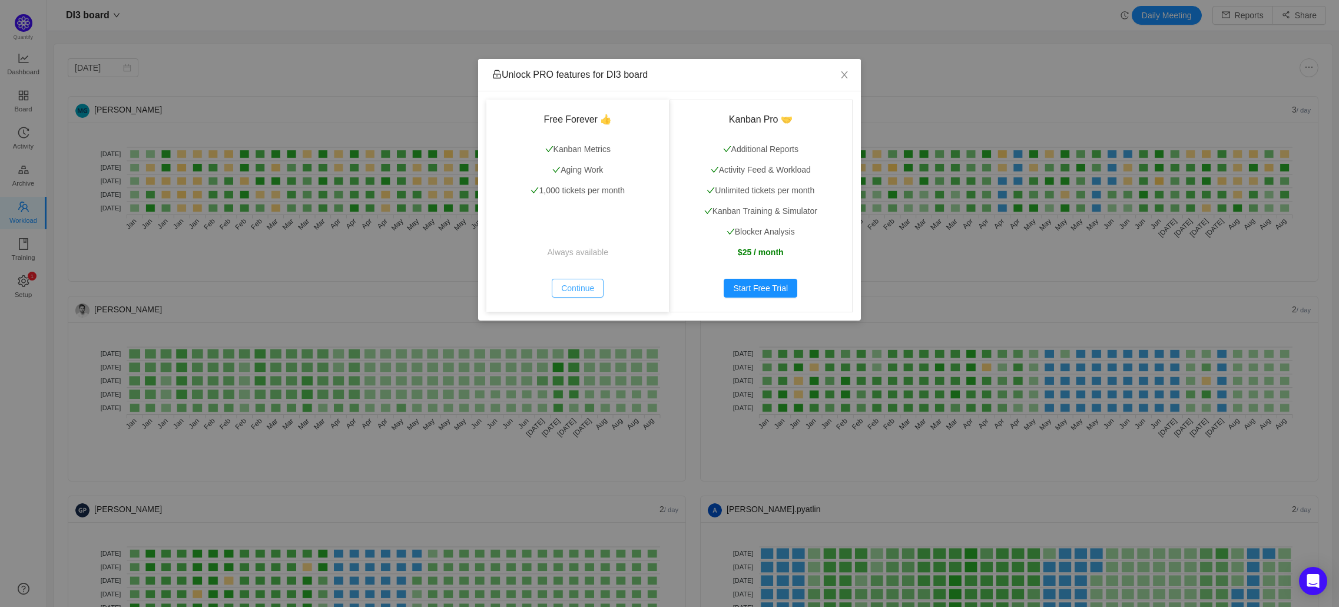
click at [574, 289] on button "Continue" at bounding box center [578, 288] width 52 height 19
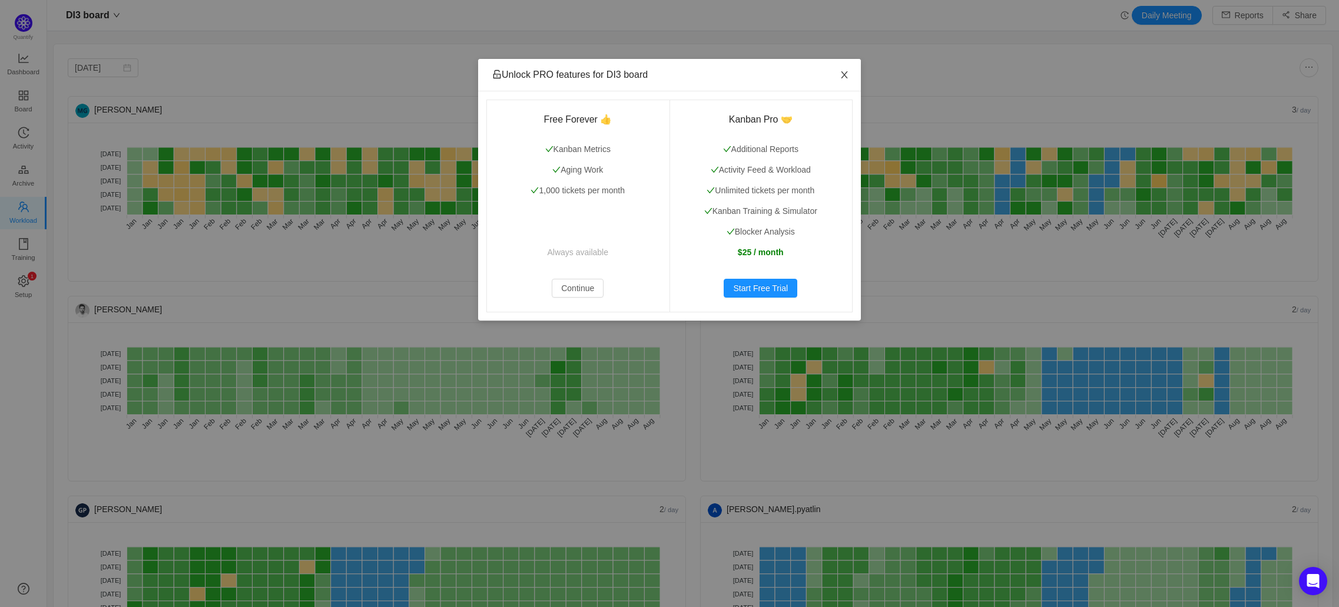
click at [842, 79] on icon "icon: close" at bounding box center [844, 74] width 9 height 9
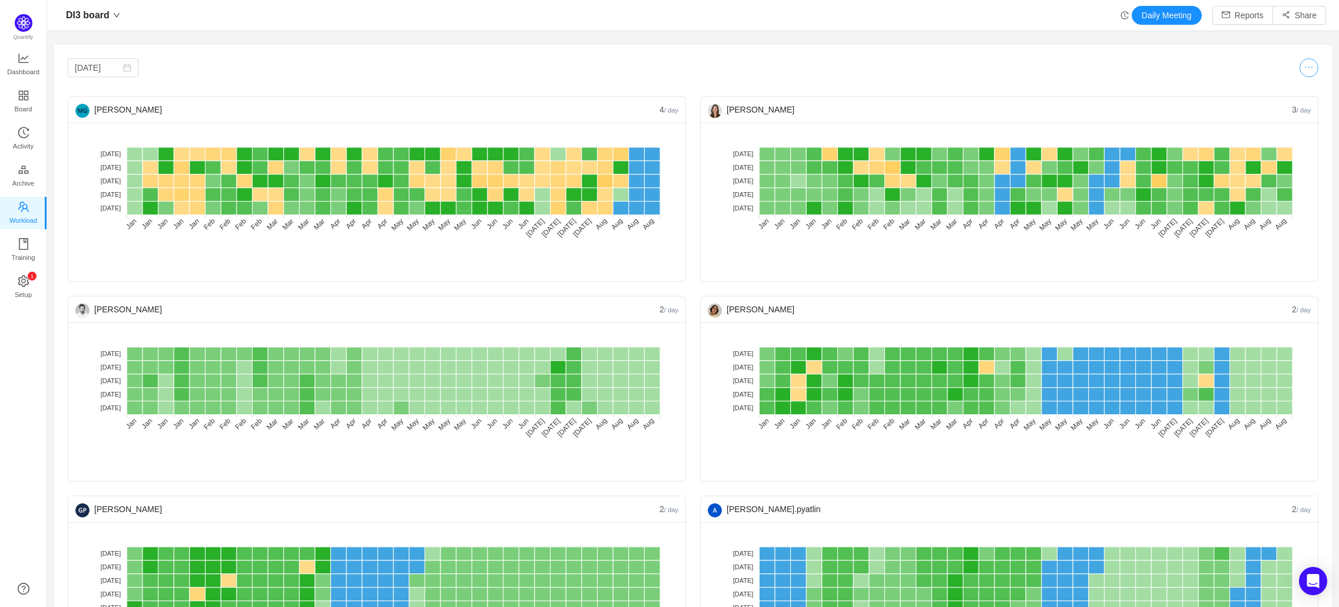
click at [1300, 75] on button "button" at bounding box center [1309, 67] width 19 height 19
click at [1301, 107] on div "Show numbers Waiting statuses" at bounding box center [1254, 107] width 110 height 45
click at [1298, 98] on button "button" at bounding box center [1293, 98] width 26 height 13
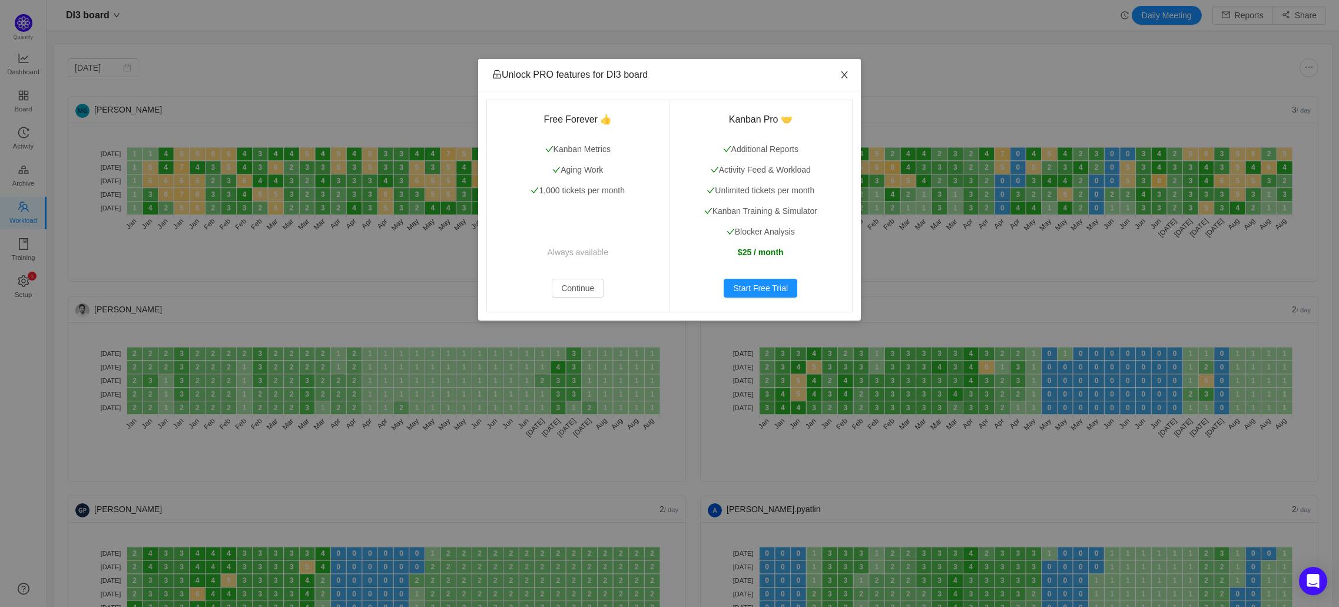
click at [838, 72] on span "Close" at bounding box center [844, 75] width 33 height 33
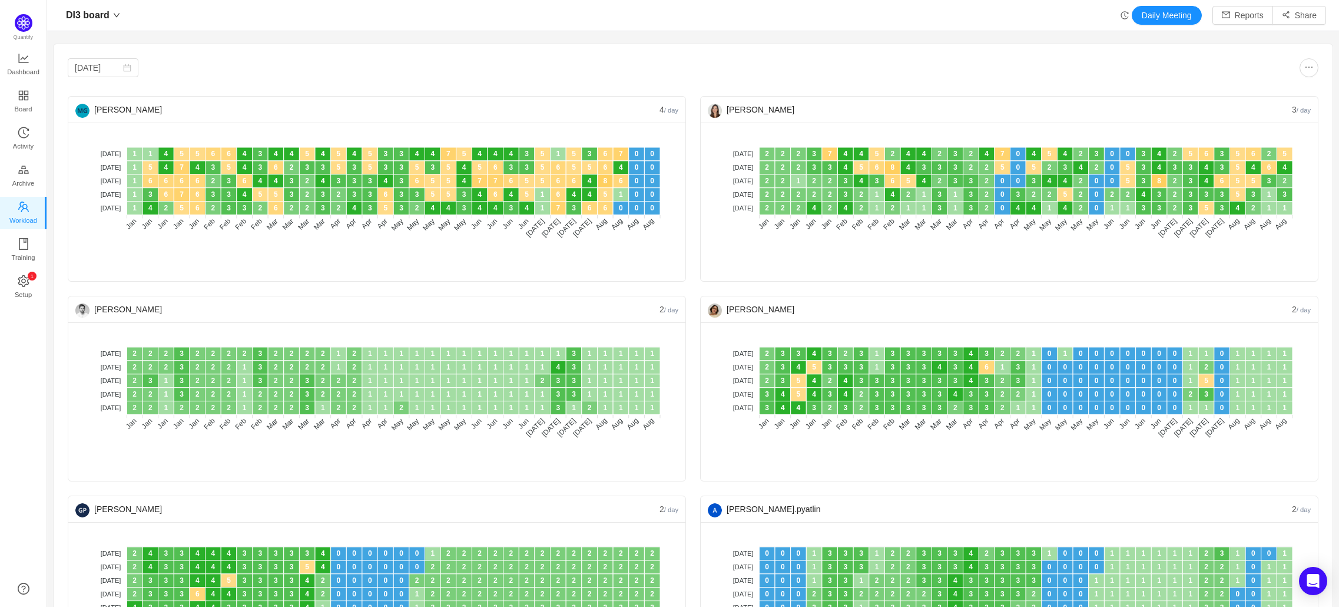
click at [1312, 62] on div "Jan 2025 Maria Galale 4 / day No data No WIP Optimal (1-4) High (5-10) Overburd…" at bounding box center [693, 469] width 1279 height 851
click at [1300, 69] on button "button" at bounding box center [1309, 67] width 19 height 19
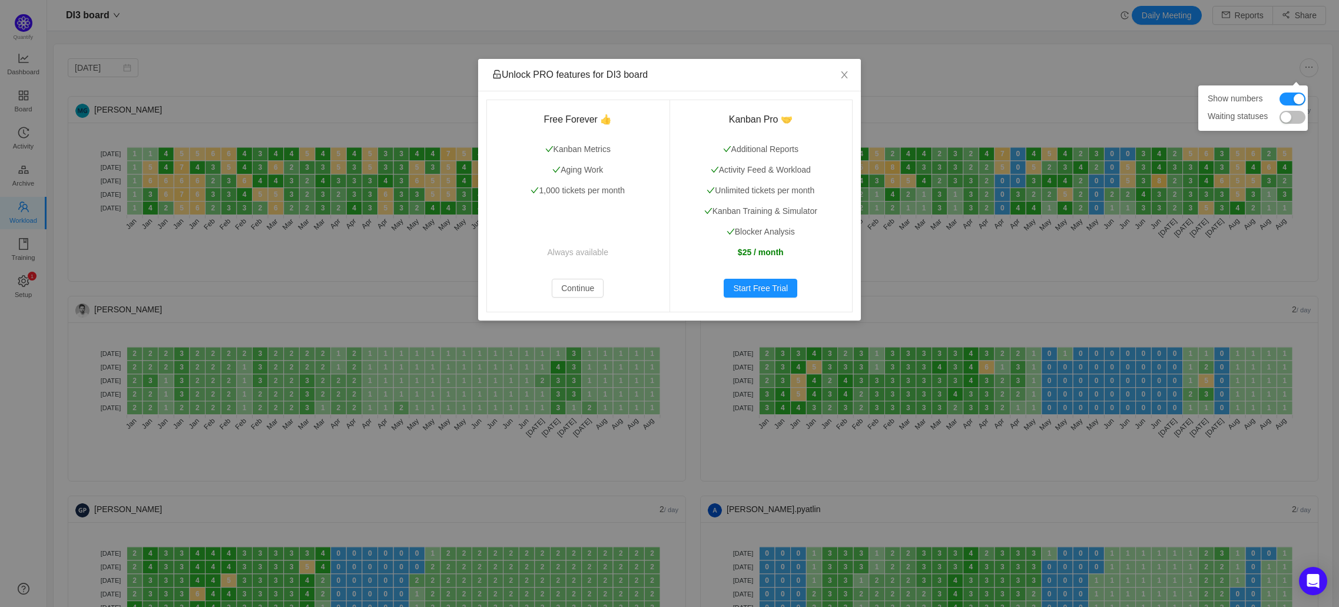
click at [1294, 112] on button "button" at bounding box center [1293, 117] width 26 height 13
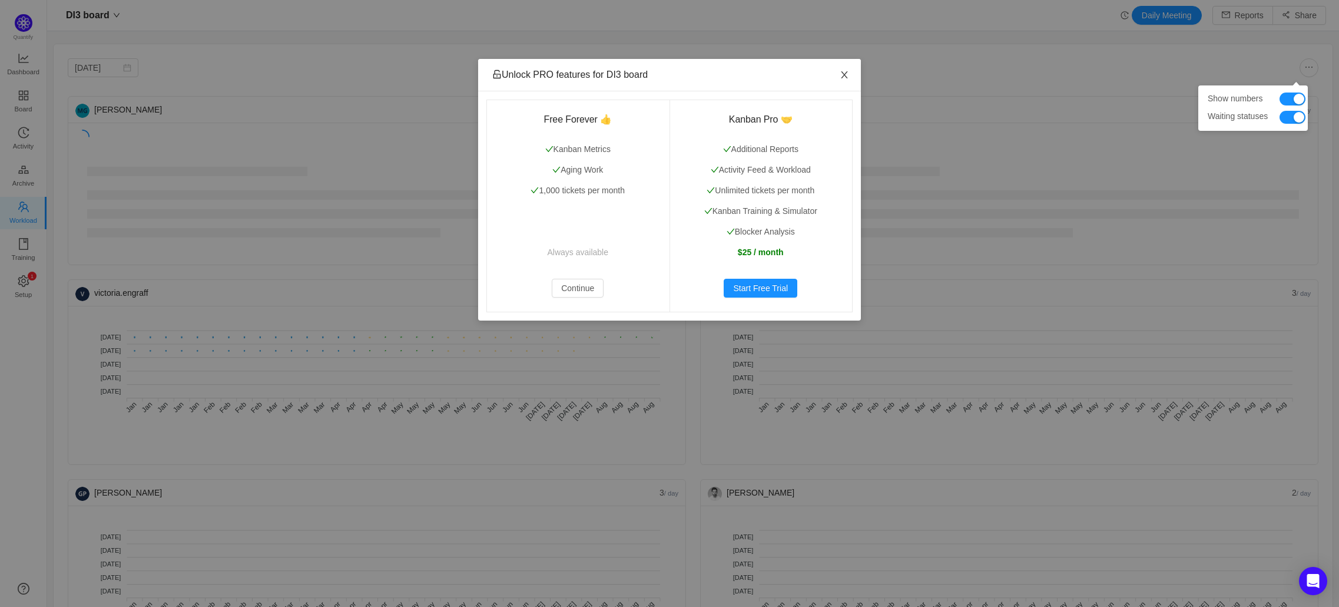
click at [838, 78] on span "Close" at bounding box center [844, 75] width 33 height 33
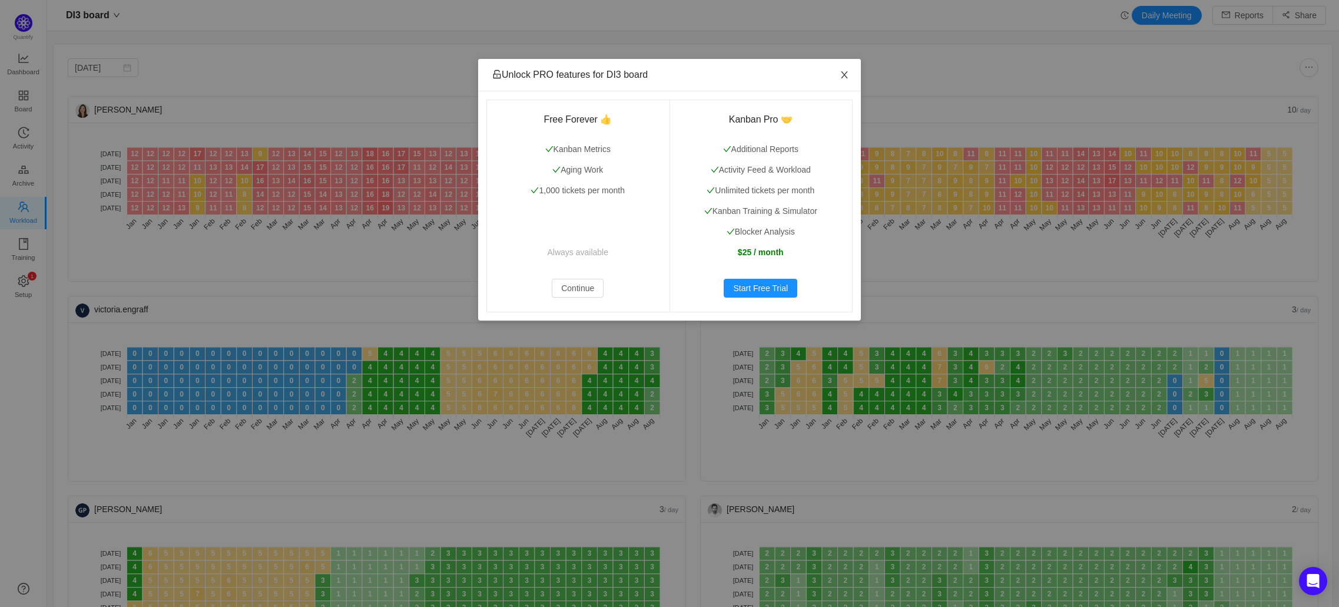
click at [849, 76] on icon "icon: close" at bounding box center [844, 74] width 9 height 9
click at [854, 73] on span "Close" at bounding box center [844, 75] width 33 height 33
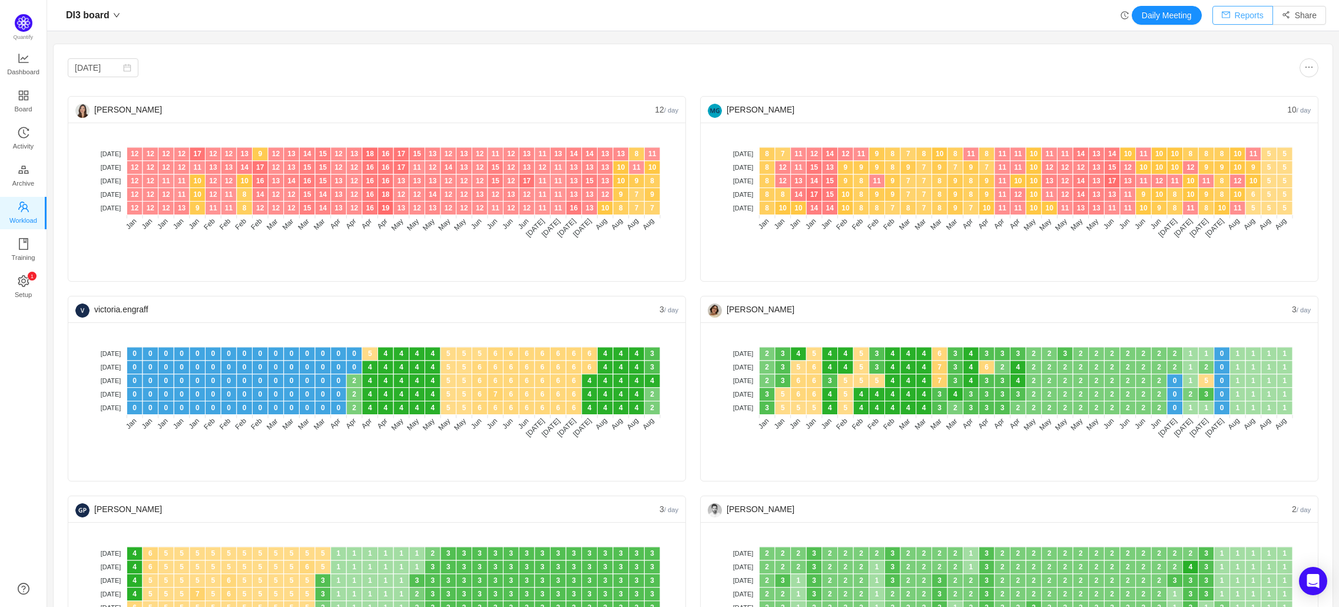
click at [1226, 13] on button "Reports" at bounding box center [1243, 15] width 61 height 19
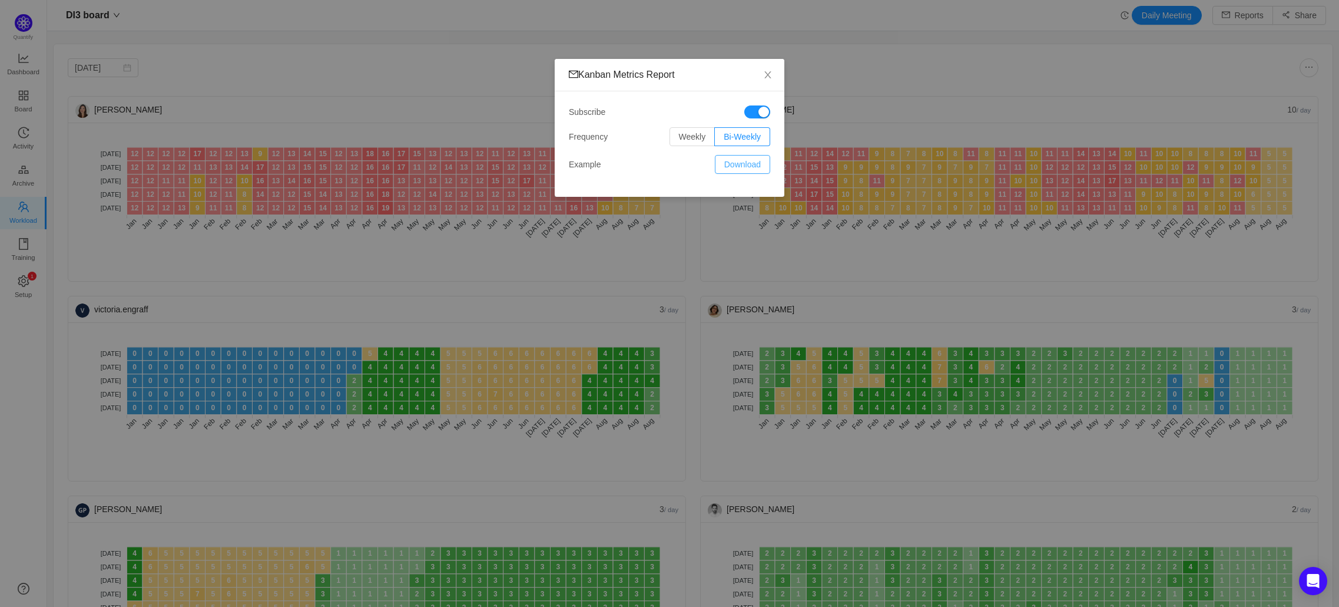
drag, startPoint x: 721, startPoint y: 163, endPoint x: 978, endPoint y: 559, distance: 471.9
click at [722, 163] on button "Download" at bounding box center [742, 164] width 55 height 19
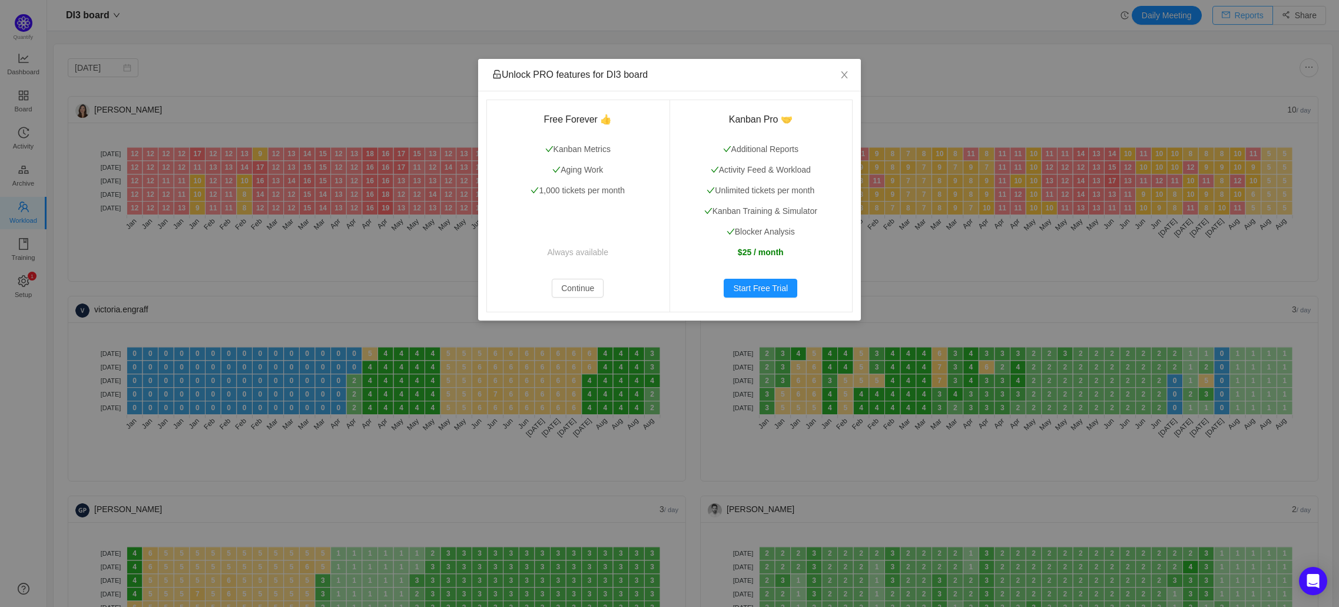
scroll to position [583, 1257]
click at [848, 71] on icon "icon: close" at bounding box center [844, 74] width 9 height 9
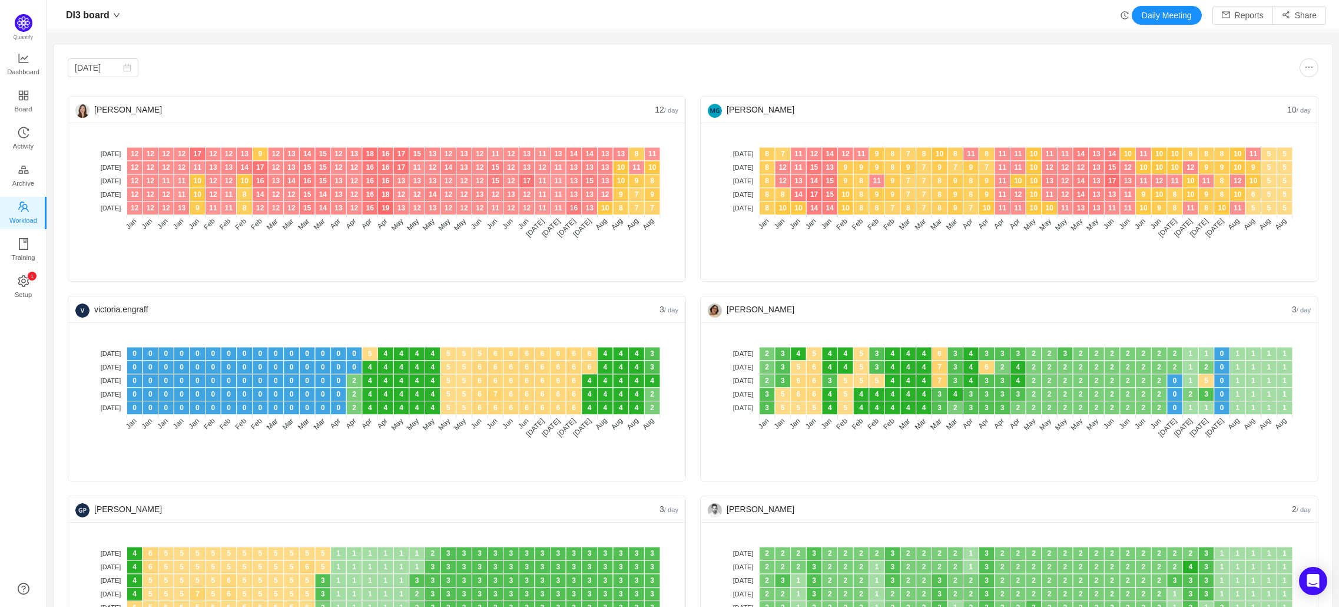
click at [1297, 82] on div "Jan 2025 Maria Galale 10 / day No data No WIP Optimal (1-4) High (5-10) Overbur…" at bounding box center [693, 469] width 1251 height 822
click at [1300, 64] on button "button" at bounding box center [1309, 67] width 19 height 19
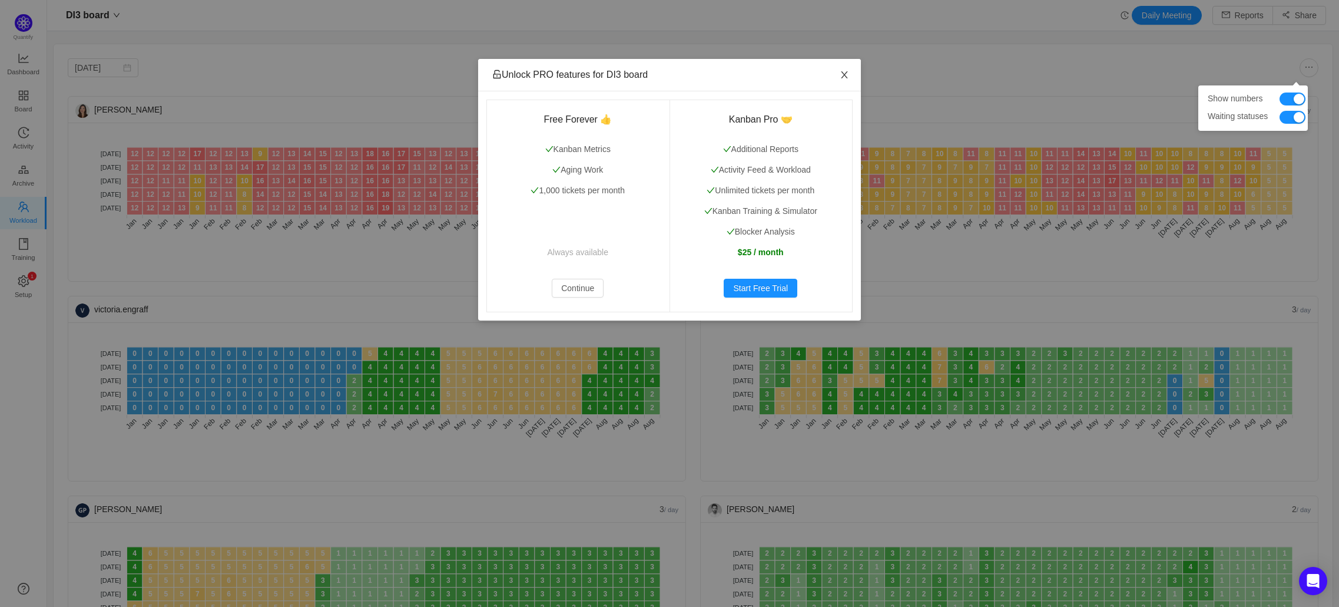
click at [841, 71] on icon "icon: close" at bounding box center [844, 74] width 9 height 9
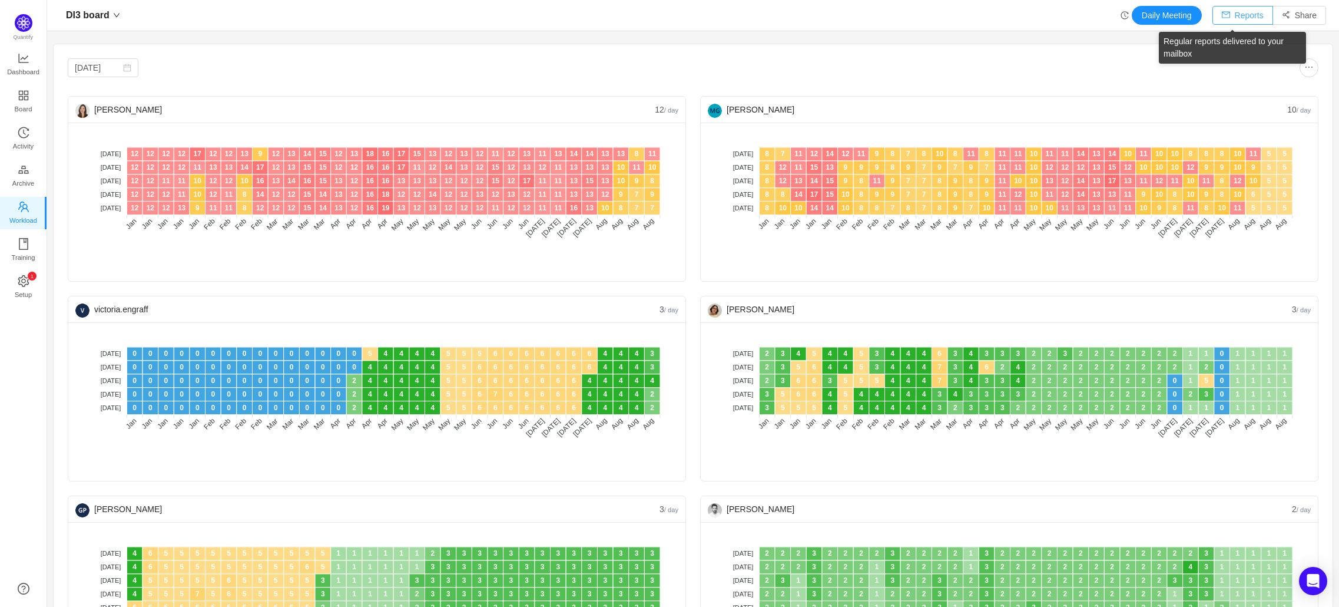
click at [1236, 11] on button "Reports" at bounding box center [1243, 15] width 61 height 19
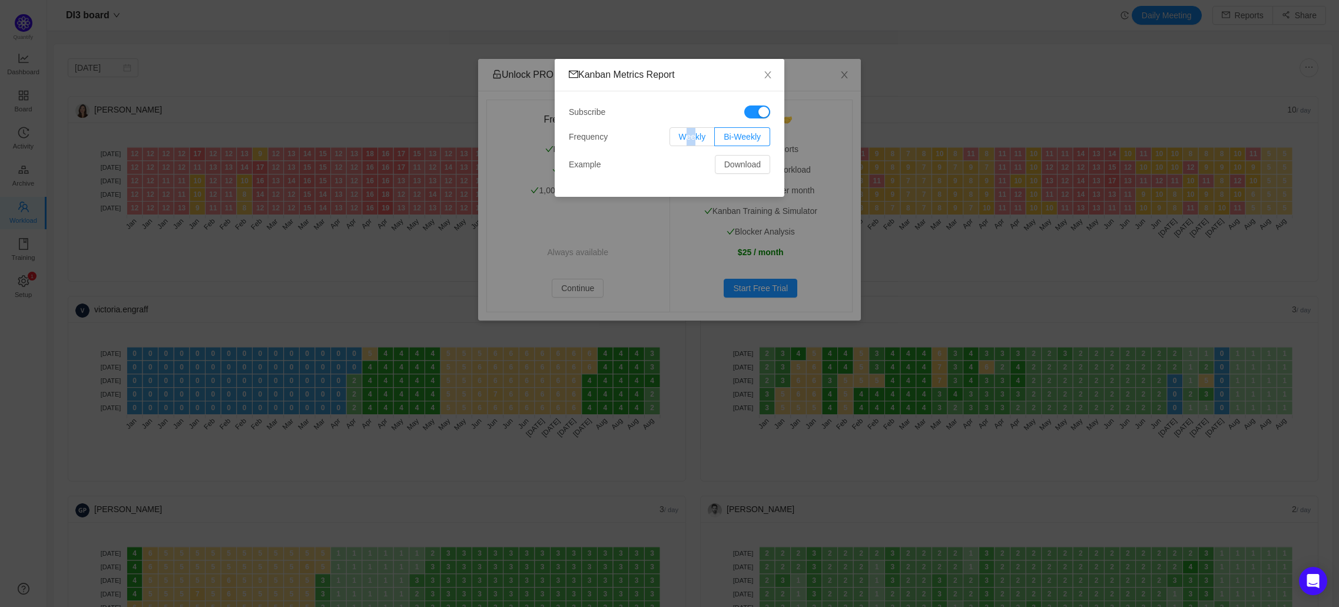
drag, startPoint x: 676, startPoint y: 128, endPoint x: 690, endPoint y: 140, distance: 18.4
click at [690, 140] on label "Weekly" at bounding box center [693, 136] width 46 height 19
click at [690, 137] on span "Weekly" at bounding box center [692, 136] width 27 height 9
click at [679, 140] on input "Weekly" at bounding box center [679, 140] width 0 height 0
click at [772, 77] on icon "icon: close" at bounding box center [767, 74] width 9 height 9
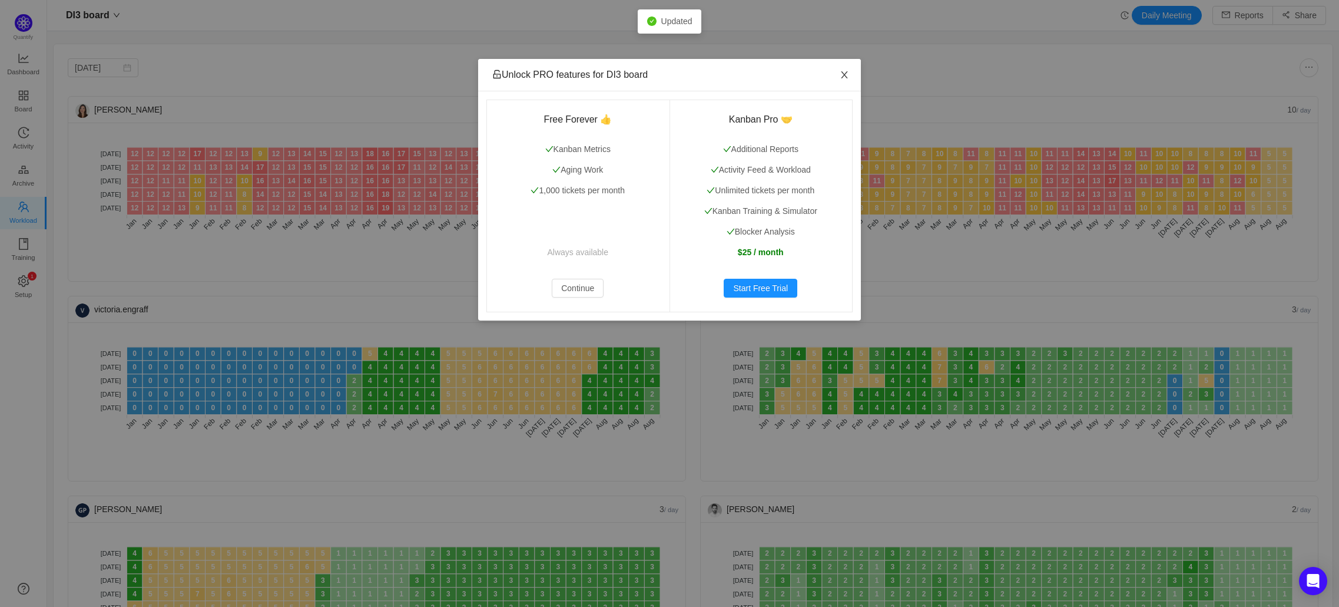
click at [849, 73] on span "Close" at bounding box center [844, 75] width 33 height 33
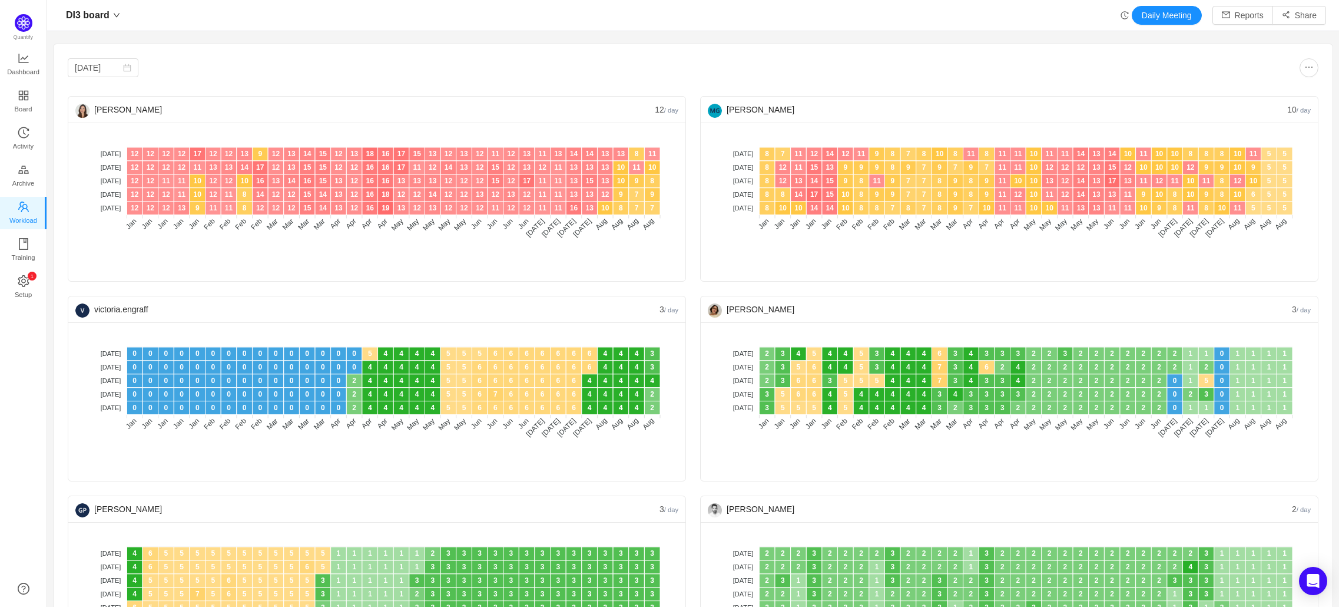
click at [82, 80] on div "Jan 2025 Maria Galale 10 / day No data No WIP Optimal (1-4) High (5-10) Overbur…" at bounding box center [693, 469] width 1251 height 822
click at [108, 67] on input "Jan 2025" at bounding box center [103, 67] width 71 height 19
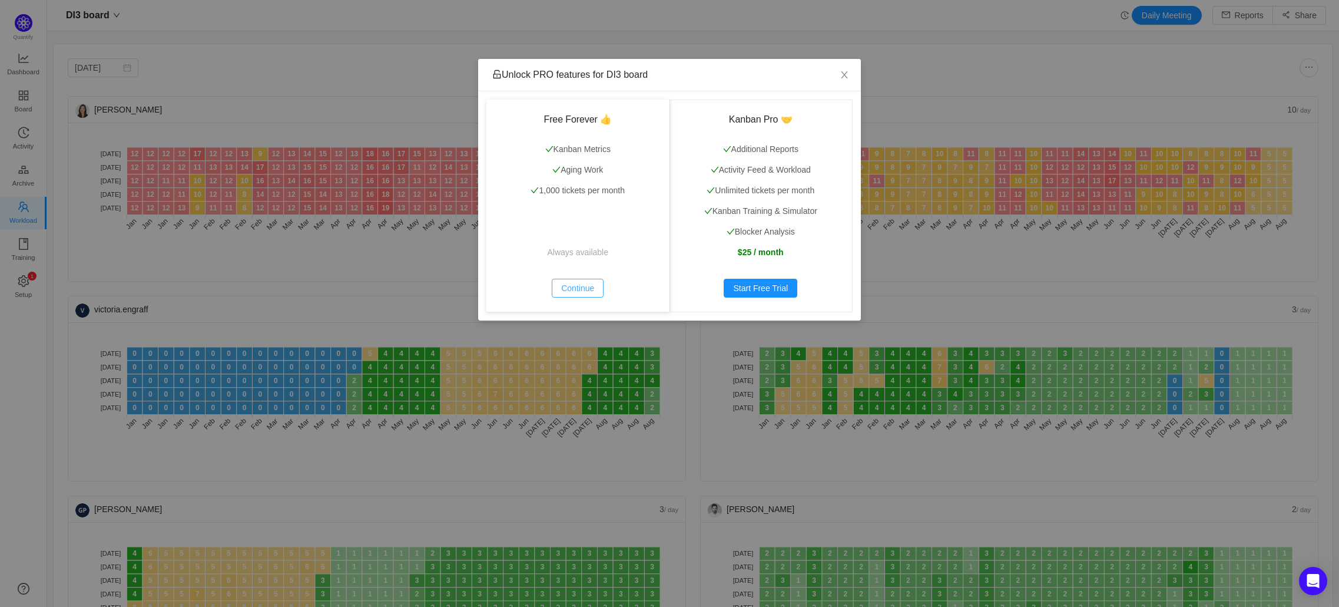
click at [586, 280] on button "Continue" at bounding box center [578, 288] width 52 height 19
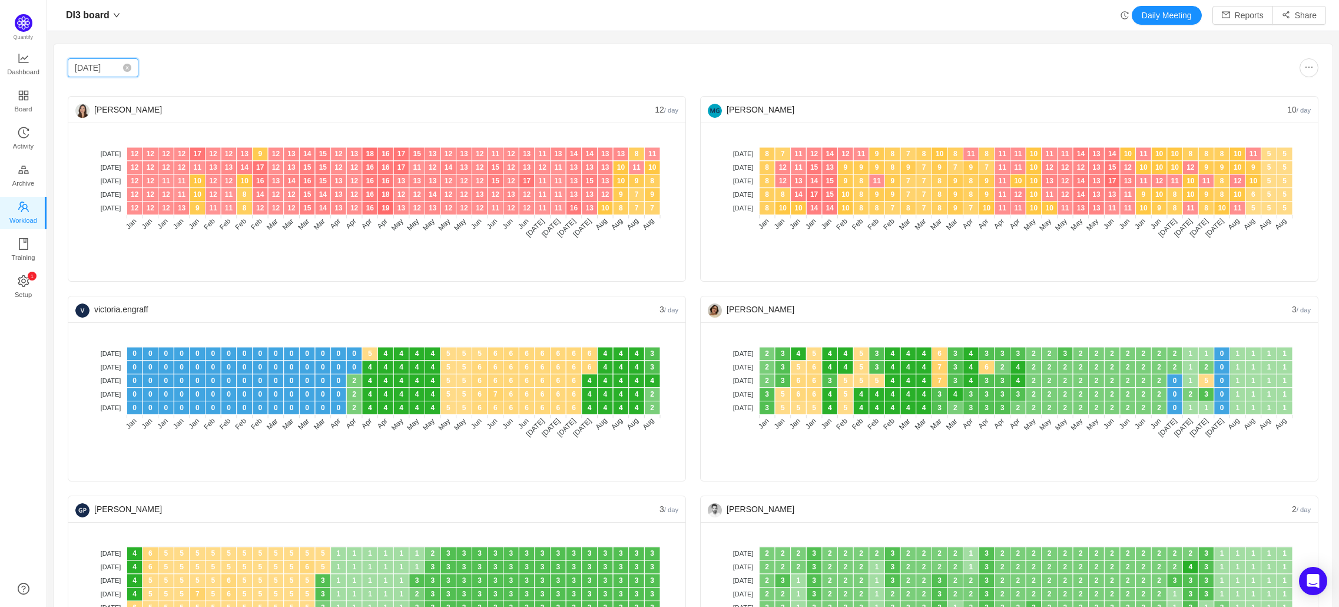
click at [115, 69] on input "Jan 2025" at bounding box center [103, 67] width 71 height 19
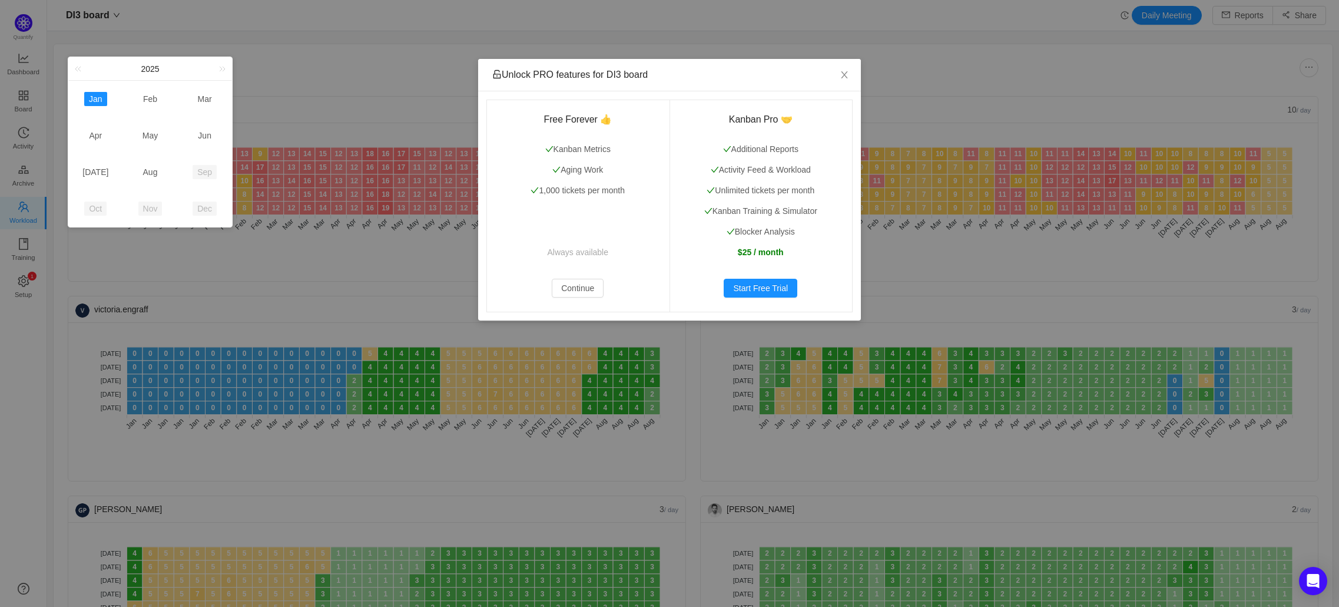
click at [149, 107] on td "Feb" at bounding box center [150, 99] width 55 height 37
type input "Feb 2025"
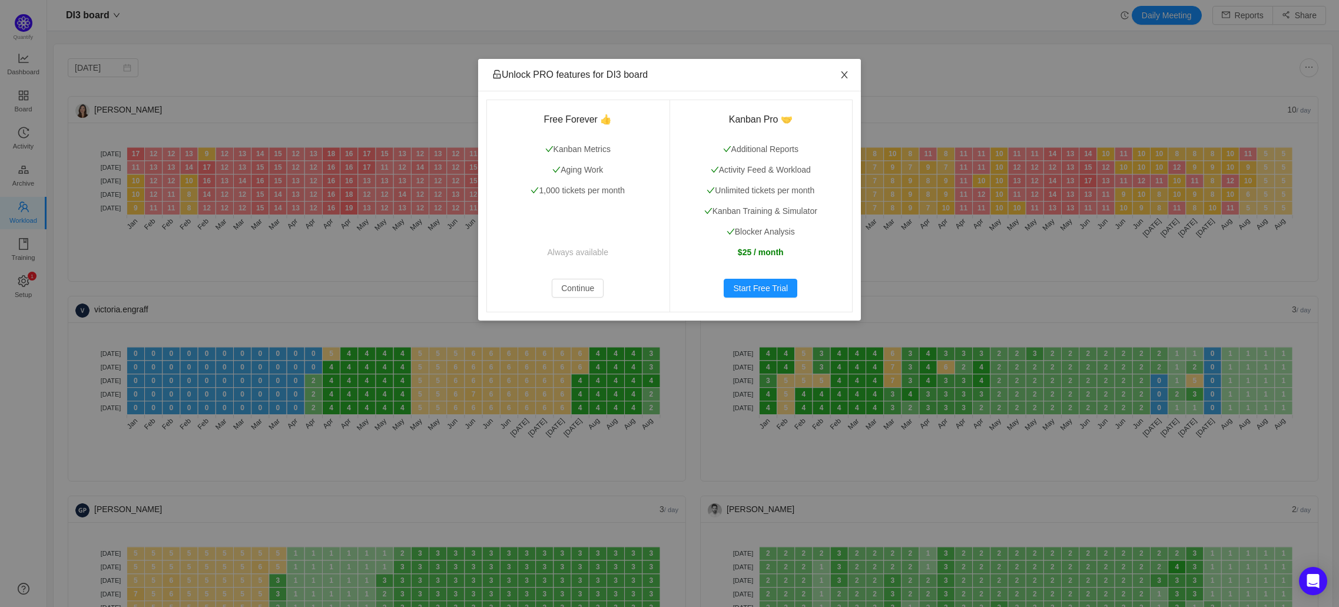
click at [842, 64] on span "Close" at bounding box center [844, 75] width 33 height 33
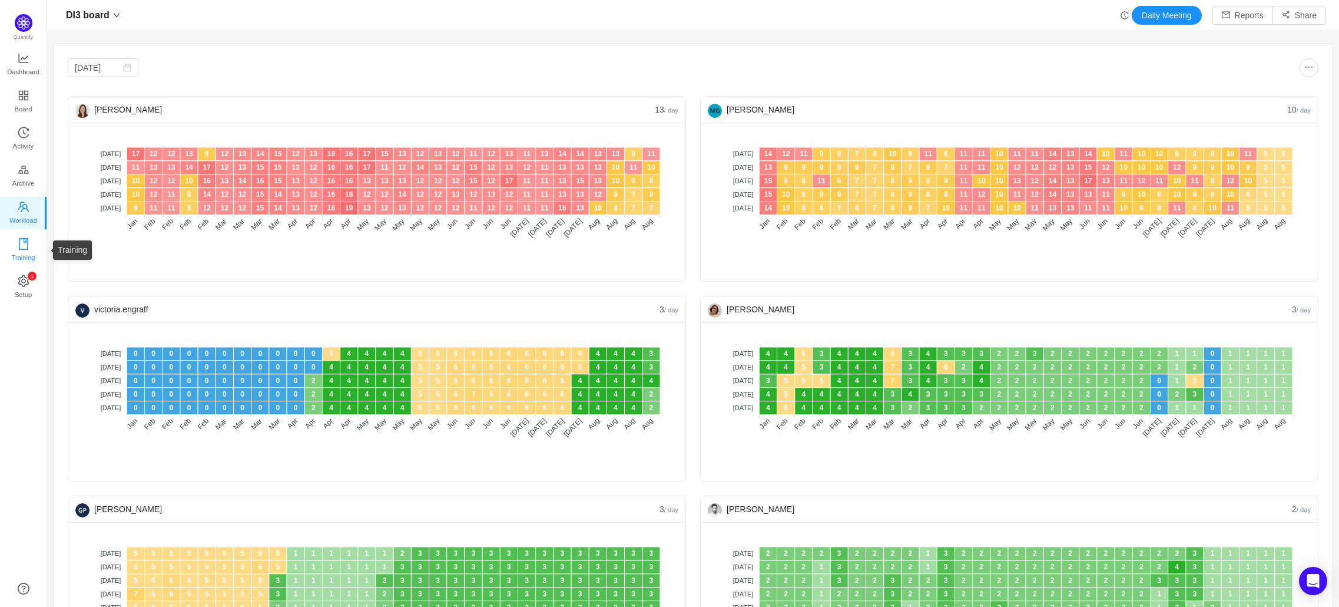
click at [26, 255] on span "Training" at bounding box center [23, 258] width 24 height 24
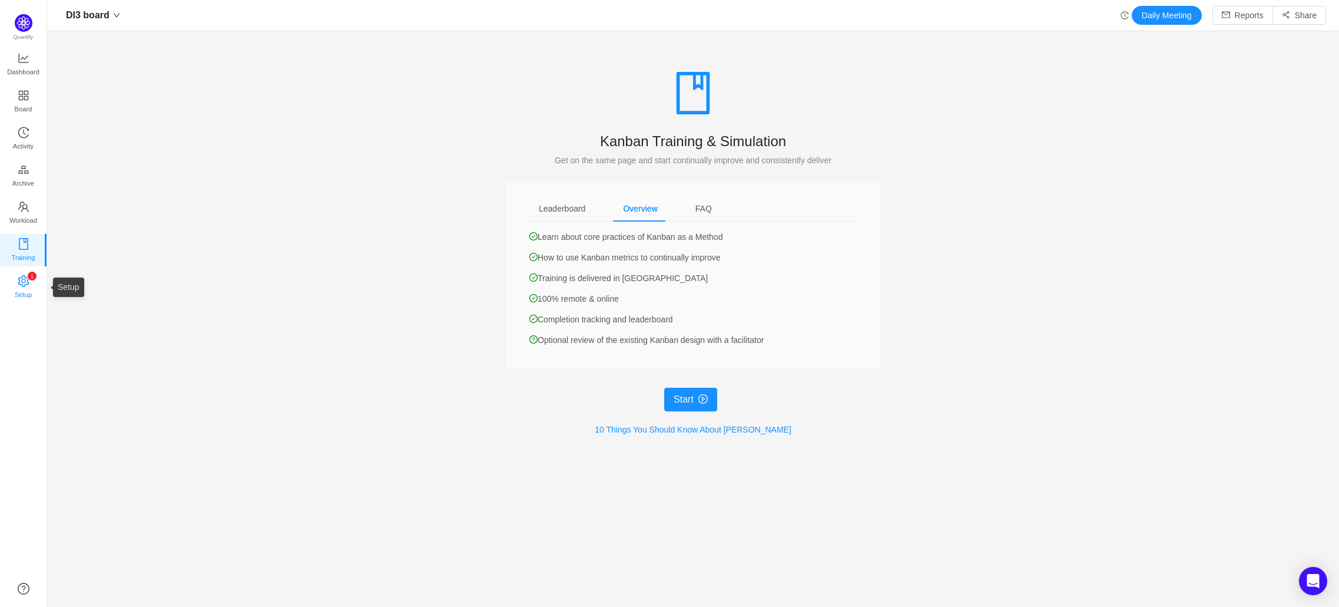
click at [27, 296] on span "Setup" at bounding box center [23, 295] width 17 height 24
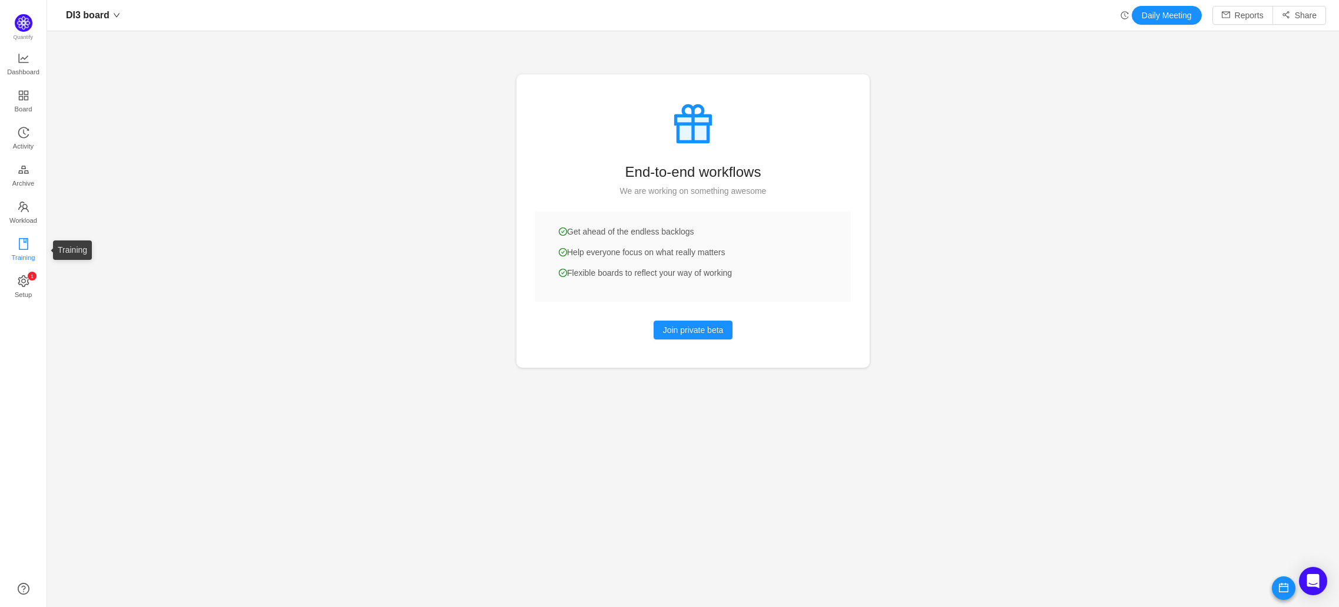
click at [19, 260] on span "Training" at bounding box center [23, 258] width 24 height 24
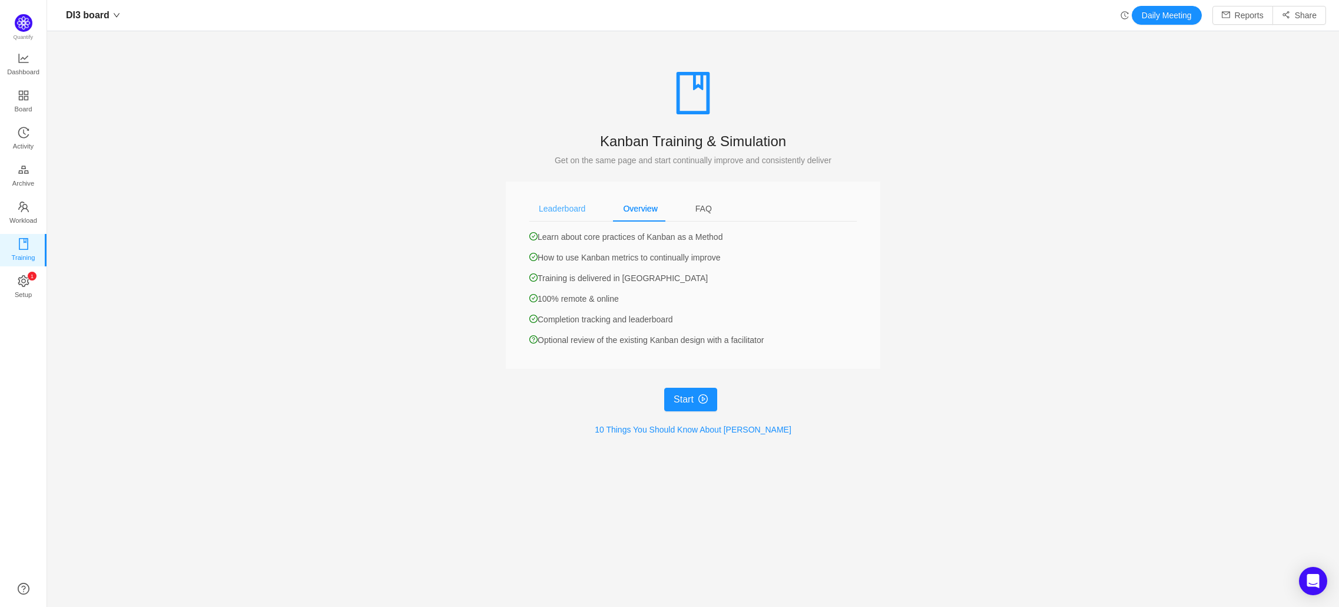
click at [568, 214] on div "Leaderboard" at bounding box center [562, 209] width 65 height 27
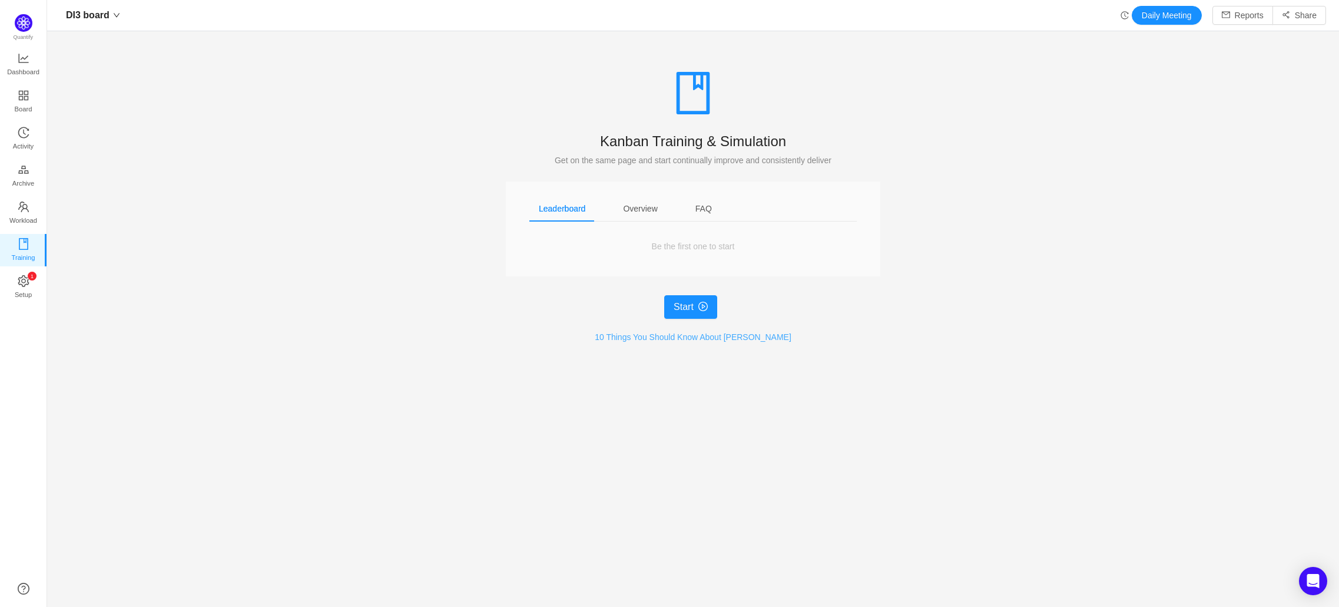
click at [693, 335] on link "10 Things You Should Know About Kanban" at bounding box center [693, 336] width 197 height 9
click at [608, 192] on div "Leaderboard Overview FAQ Be the first one to start Learn about core practices o…" at bounding box center [693, 228] width 375 height 95
click at [619, 210] on div "Overview" at bounding box center [640, 209] width 53 height 27
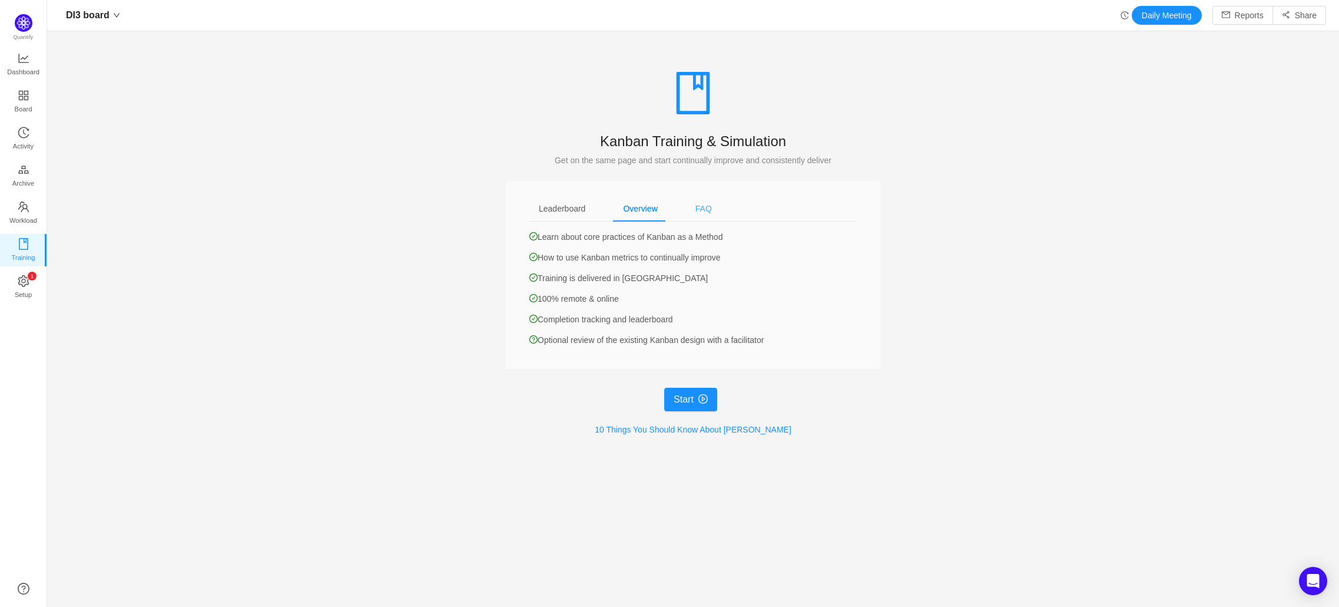
click at [696, 196] on div "FAQ" at bounding box center [703, 209] width 35 height 27
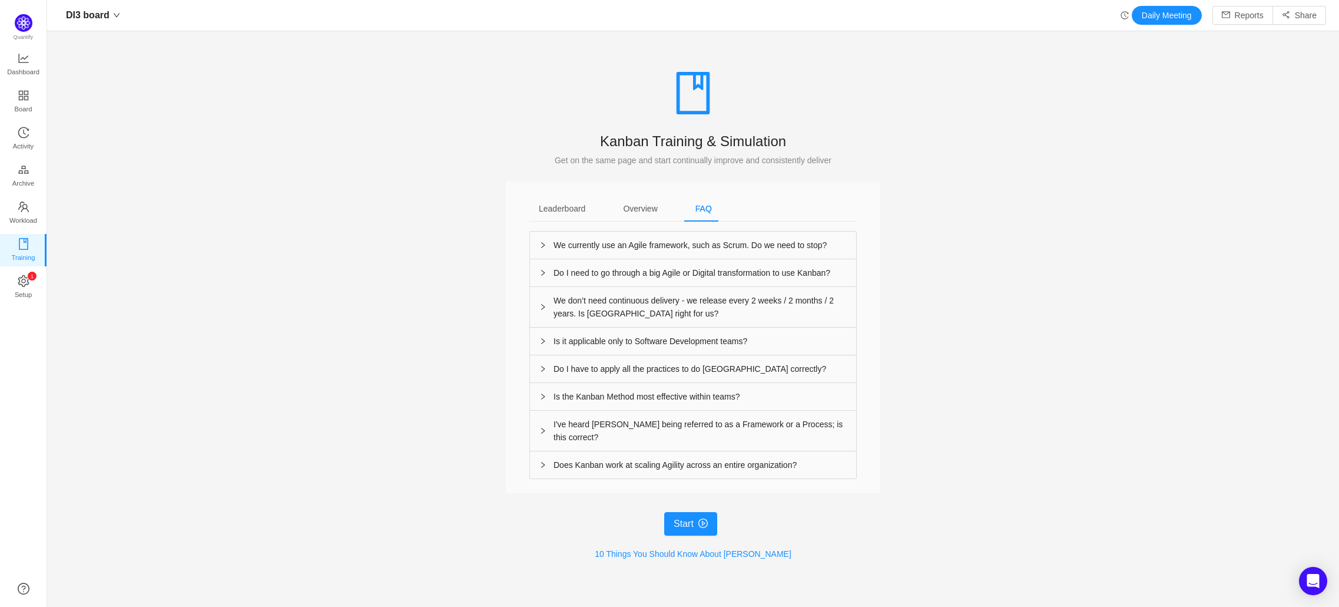
click at [631, 531] on div "Start 10 Things You Should Know About Kanban" at bounding box center [693, 536] width 375 height 48
click at [627, 549] on link "10 Things You Should Know About Kanban" at bounding box center [693, 553] width 197 height 9
click at [17, 19] on img at bounding box center [24, 23] width 18 height 18
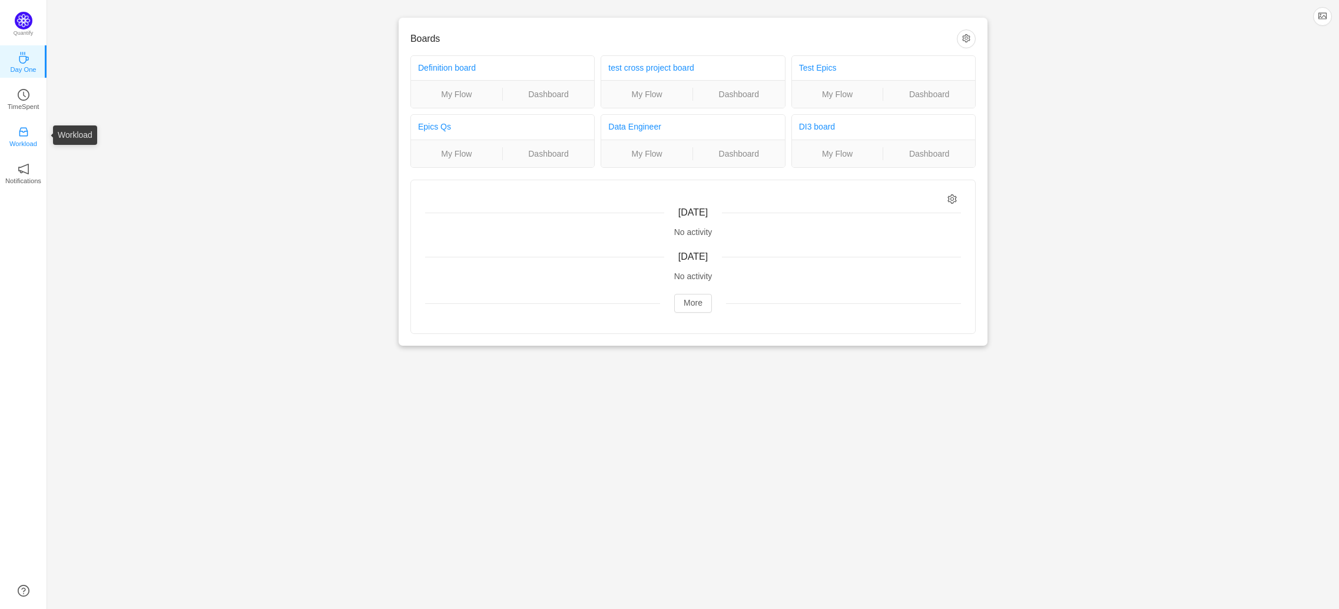
click at [27, 135] on icon "icon: inbox" at bounding box center [24, 132] width 12 height 12
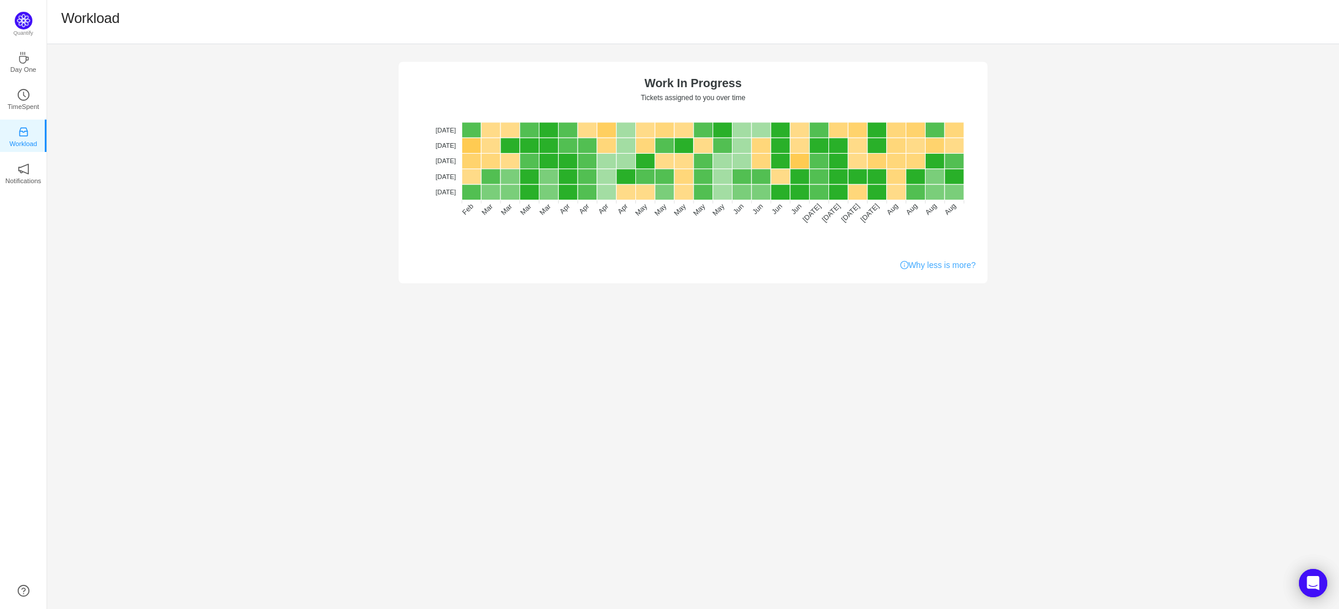
click at [924, 265] on link "Why less is more?" at bounding box center [938, 265] width 75 height 12
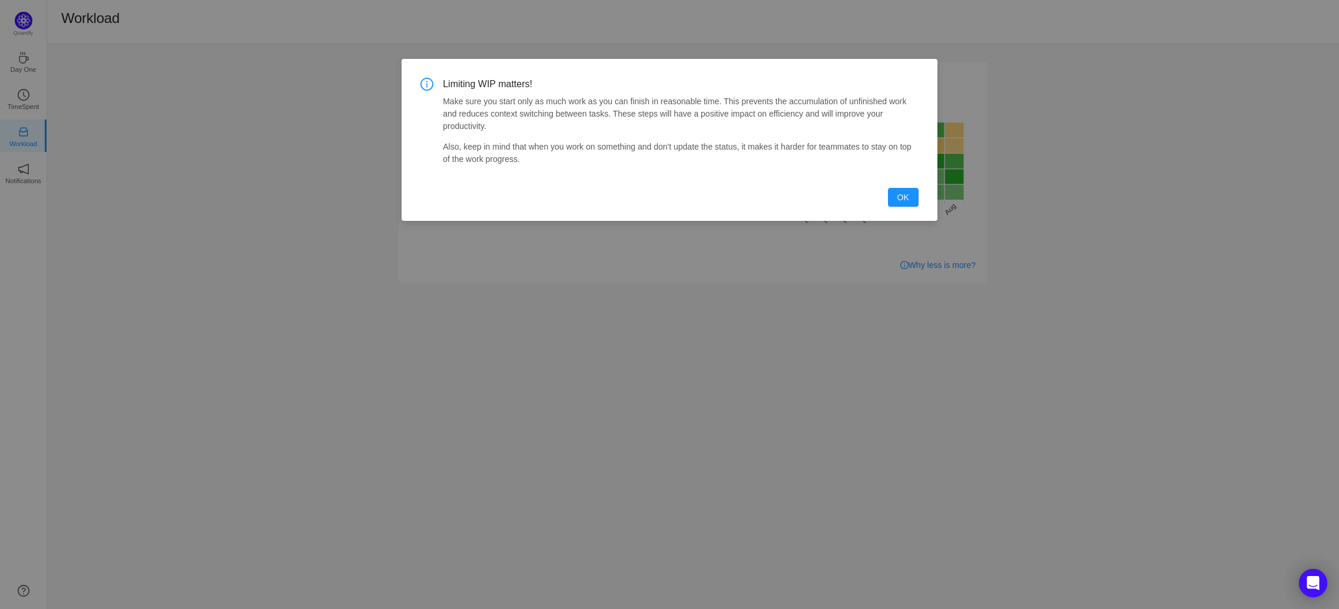
click at [897, 196] on button "OK" at bounding box center [903, 197] width 31 height 19
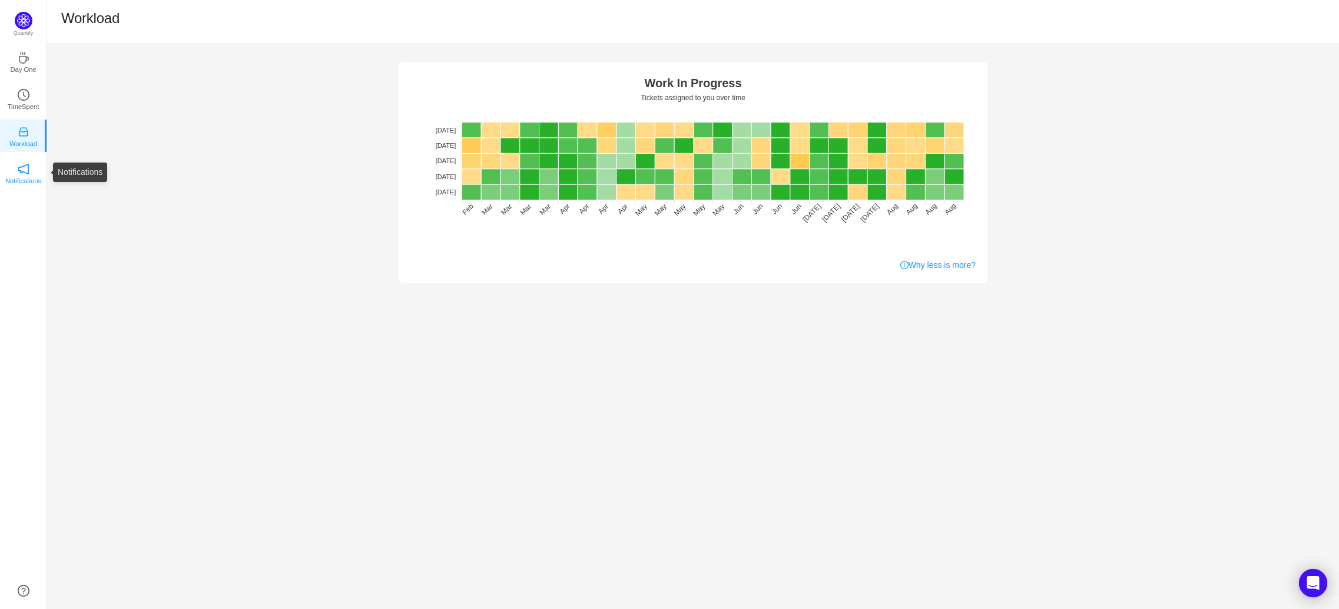
click at [24, 180] on p "Notifications" at bounding box center [23, 181] width 36 height 11
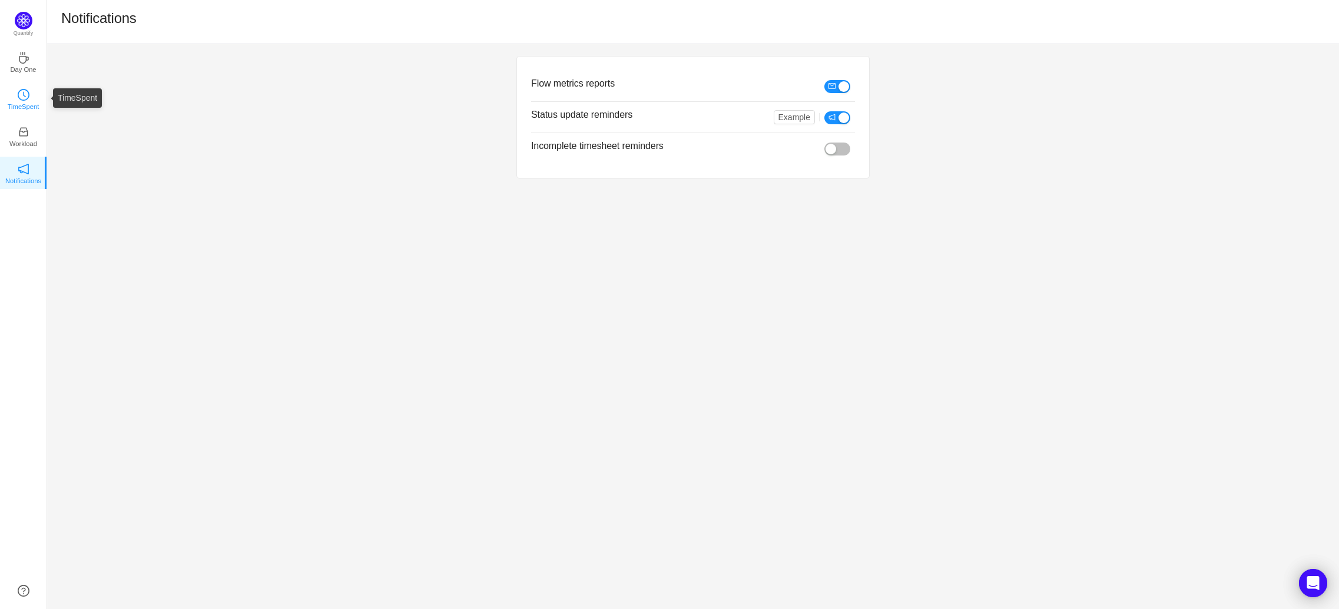
click at [18, 94] on link "TimeSpent" at bounding box center [24, 98] width 12 height 12
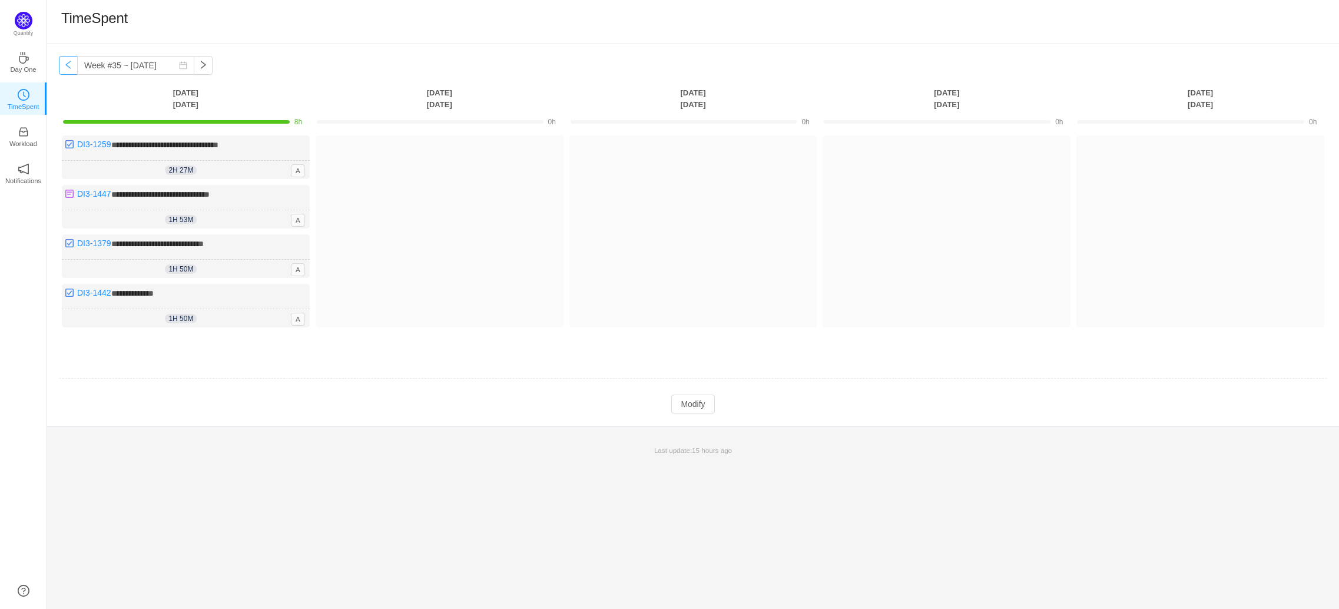
click at [66, 60] on button "button" at bounding box center [68, 65] width 19 height 19
type input "Week #34 ~ [DATE]"
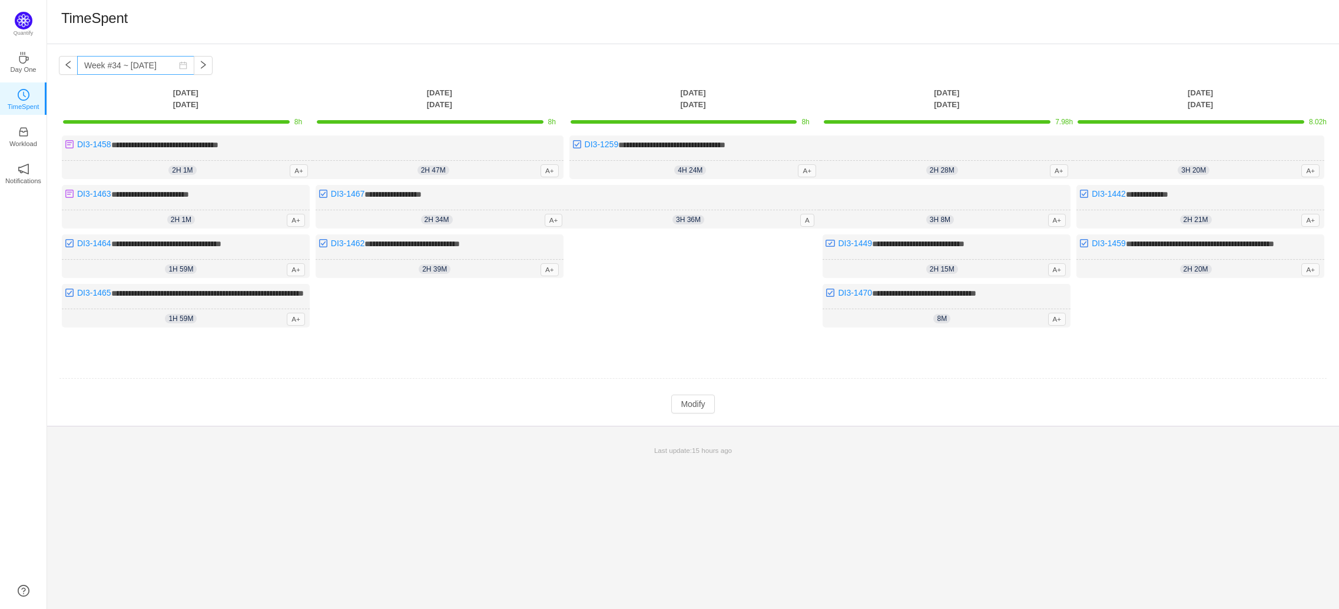
click at [180, 62] on icon "icon: calendar" at bounding box center [184, 66] width 8 height 8
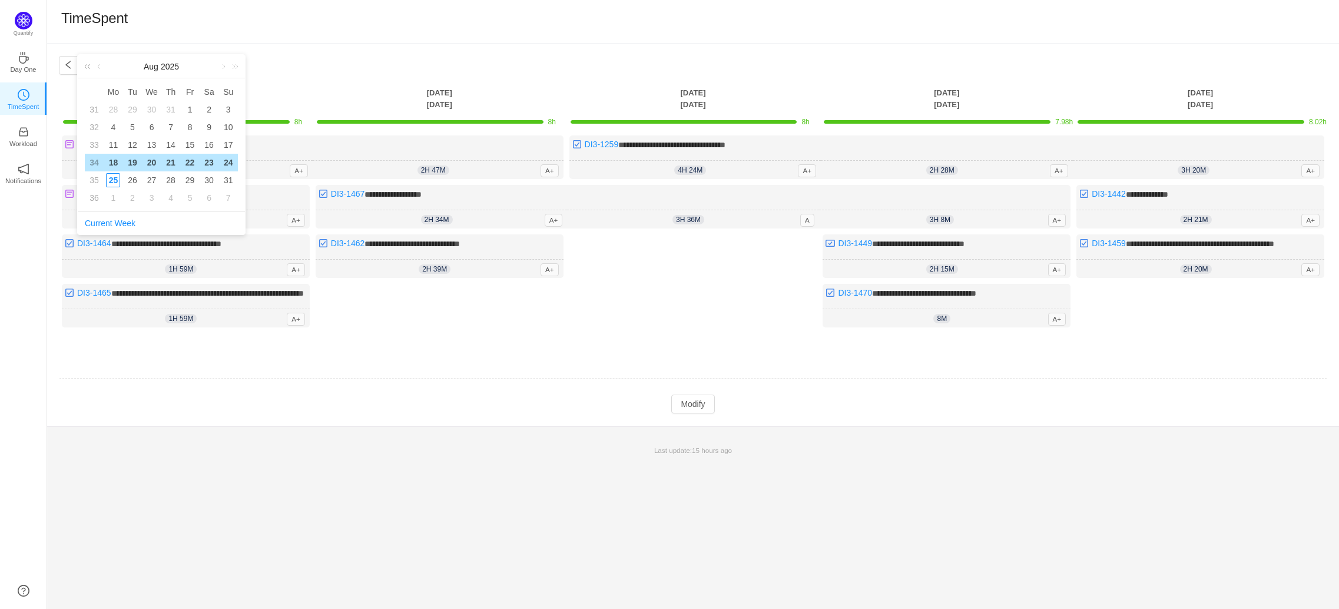
click at [90, 68] on link at bounding box center [89, 67] width 15 height 24
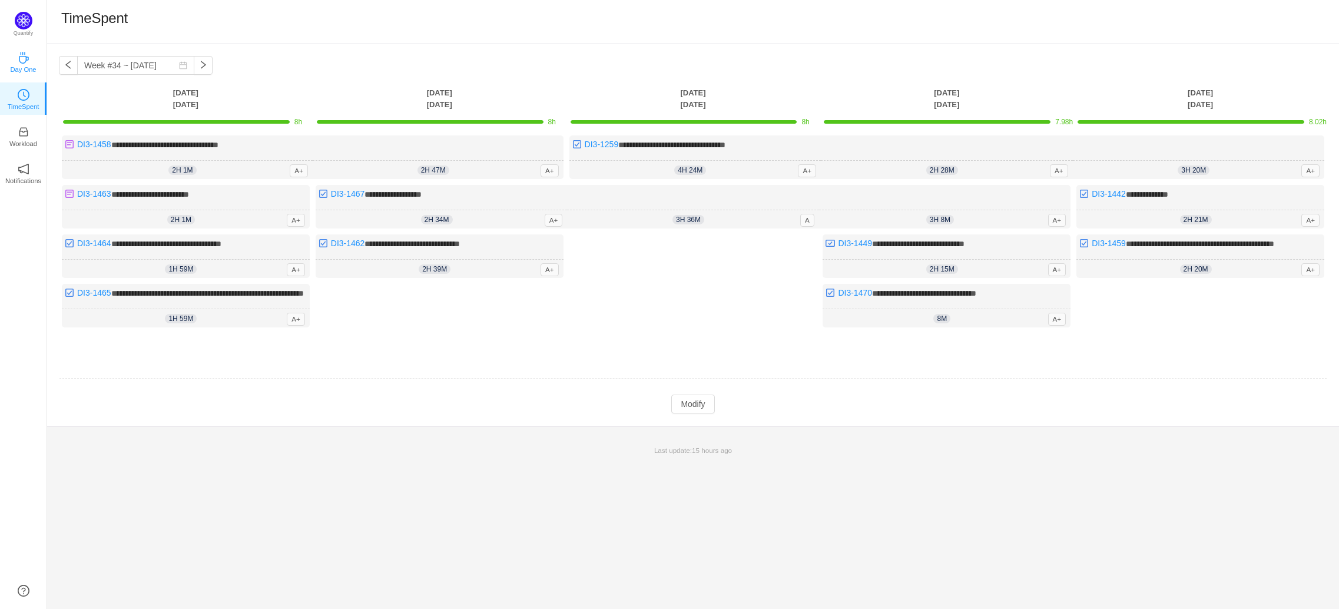
click at [29, 62] on link "Day One" at bounding box center [24, 61] width 12 height 12
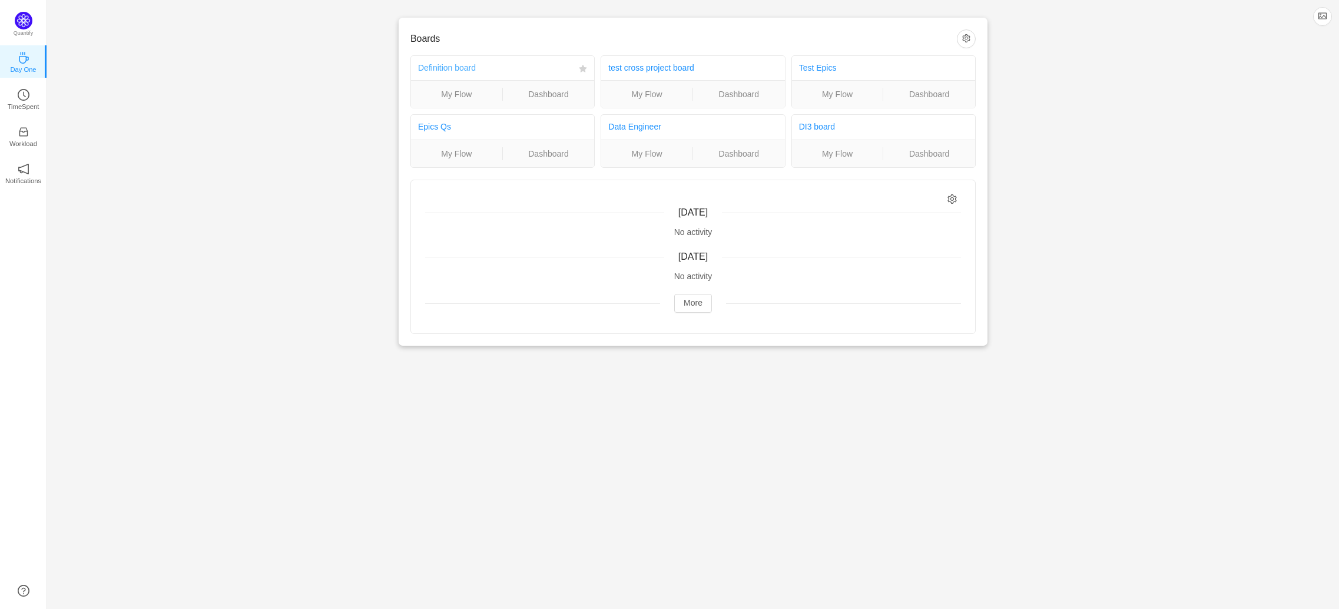
click at [449, 67] on link "Definition board" at bounding box center [447, 67] width 58 height 9
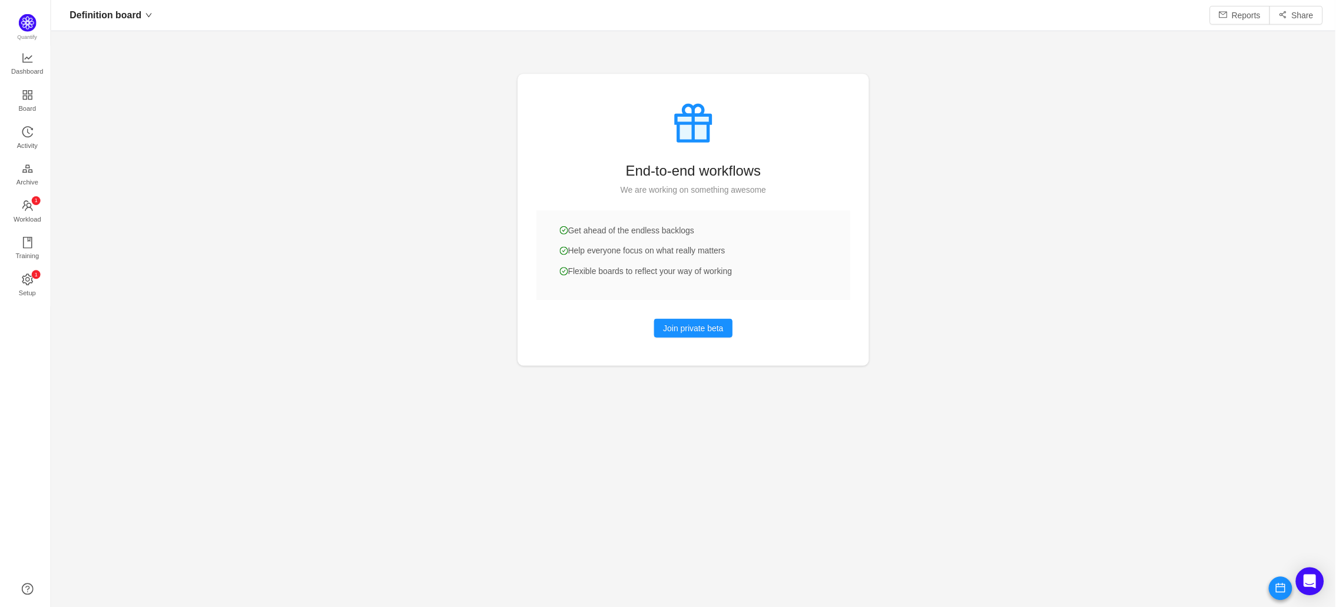
scroll to position [583, 1257]
